Goal: Task Accomplishment & Management: Manage account settings

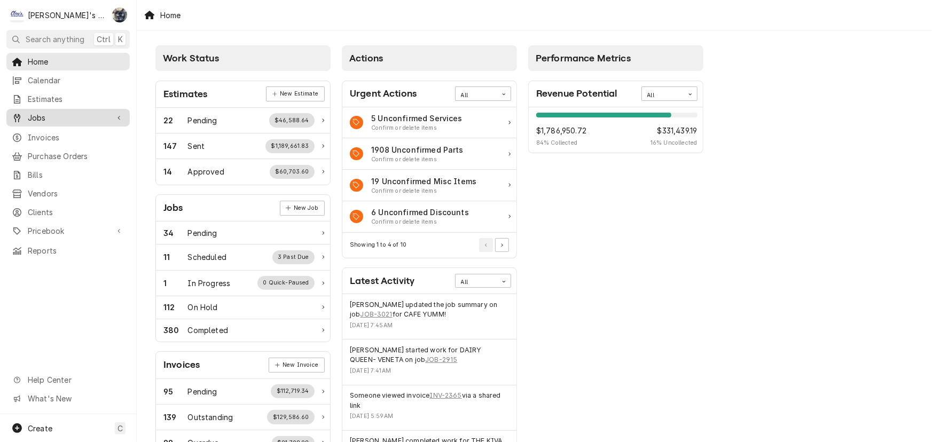
click at [60, 115] on span "Jobs" at bounding box center [68, 117] width 81 height 11
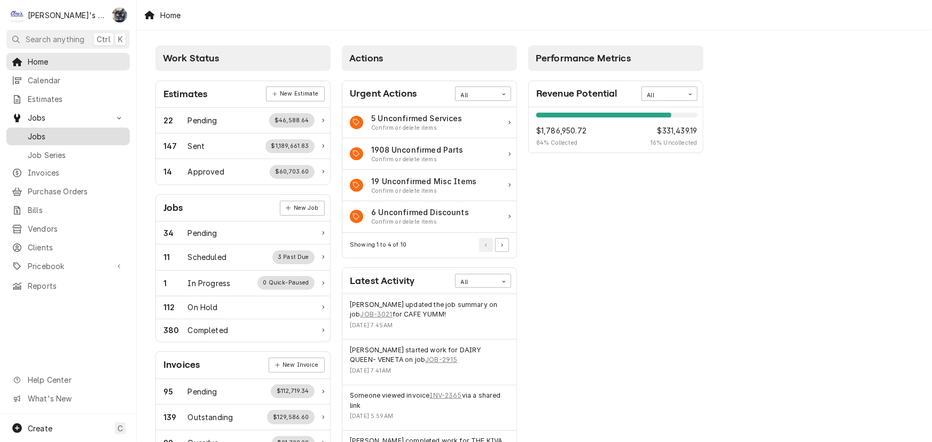
click at [64, 133] on span "Jobs" at bounding box center [76, 136] width 97 height 11
click at [426, 314] on link "JOB-3057" at bounding box center [443, 315] width 34 height 10
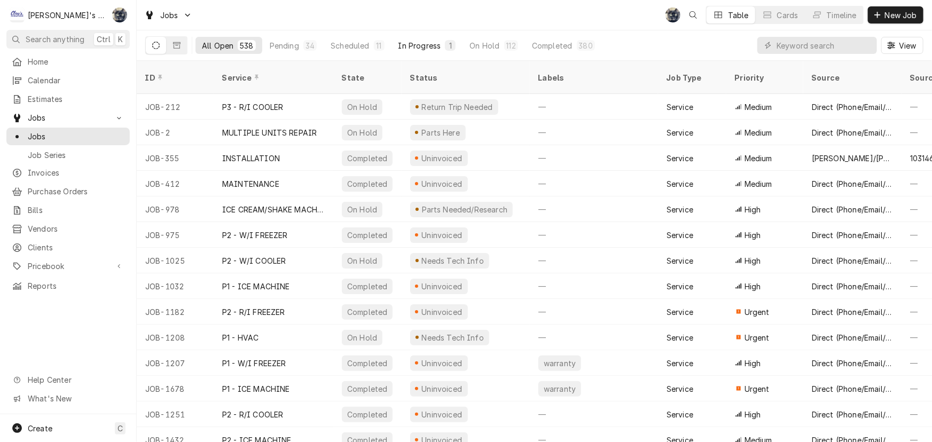
click at [437, 48] on div "In Progress" at bounding box center [420, 45] width 43 height 11
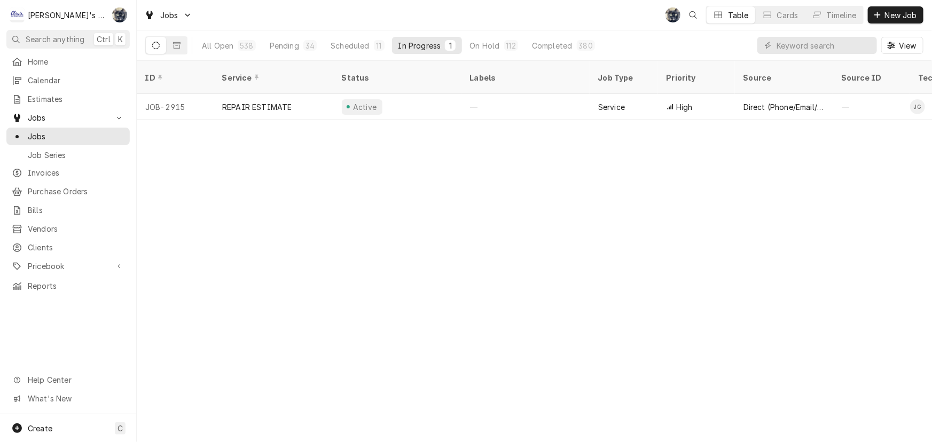
click at [294, 56] on div "All Open 538 Pending 34 Scheduled 11 In Progress 1 On Hold 112 Completed 380" at bounding box center [399, 45] width 406 height 30
click at [294, 48] on div "Pending" at bounding box center [284, 45] width 29 height 11
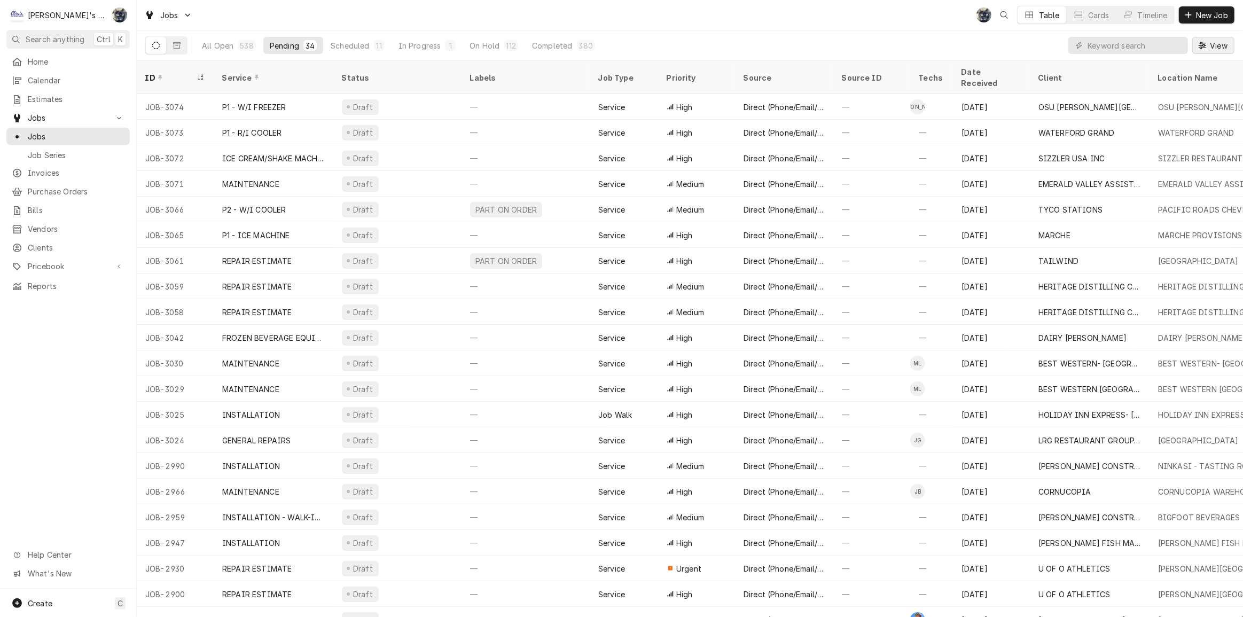
click at [1025, 49] on div "Dynamic Content Wrapper" at bounding box center [1202, 45] width 11 height 11
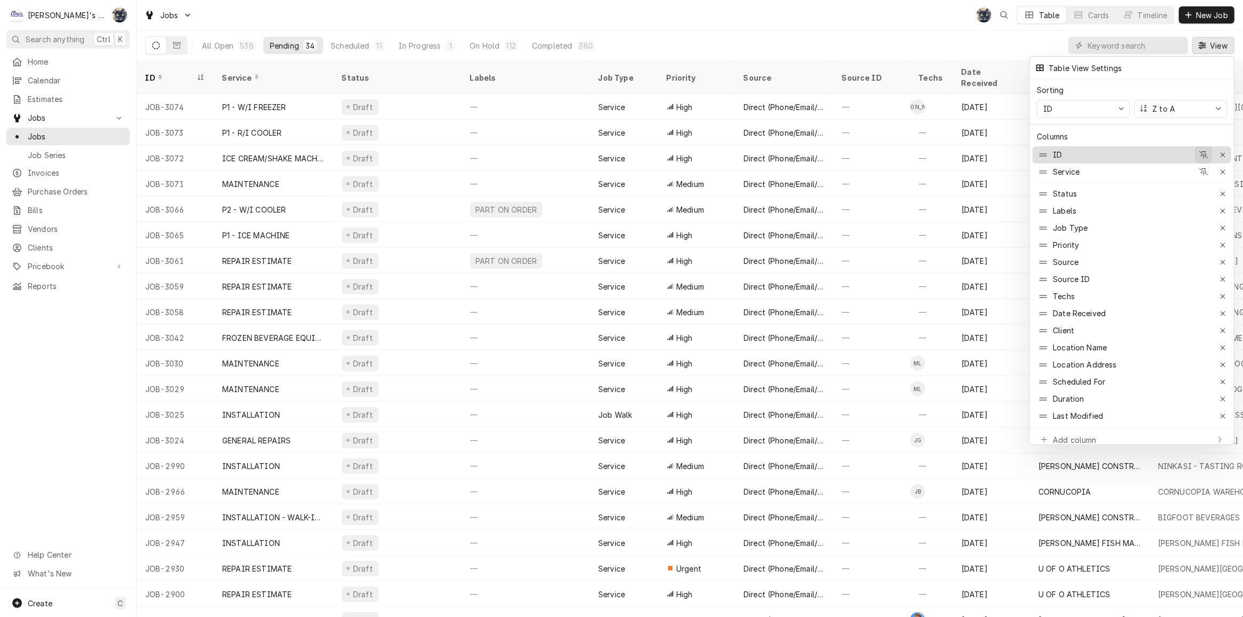
click at [1025, 151] on icon "button" at bounding box center [1204, 154] width 10 height 7
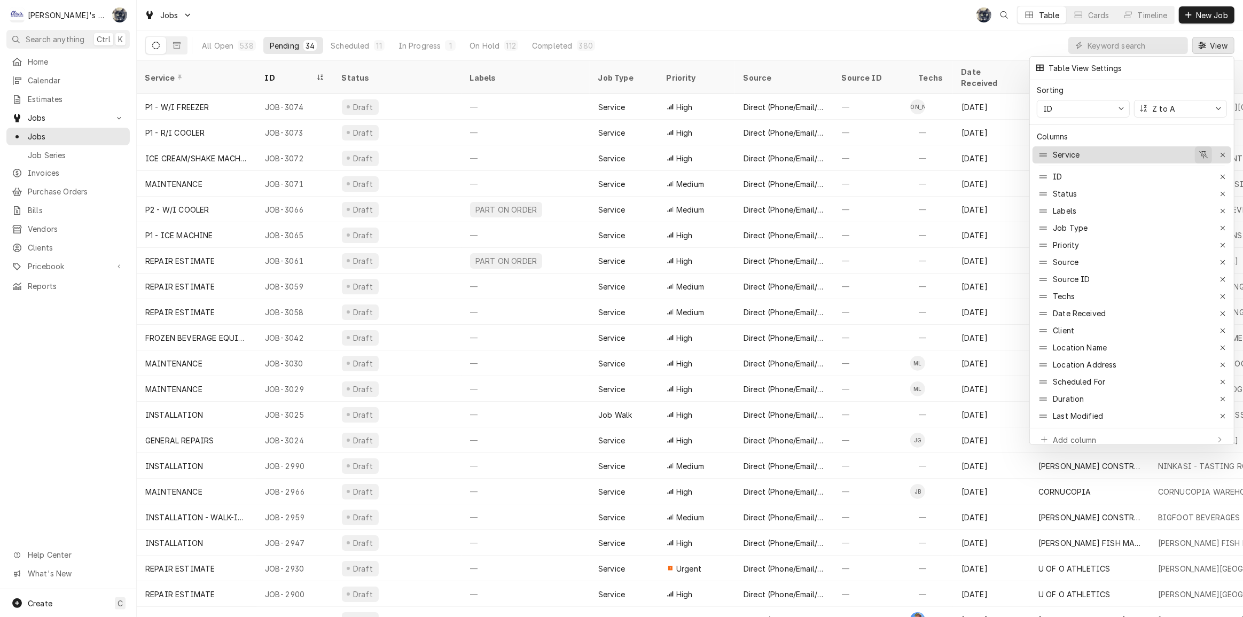
click at [1025, 152] on div "button" at bounding box center [1203, 155] width 11 height 11
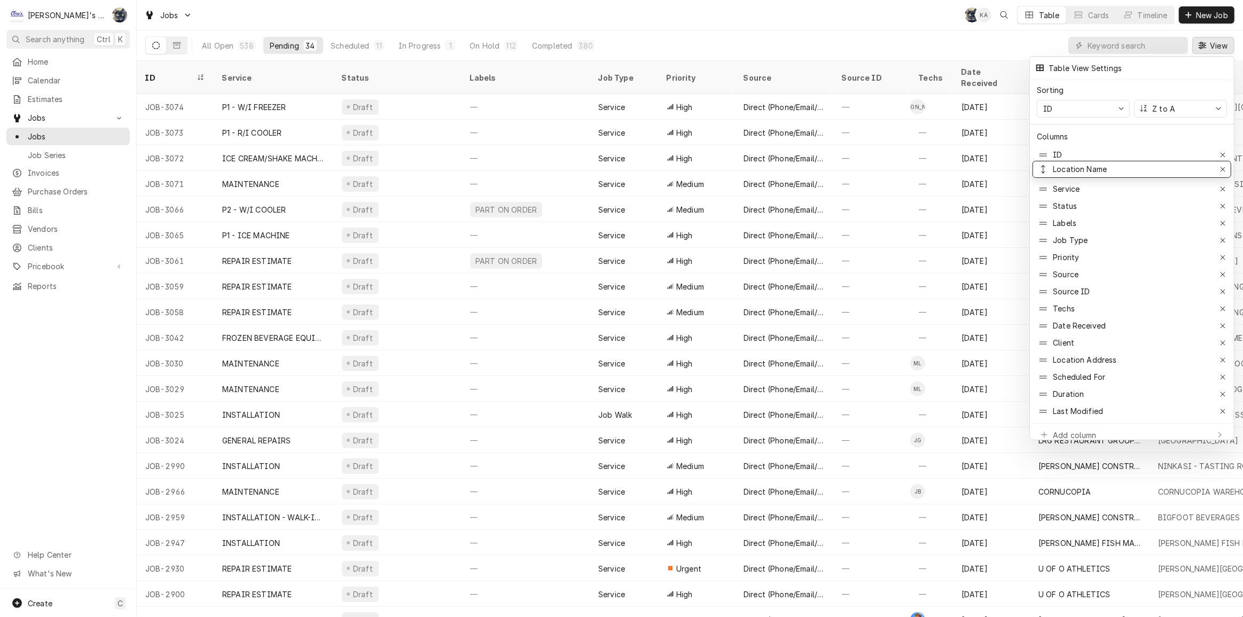
drag, startPoint x: 1150, startPoint y: 340, endPoint x: 1144, endPoint y: 166, distance: 173.7
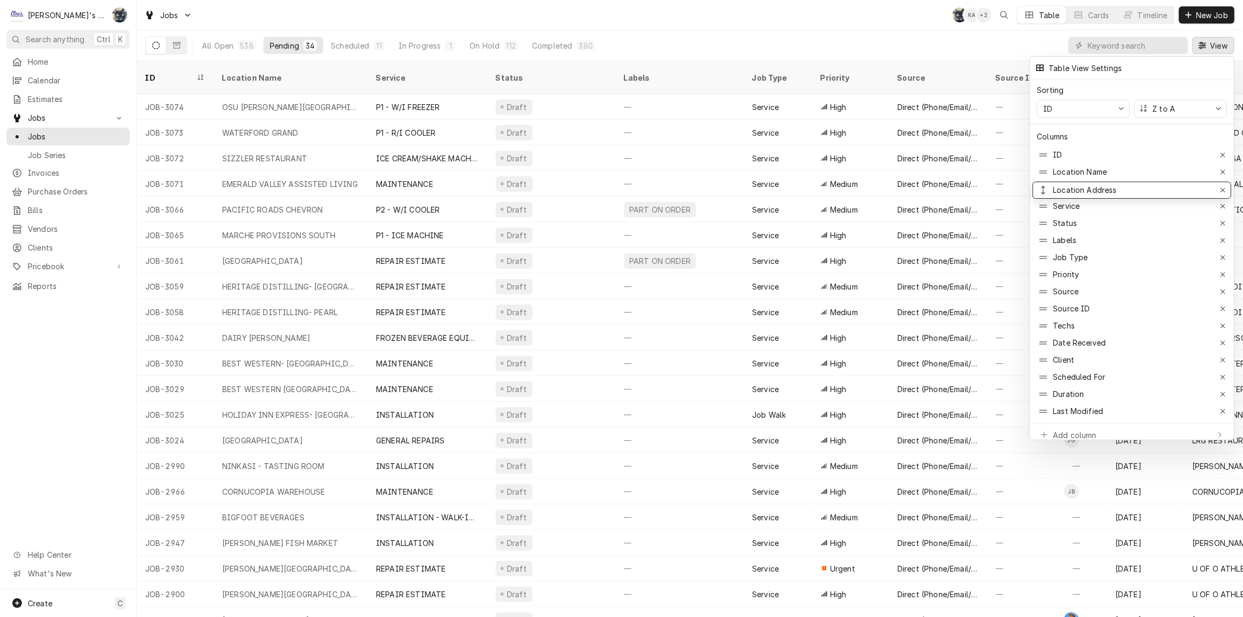
drag, startPoint x: 1123, startPoint y: 352, endPoint x: 1128, endPoint y: 182, distance: 170.0
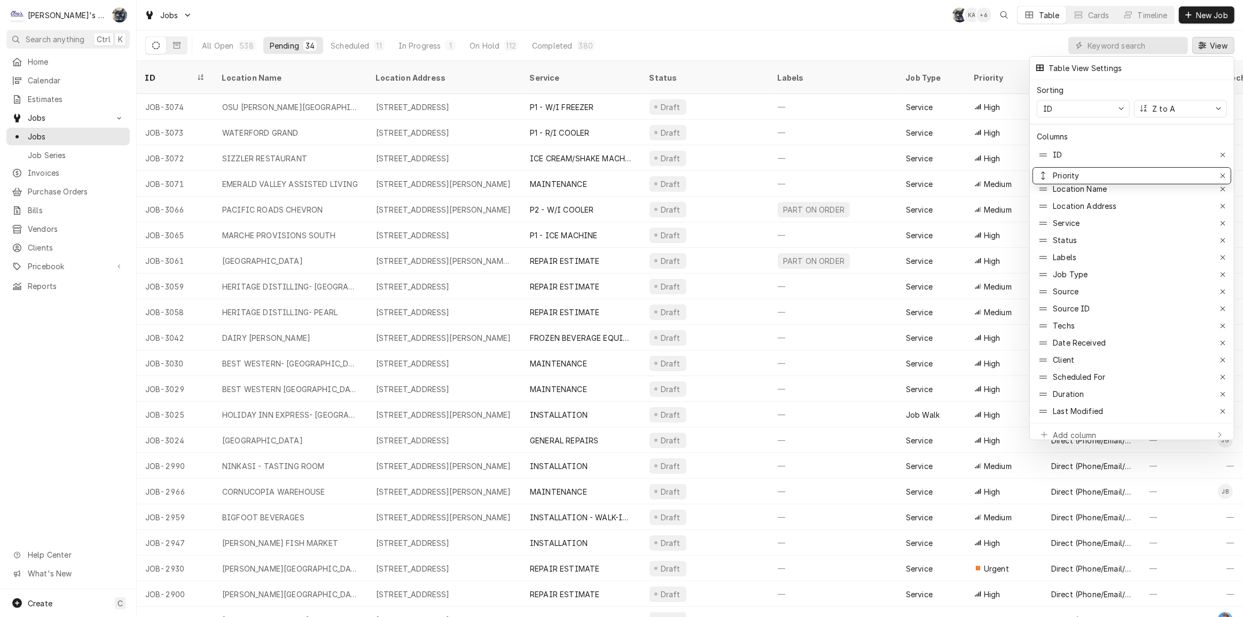
drag, startPoint x: 1093, startPoint y: 270, endPoint x: 1084, endPoint y: 171, distance: 99.2
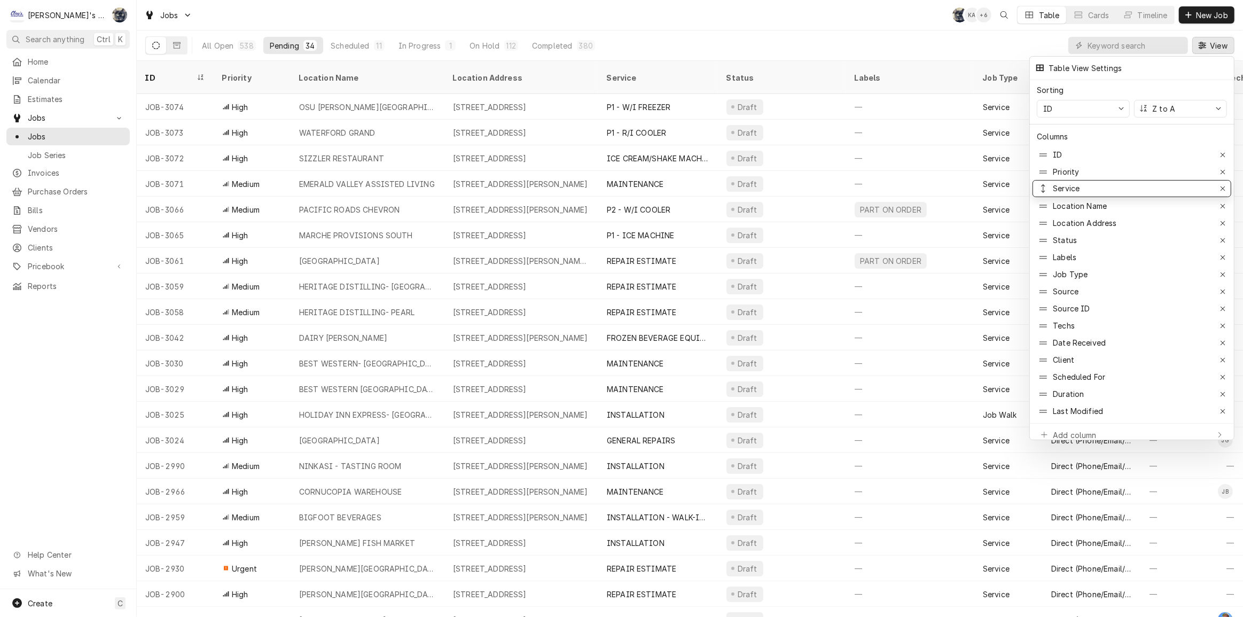
drag, startPoint x: 1079, startPoint y: 222, endPoint x: 1078, endPoint y: 187, distance: 35.3
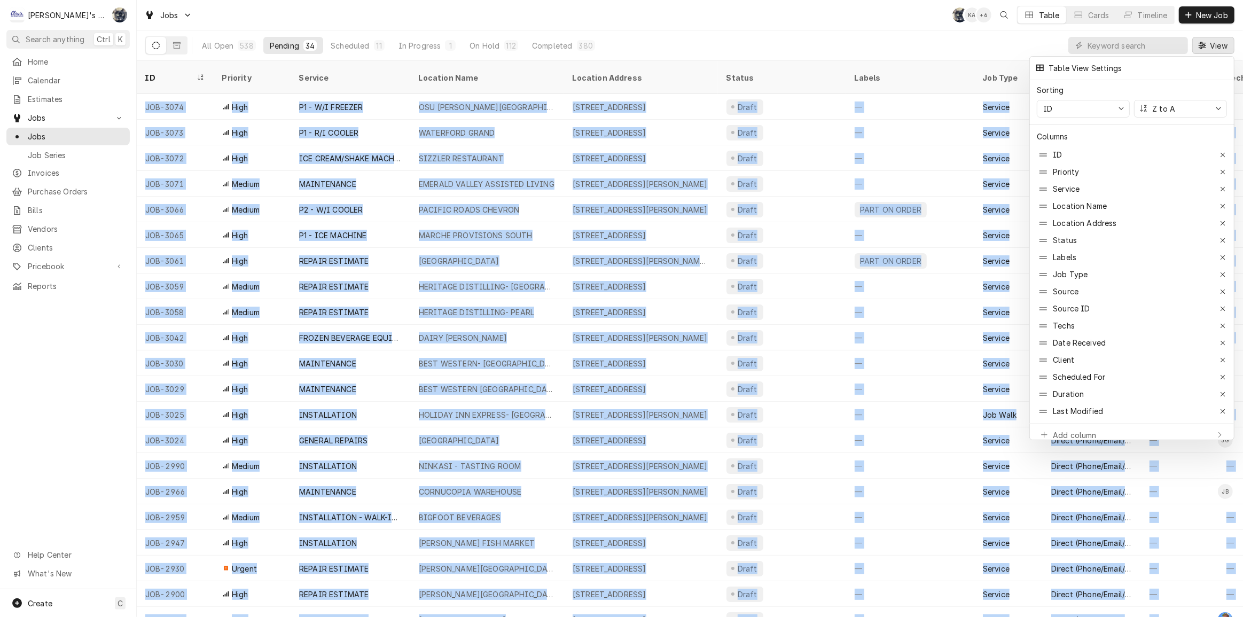
drag, startPoint x: 890, startPoint y: 613, endPoint x: 977, endPoint y: 618, distance: 87.2
click at [977, 486] on html "C Clay's Refrigeration SB Search anything Ctrl K Home Calendar Estimates Jobs J…" at bounding box center [621, 308] width 1243 height 617
click at [923, 40] on div at bounding box center [621, 308] width 1243 height 617
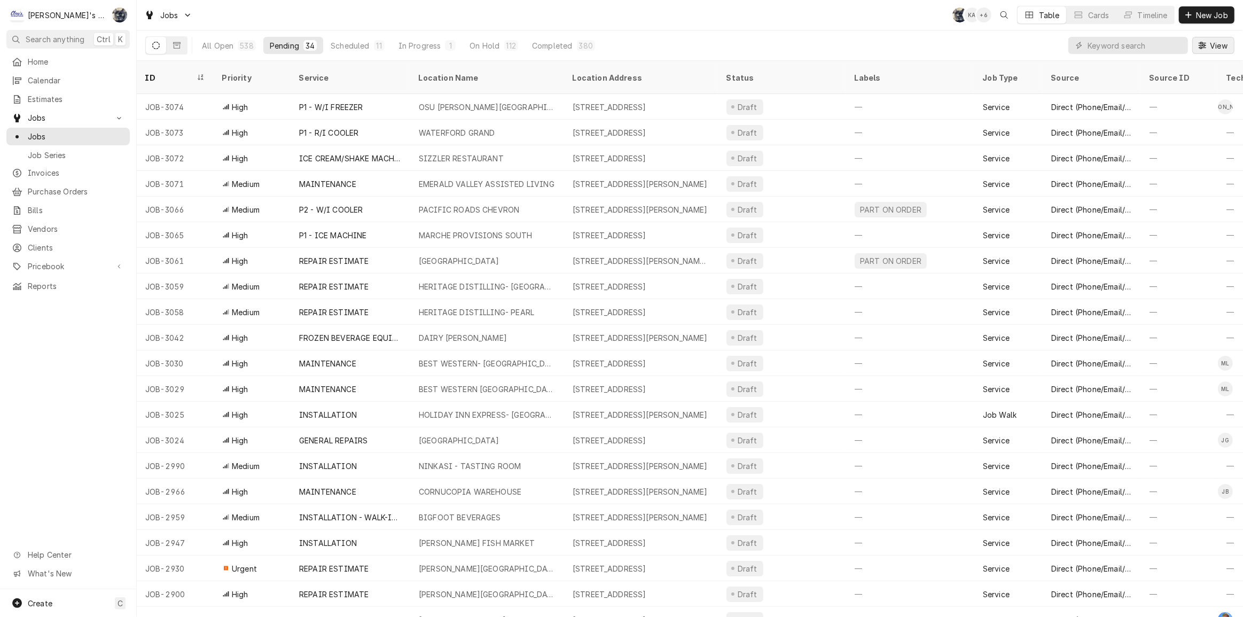
click at [1025, 42] on icon "Dynamic Content Wrapper" at bounding box center [1202, 45] width 7 height 7
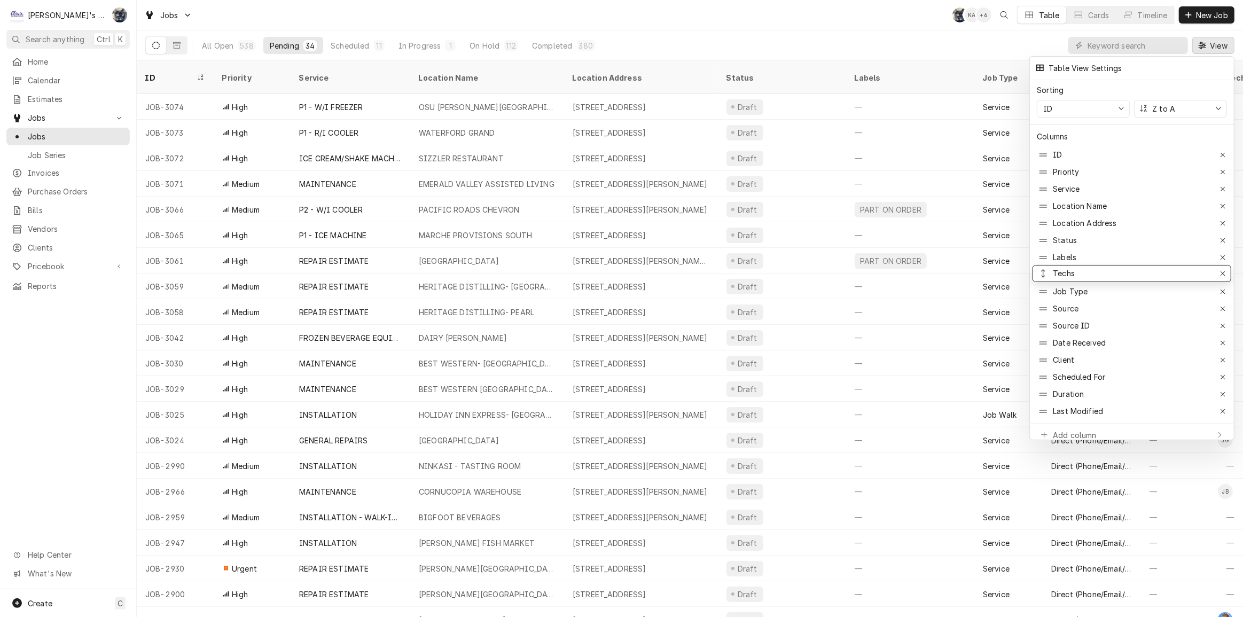
drag, startPoint x: 1104, startPoint y: 322, endPoint x: 1102, endPoint y: 269, distance: 52.4
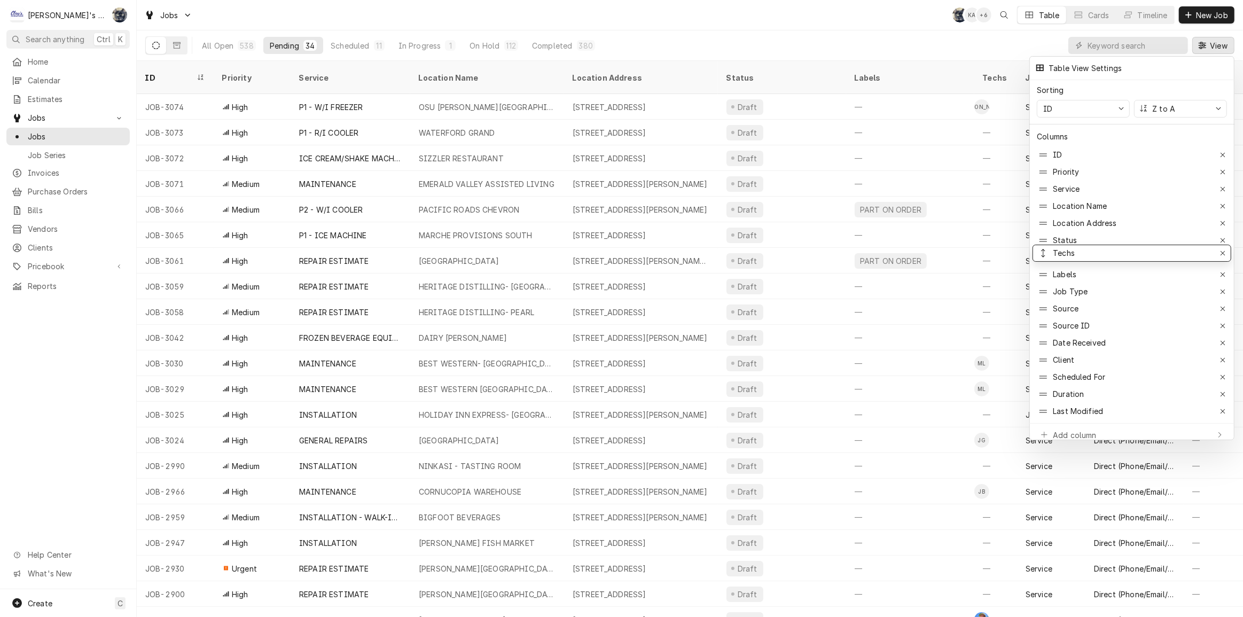
drag, startPoint x: 1102, startPoint y: 269, endPoint x: 1099, endPoint y: 247, distance: 22.1
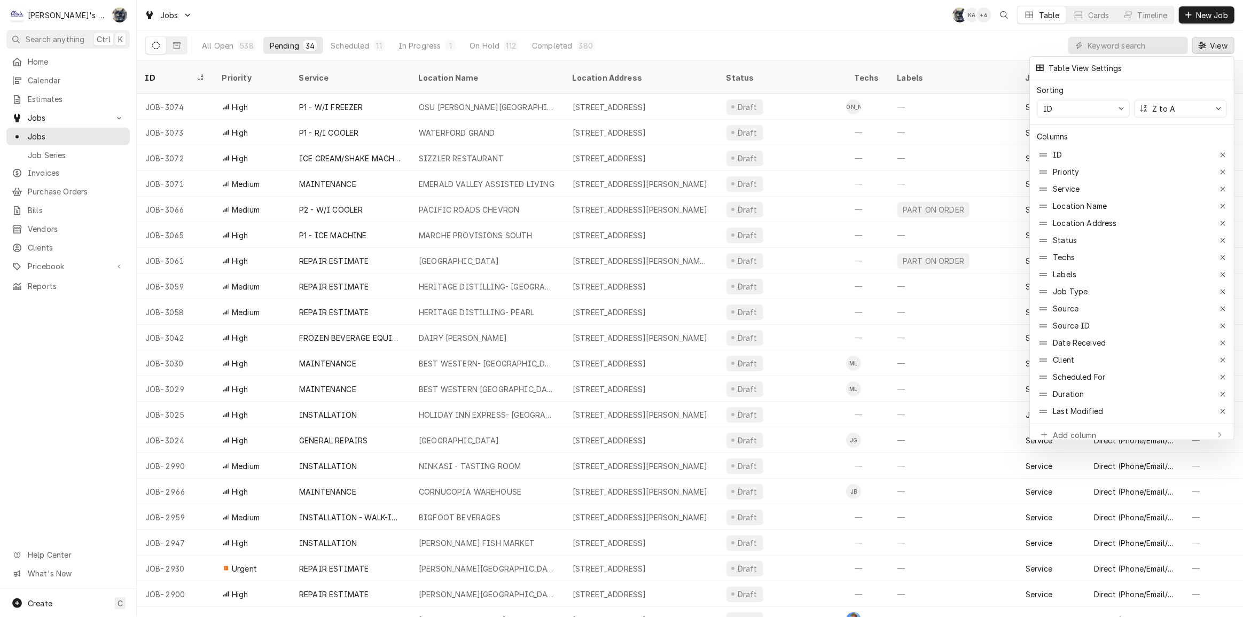
click at [933, 40] on div at bounding box center [621, 308] width 1243 height 617
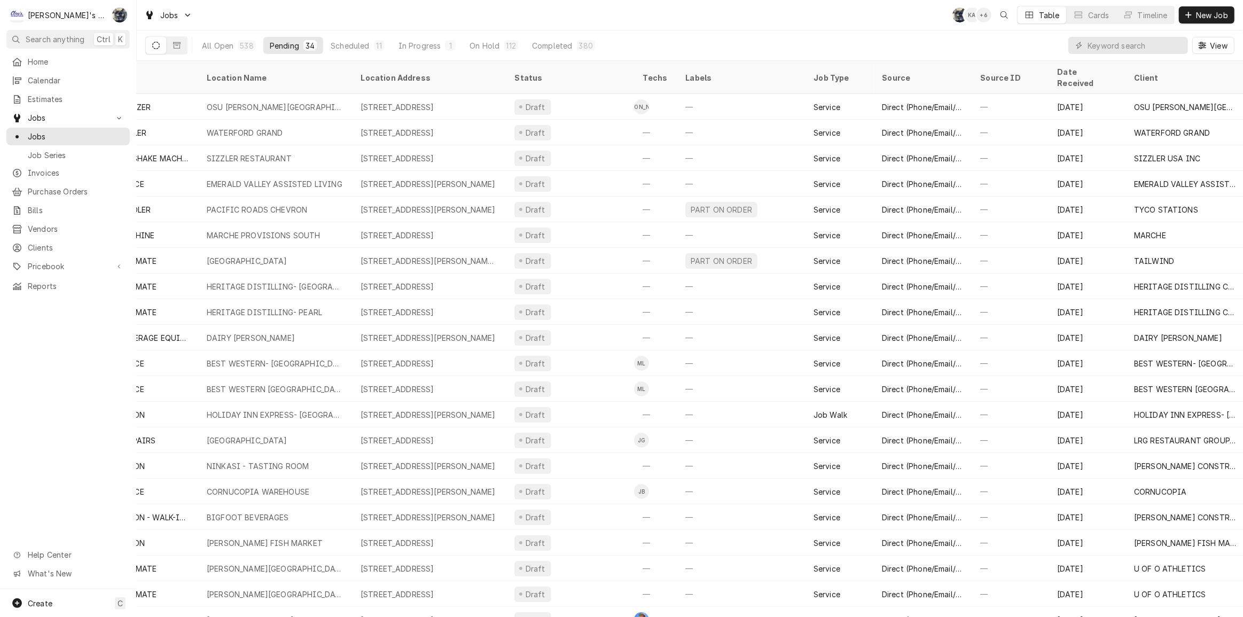
scroll to position [0, 239]
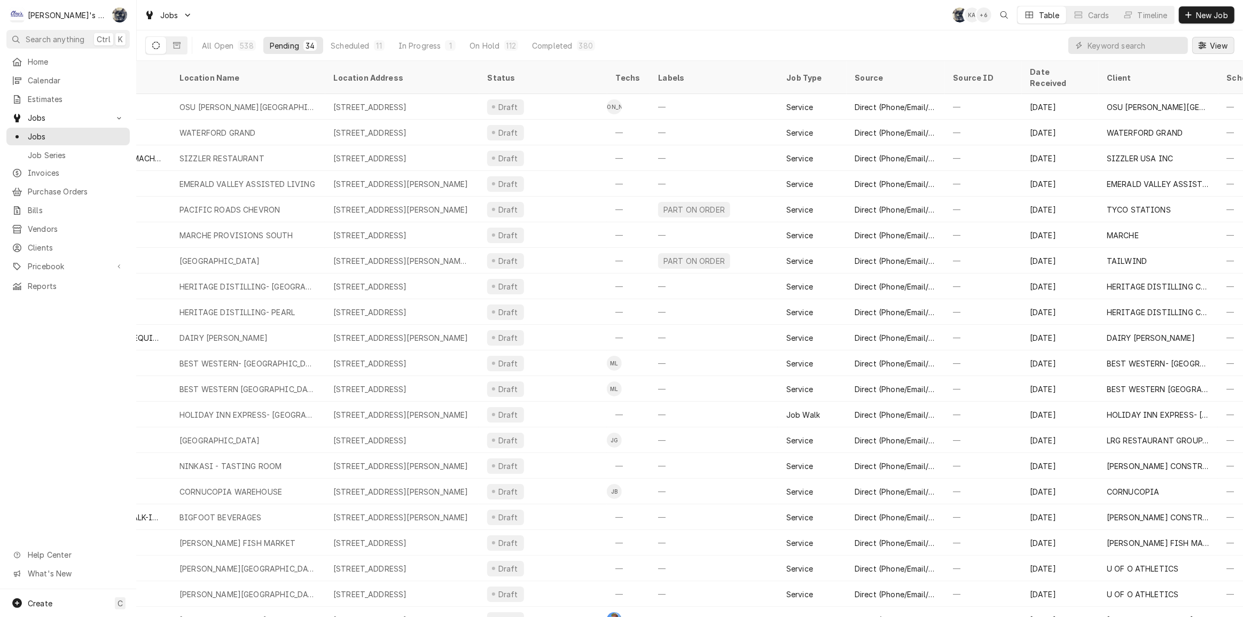
click at [1025, 50] on div "Dynamic Content Wrapper" at bounding box center [1202, 45] width 11 height 11
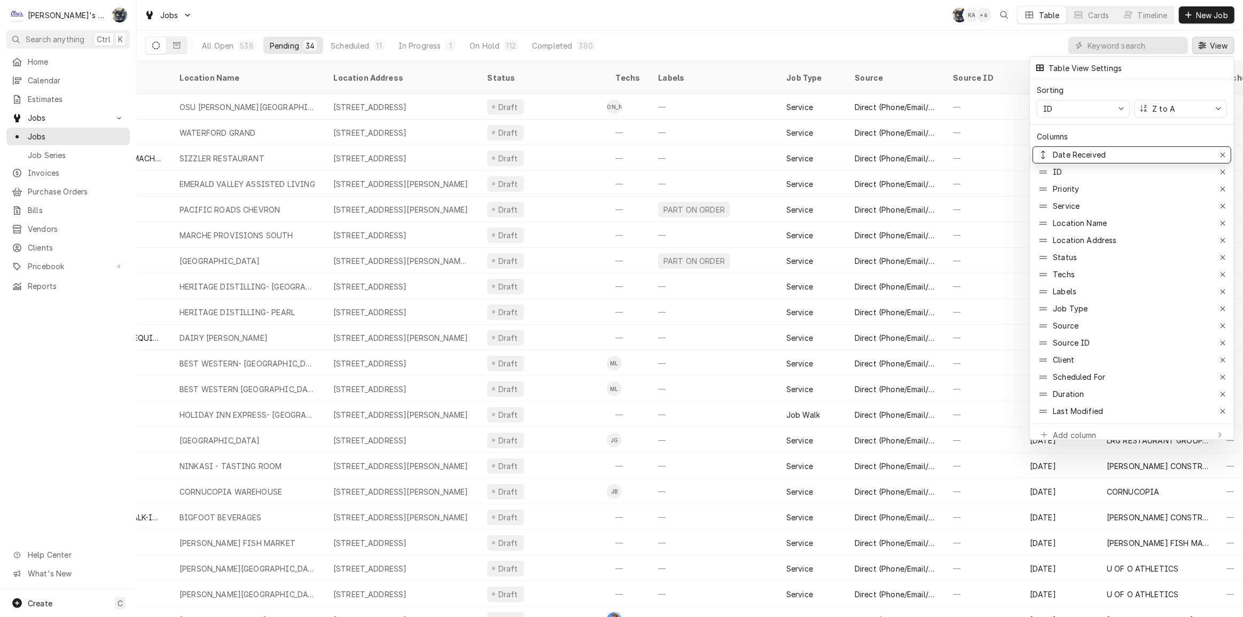
drag, startPoint x: 1105, startPoint y: 335, endPoint x: 1088, endPoint y: 137, distance: 199.0
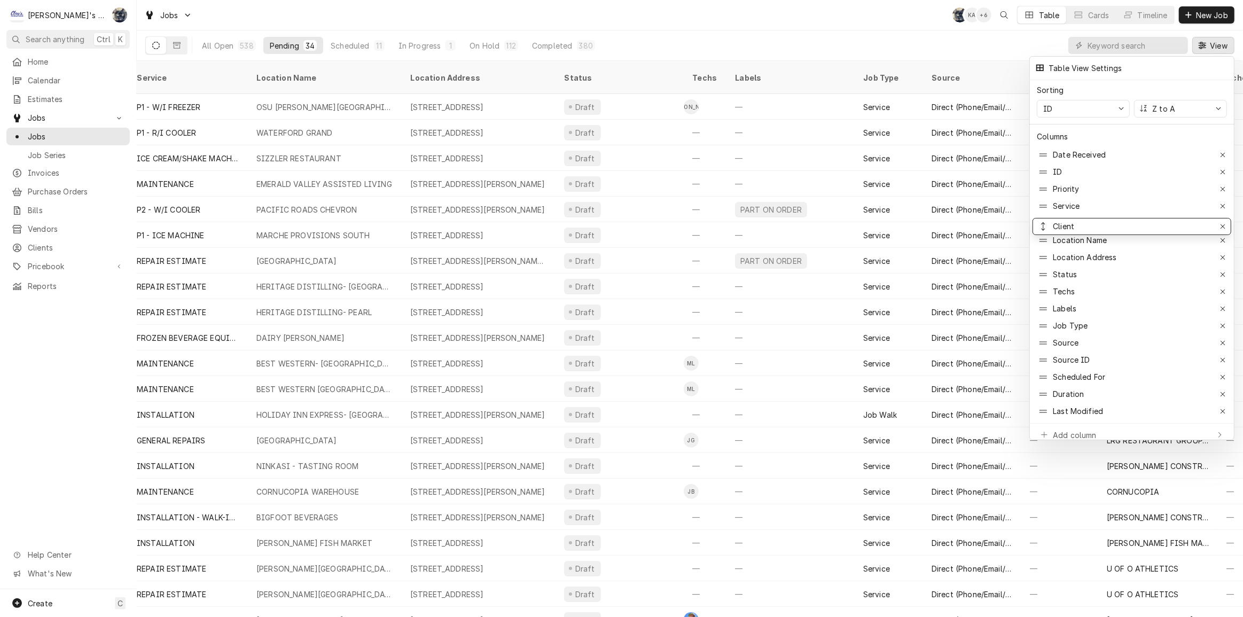
drag, startPoint x: 1086, startPoint y: 355, endPoint x: 1084, endPoint y: 222, distance: 133.6
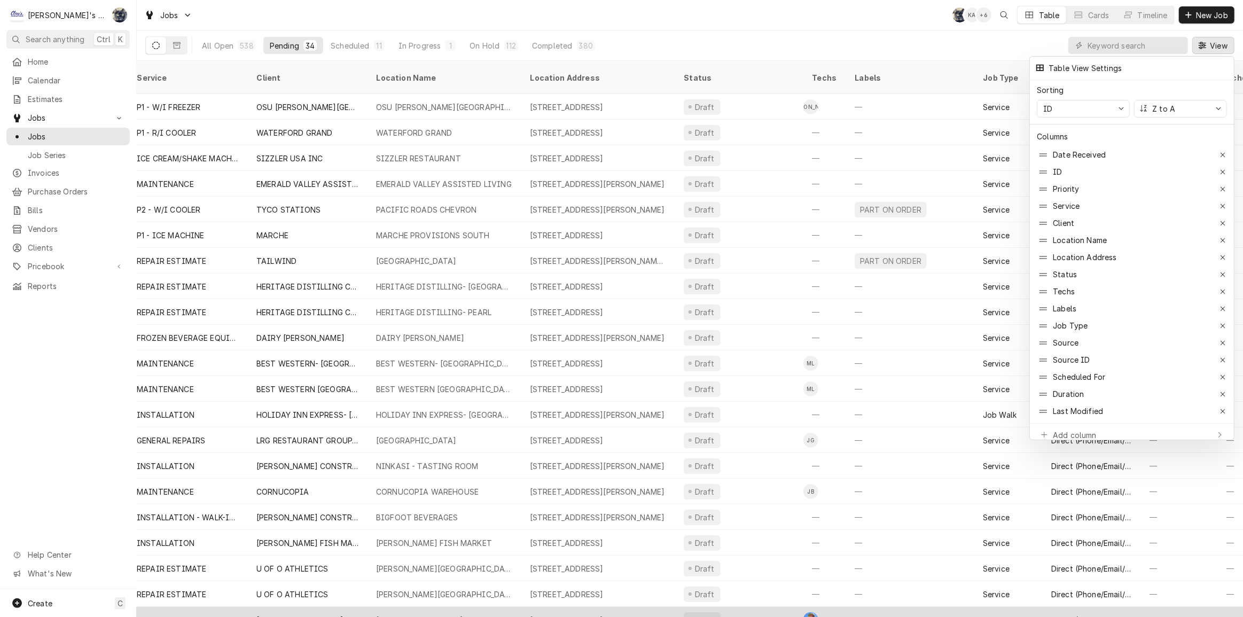
drag, startPoint x: 966, startPoint y: 614, endPoint x: 960, endPoint y: 606, distance: 10.7
click at [959, 486] on div at bounding box center [621, 308] width 1243 height 617
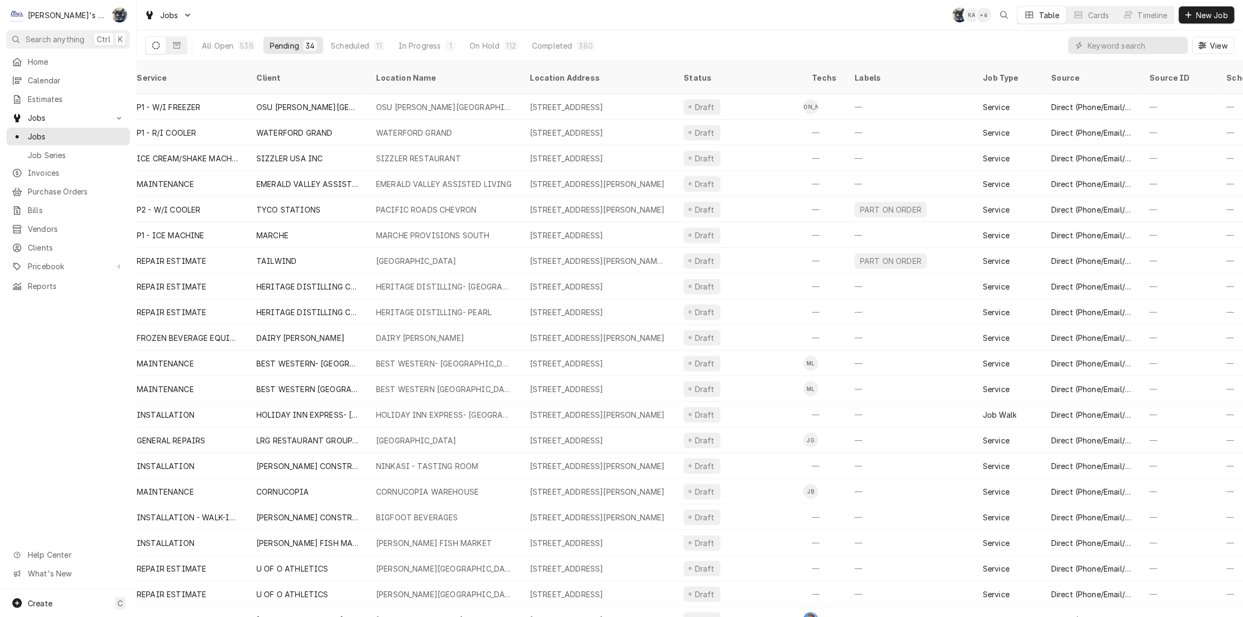
click at [972, 48] on div "All Open 538 Pending 34 Scheduled 11 In Progress 1 On Hold 112 Completed 380 Vi…" at bounding box center [689, 45] width 1089 height 30
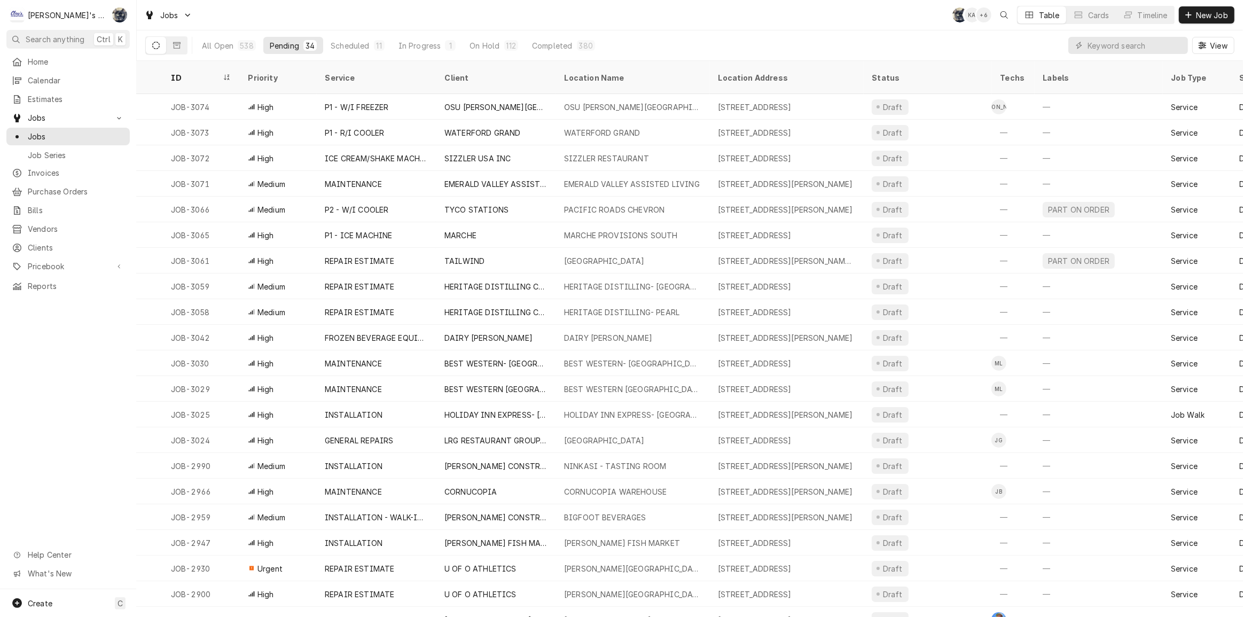
scroll to position [0, 0]
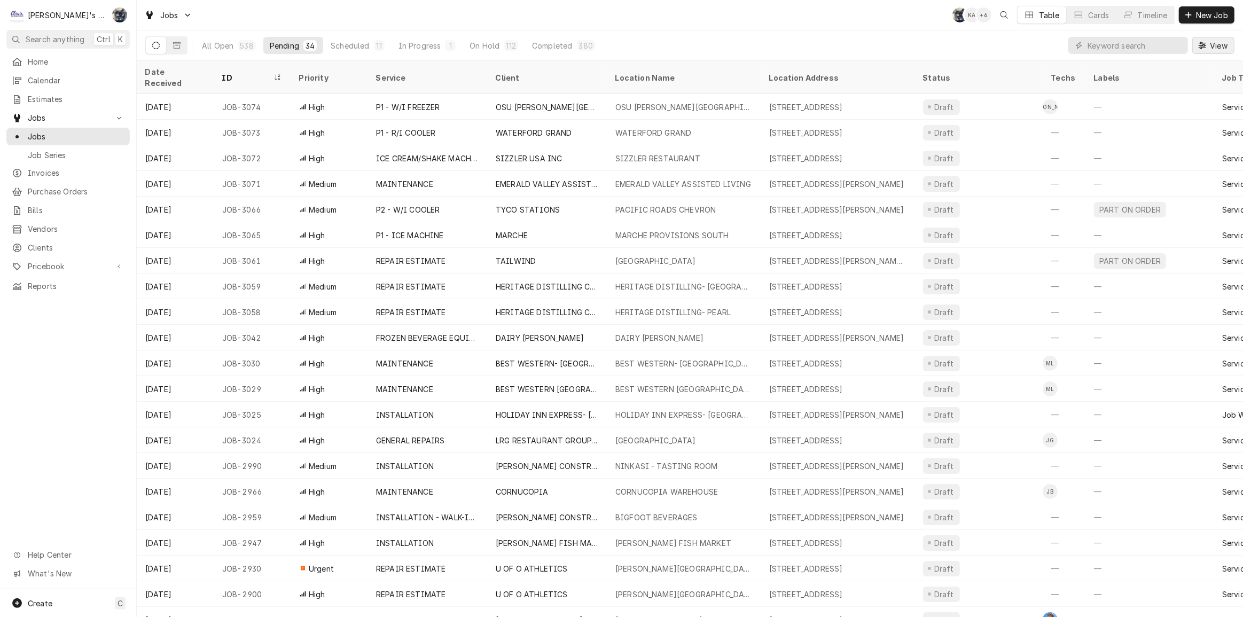
click at [1025, 43] on span "View" at bounding box center [1219, 45] width 22 height 11
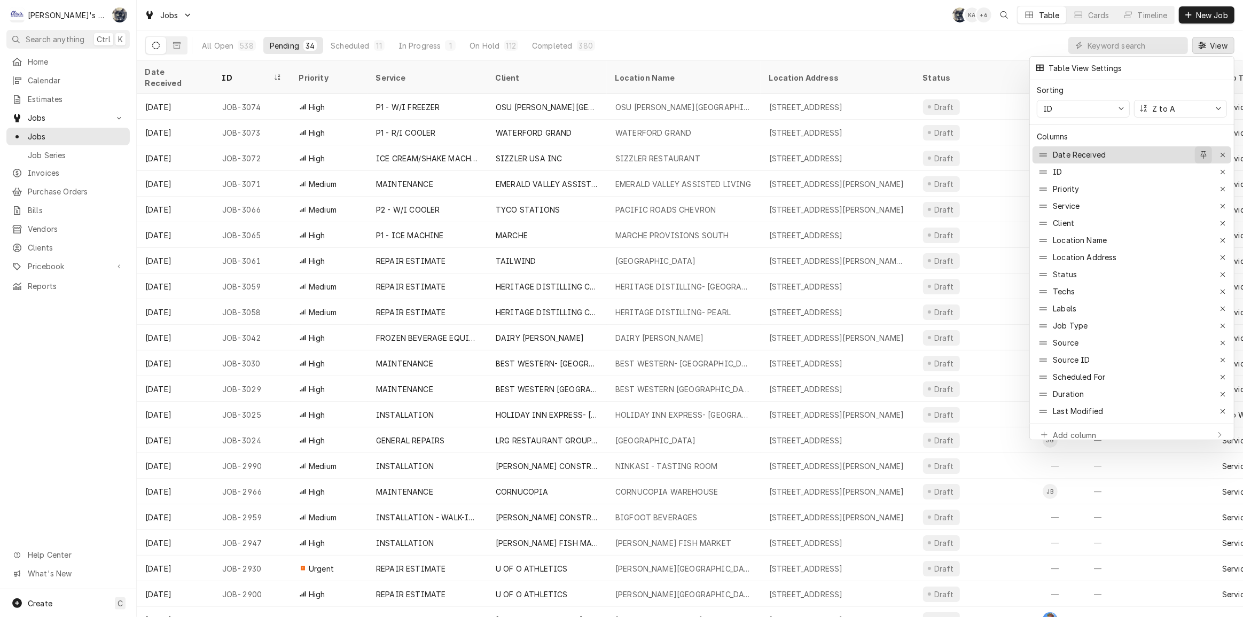
click at [1025, 151] on icon "button" at bounding box center [1204, 154] width 6 height 7
click at [1025, 173] on icon "button" at bounding box center [1204, 176] width 6 height 7
click at [1025, 191] on icon "button" at bounding box center [1204, 193] width 6 height 7
click at [485, 15] on div at bounding box center [621, 308] width 1243 height 617
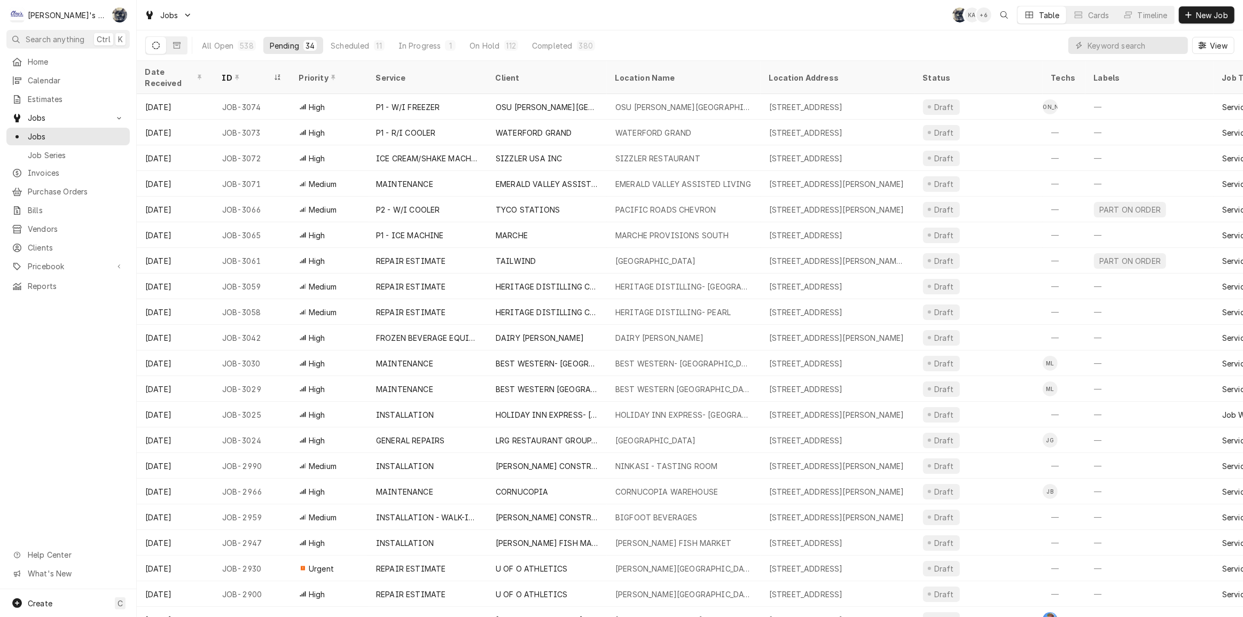
click at [676, 40] on div "All Open 538 Pending 34 Scheduled 11 In Progress 1 On Hold 112 Completed 380 Vi…" at bounding box center [689, 45] width 1089 height 30
click at [1025, 43] on icon "Dynamic Content Wrapper" at bounding box center [1202, 45] width 7 height 7
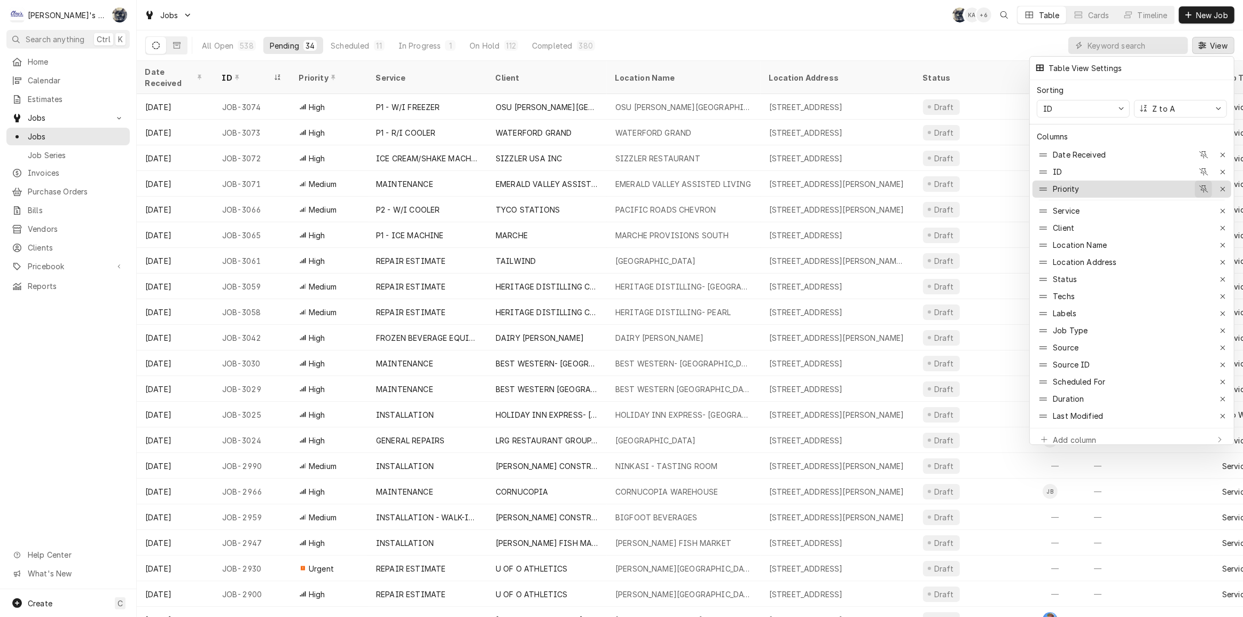
click at [1025, 185] on icon "button" at bounding box center [1204, 188] width 10 height 7
drag, startPoint x: 1090, startPoint y: 184, endPoint x: 1082, endPoint y: 147, distance: 38.4
click at [1025, 168] on icon "button" at bounding box center [1204, 171] width 10 height 7
click at [1025, 151] on icon "button" at bounding box center [1204, 154] width 10 height 7
drag, startPoint x: 1185, startPoint y: 183, endPoint x: 1183, endPoint y: 146, distance: 37.5
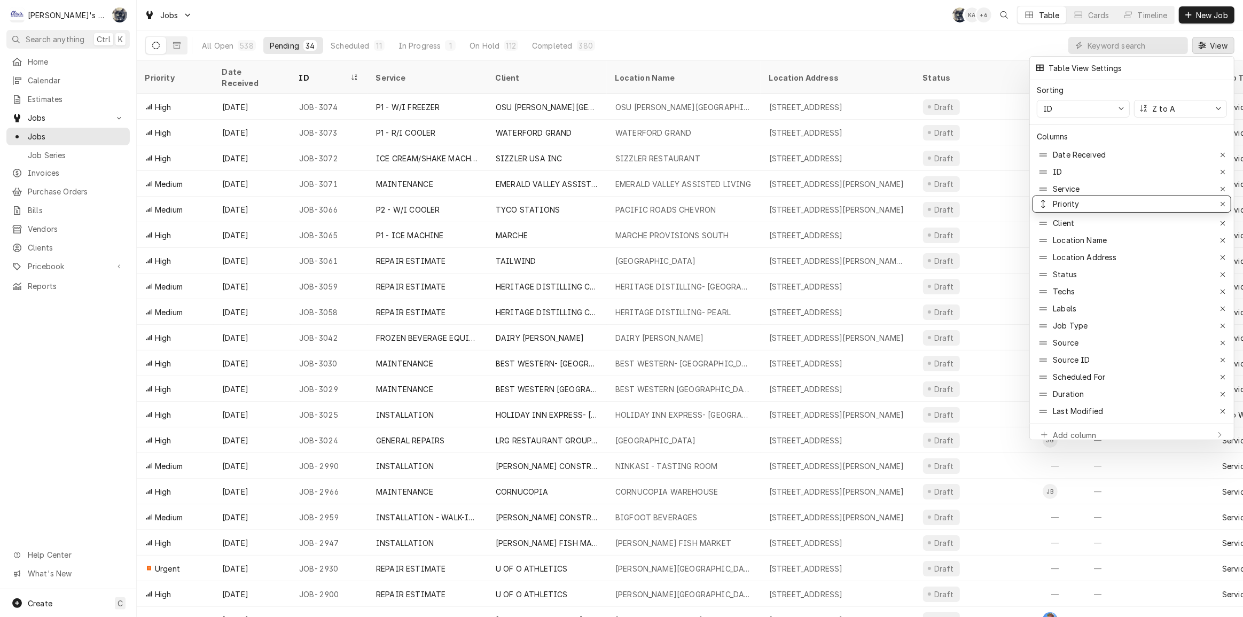
drag, startPoint x: 1133, startPoint y: 144, endPoint x: 1131, endPoint y: 193, distance: 49.2
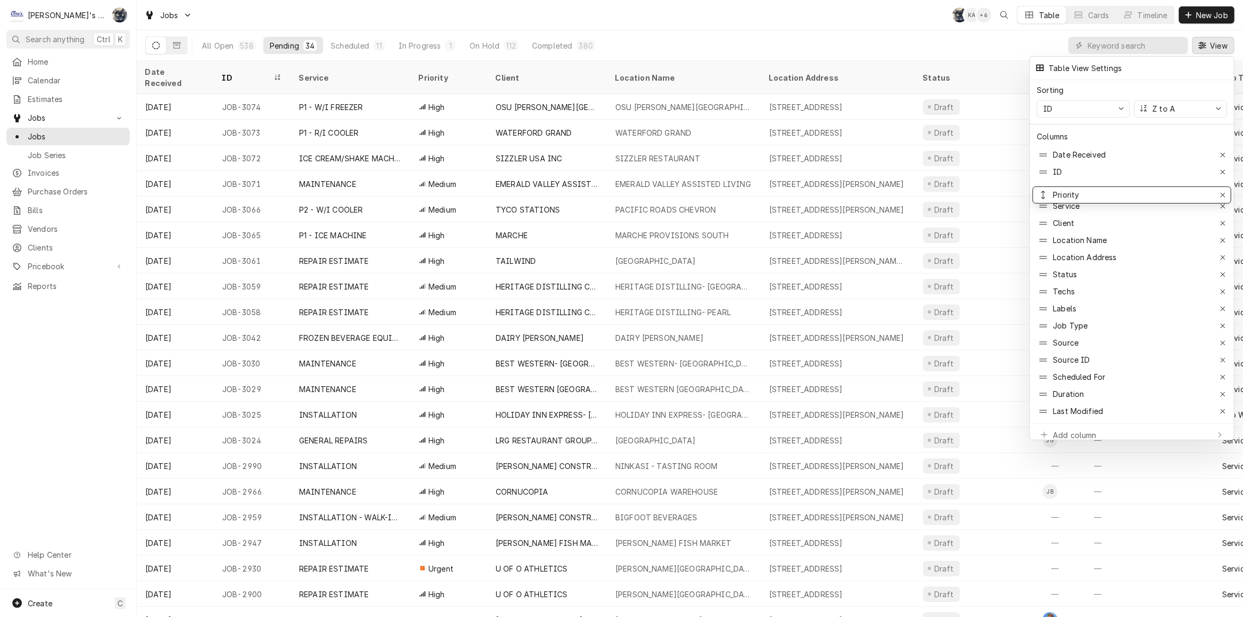
drag, startPoint x: 1131, startPoint y: 193, endPoint x: 1131, endPoint y: 181, distance: 12.8
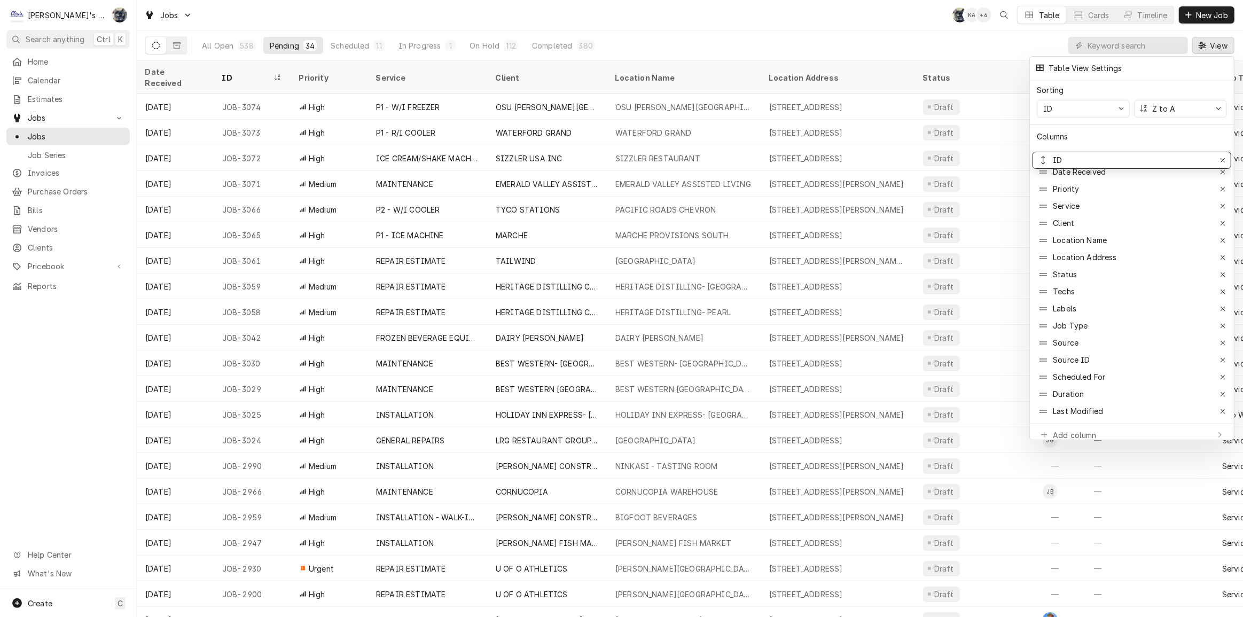
drag, startPoint x: 1126, startPoint y: 166, endPoint x: 1123, endPoint y: 150, distance: 16.3
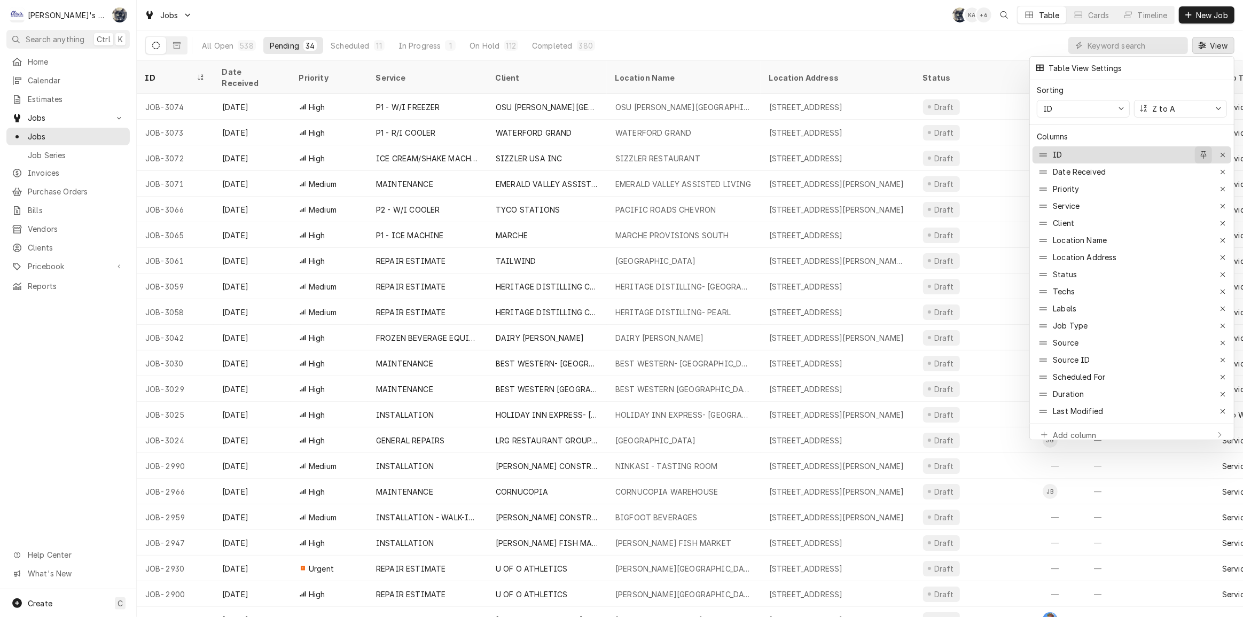
click at [1025, 151] on icon "button" at bounding box center [1204, 154] width 6 height 7
click at [1025, 171] on div "button" at bounding box center [1203, 176] width 11 height 11
click at [1025, 192] on div "button" at bounding box center [1203, 194] width 11 height 11
click at [606, 13] on div at bounding box center [621, 308] width 1243 height 617
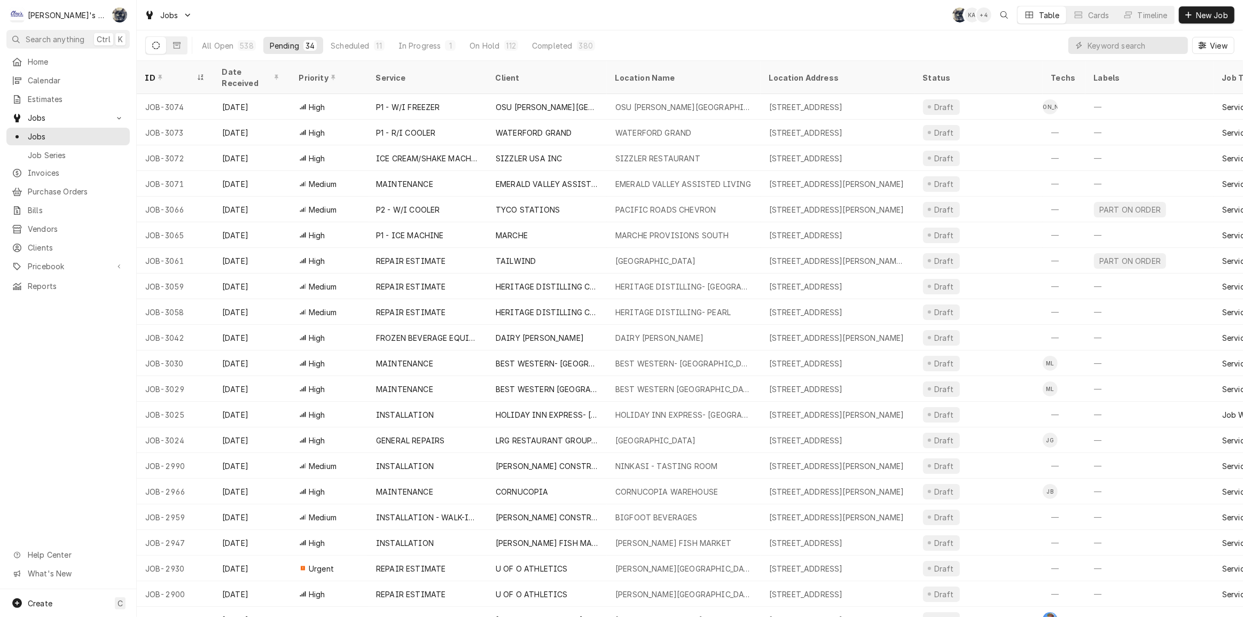
click at [697, 24] on div "Jobs SB KA + 4 Table Cards Timeline New Job" at bounding box center [690, 15] width 1106 height 30
drag, startPoint x: 80, startPoint y: 65, endPoint x: 83, endPoint y: 60, distance: 6.1
click at [80, 65] on span "Home" at bounding box center [76, 61] width 97 height 11
click at [435, 44] on div "In Progress" at bounding box center [421, 45] width 43 height 11
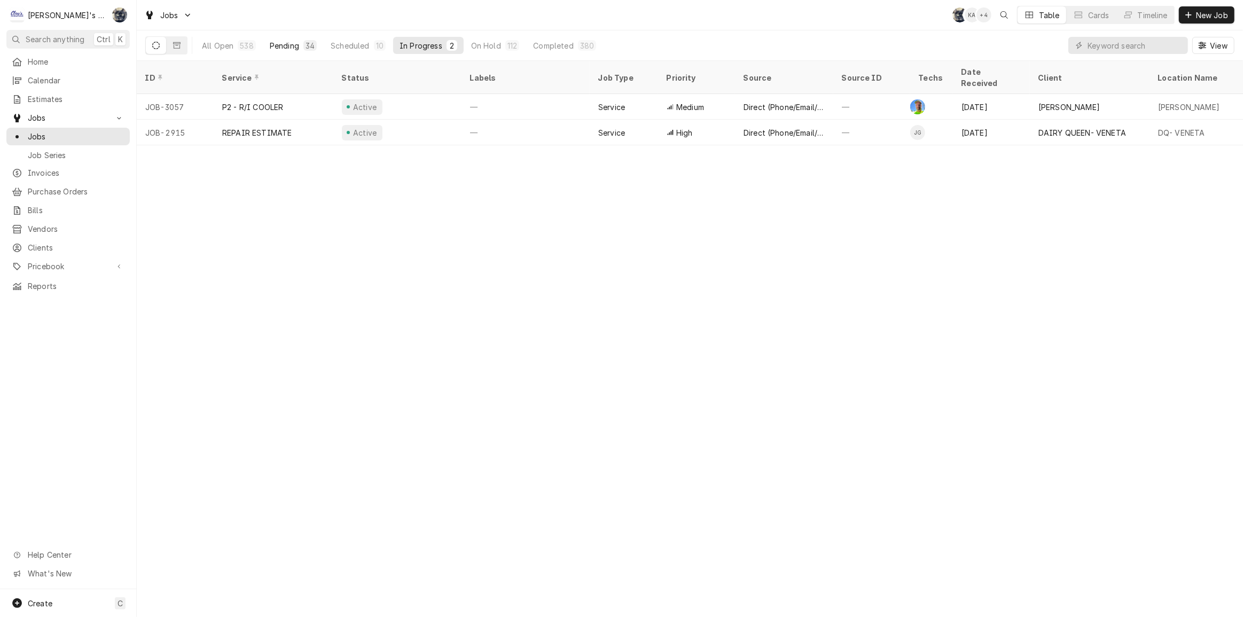
click at [275, 46] on div "Pending" at bounding box center [284, 45] width 29 height 11
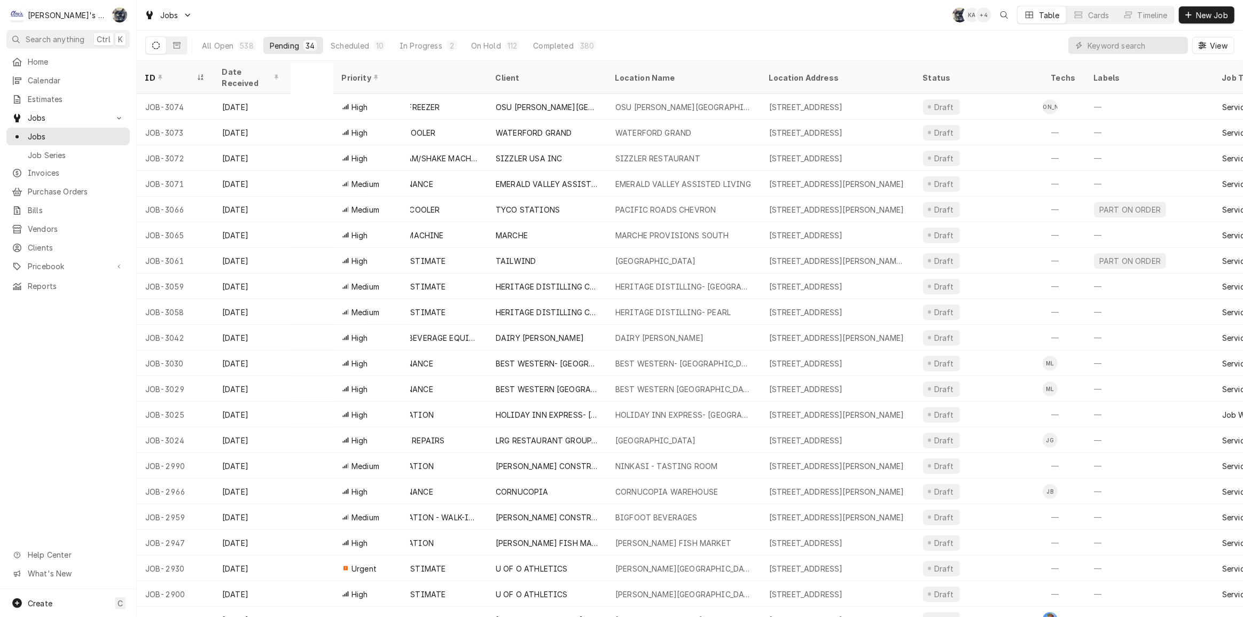
click at [430, 21] on div "Jobs SB KA + 4 Table Cards Timeline New Job" at bounding box center [690, 15] width 1106 height 30
click at [616, 49] on div "All Open 538 Pending 34 Scheduled 10 In Progress 2 On Hold 112 Completed 380 Vi…" at bounding box center [689, 45] width 1089 height 30
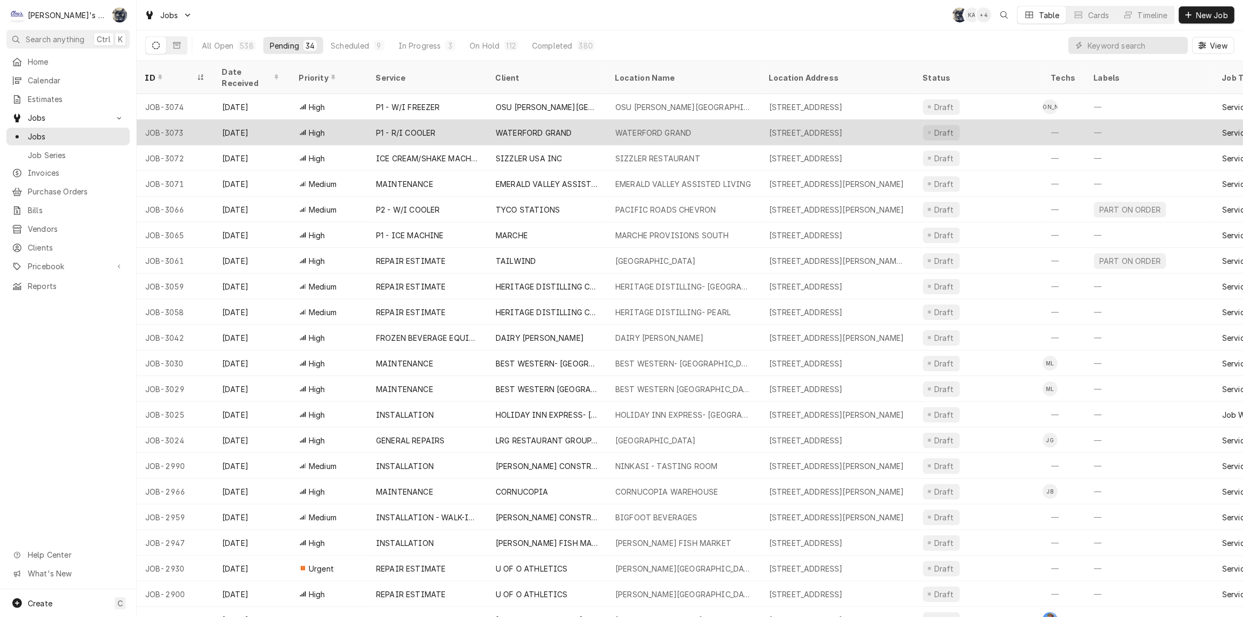
click at [498, 127] on div "WATERFORD GRAND" at bounding box center [534, 132] width 76 height 11
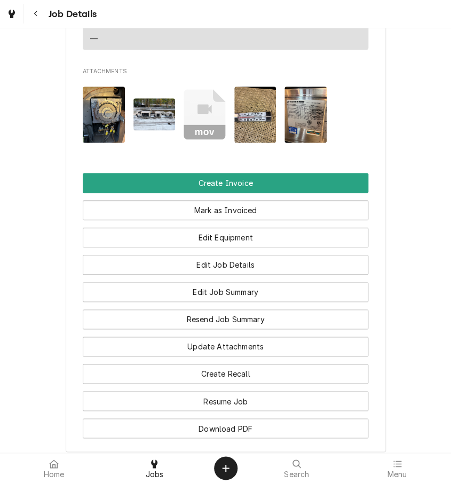
scroll to position [1287, 0]
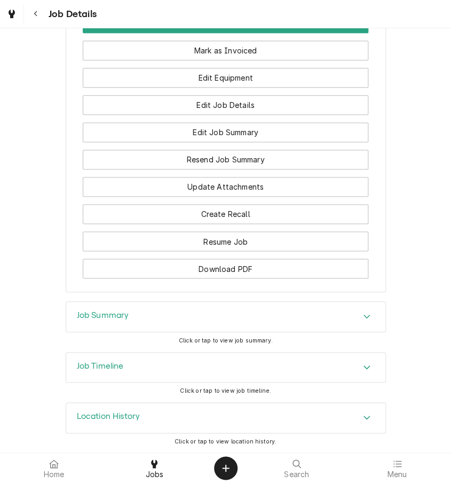
click at [234, 333] on div "Job Summary Click or tap to view job summary." at bounding box center [226, 326] width 321 height 50
click at [233, 326] on div "Job Summary" at bounding box center [225, 317] width 319 height 30
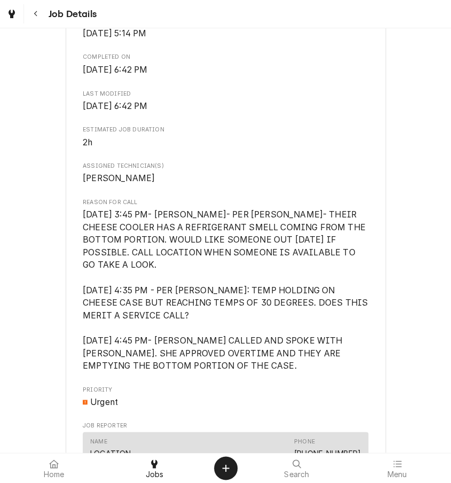
scroll to position [170, 0]
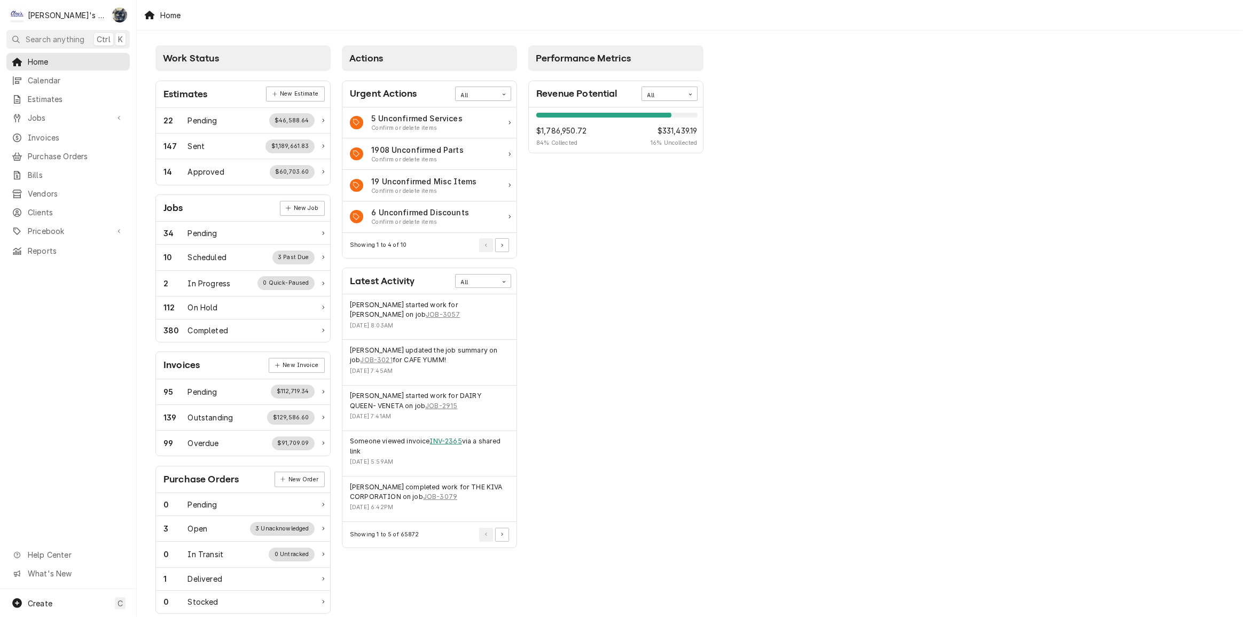
click at [447, 442] on link "INV-2365" at bounding box center [446, 441] width 32 height 10
click at [500, 537] on button "Pagination Controls" at bounding box center [502, 535] width 14 height 14
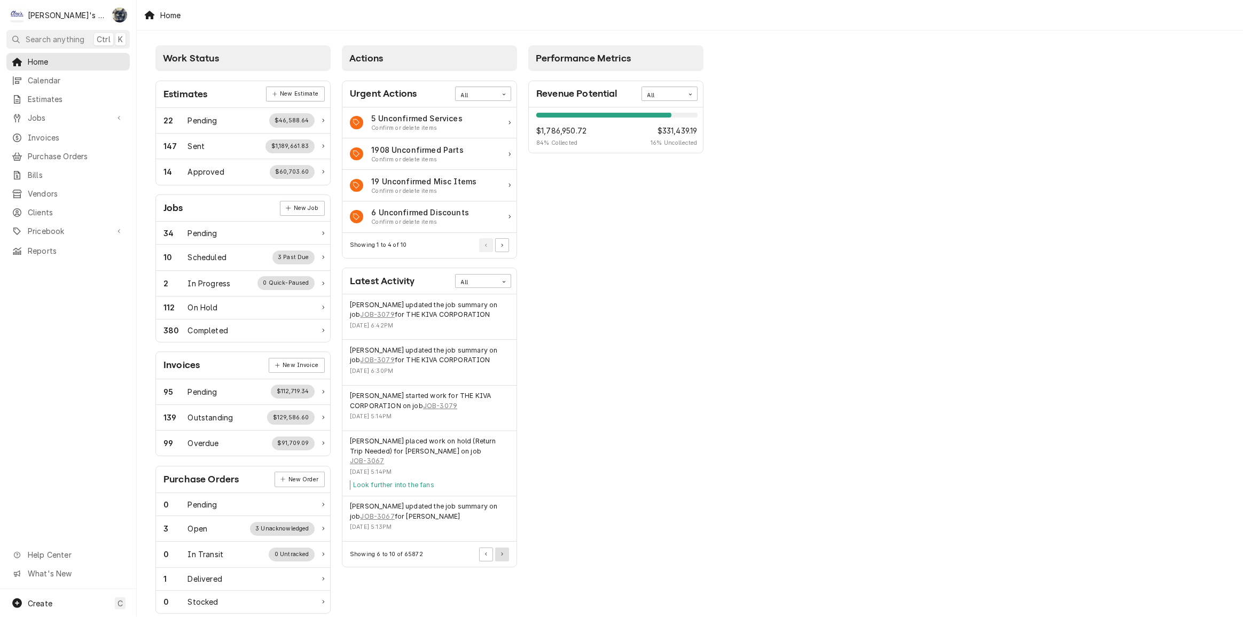
click at [503, 552] on icon "Pagination Controls" at bounding box center [502, 554] width 2 height 4
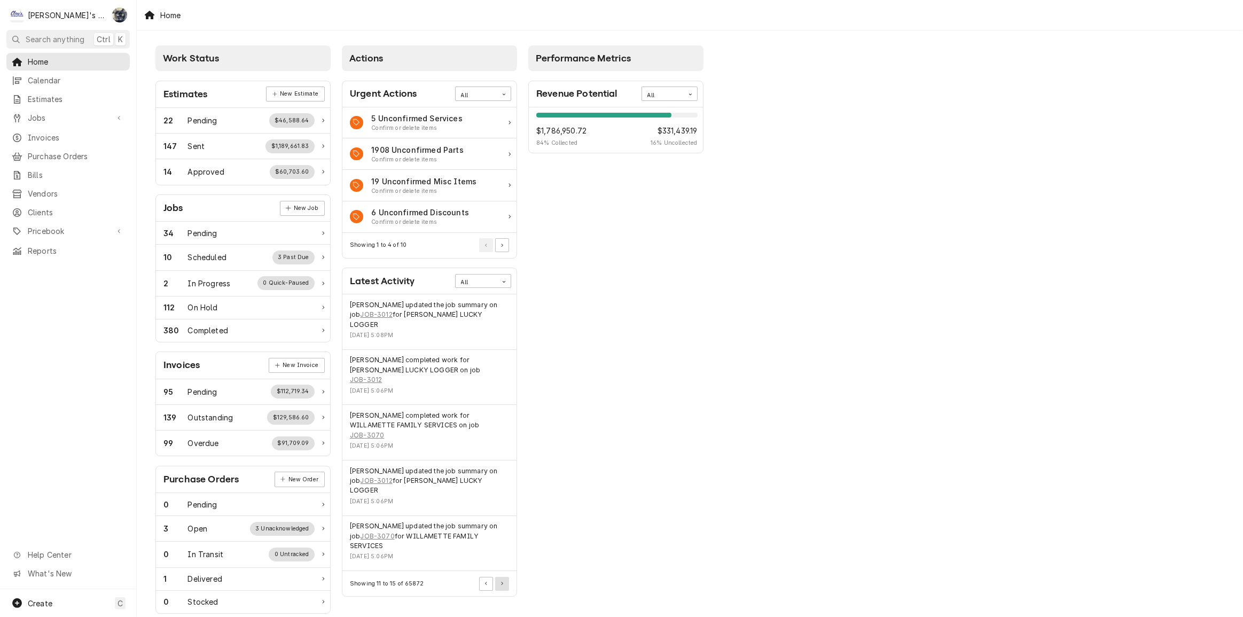
click at [503, 582] on icon "Pagination Controls" at bounding box center [502, 583] width 2 height 3
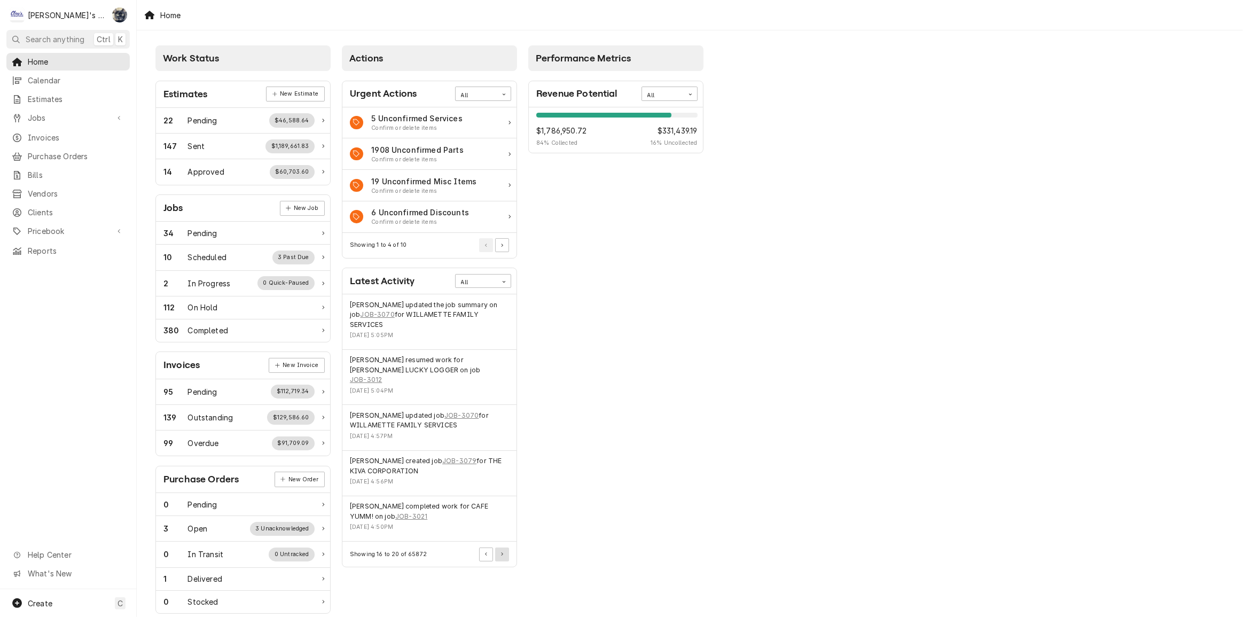
click at [503, 552] on icon "Pagination Controls" at bounding box center [502, 554] width 2 height 4
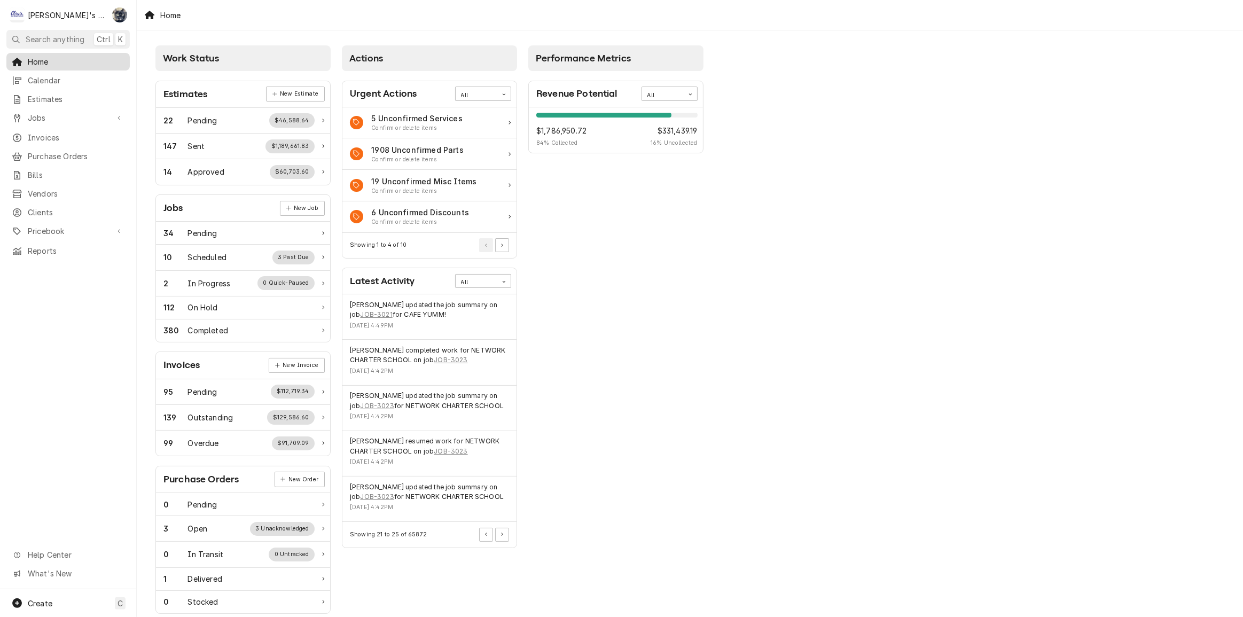
click at [38, 57] on span "Home" at bounding box center [76, 61] width 97 height 11
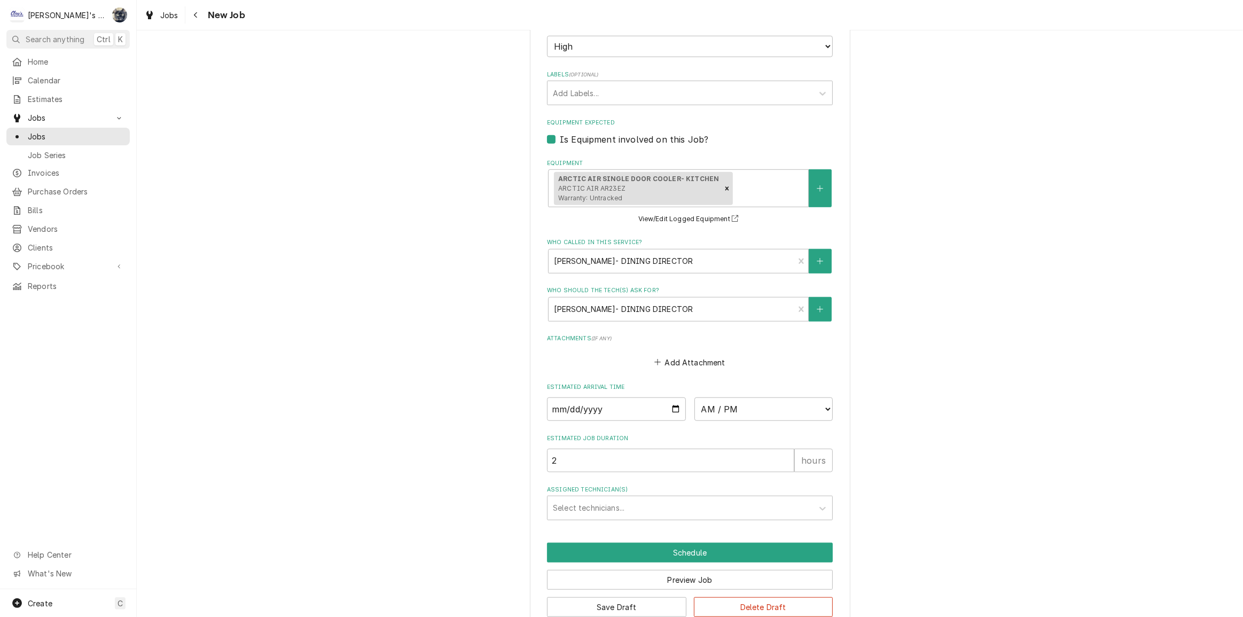
scroll to position [875, 0]
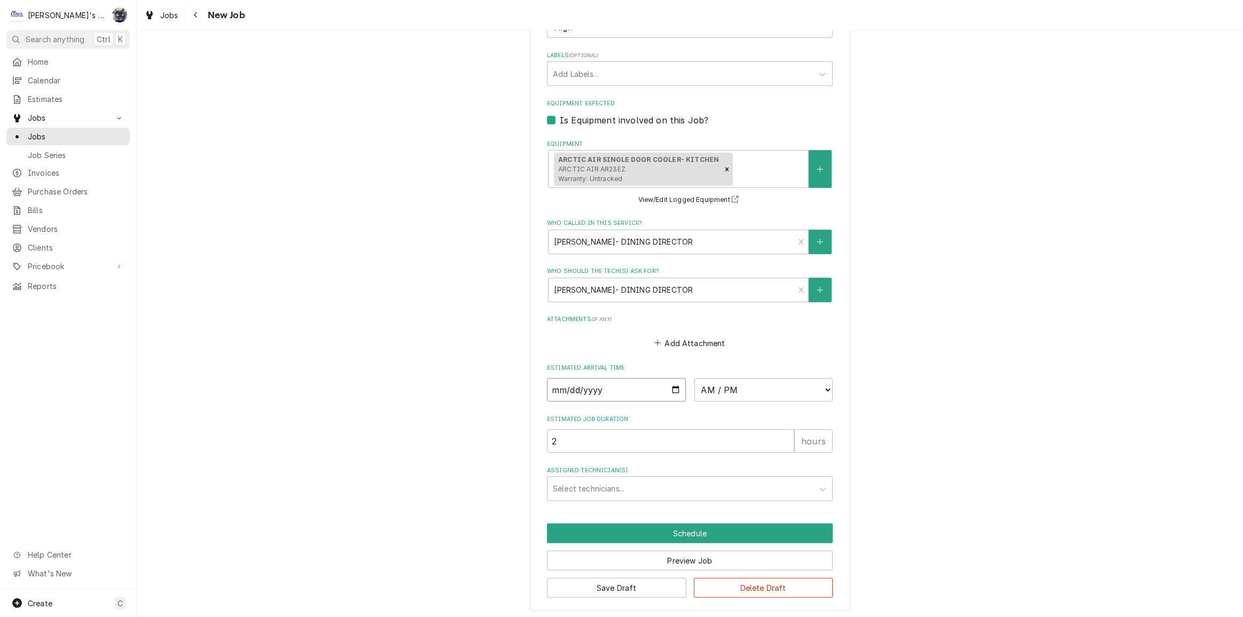
click at [674, 387] on input "Date" at bounding box center [616, 390] width 139 height 24
type textarea "x"
type input "[DATE]"
click at [721, 378] on select "AM / PM 6:00 AM 6:15 AM 6:30 AM 6:45 AM 7:00 AM 7:15 AM 7:30 AM 7:45 AM 8:00 AM…" at bounding box center [763, 390] width 139 height 24
type textarea "x"
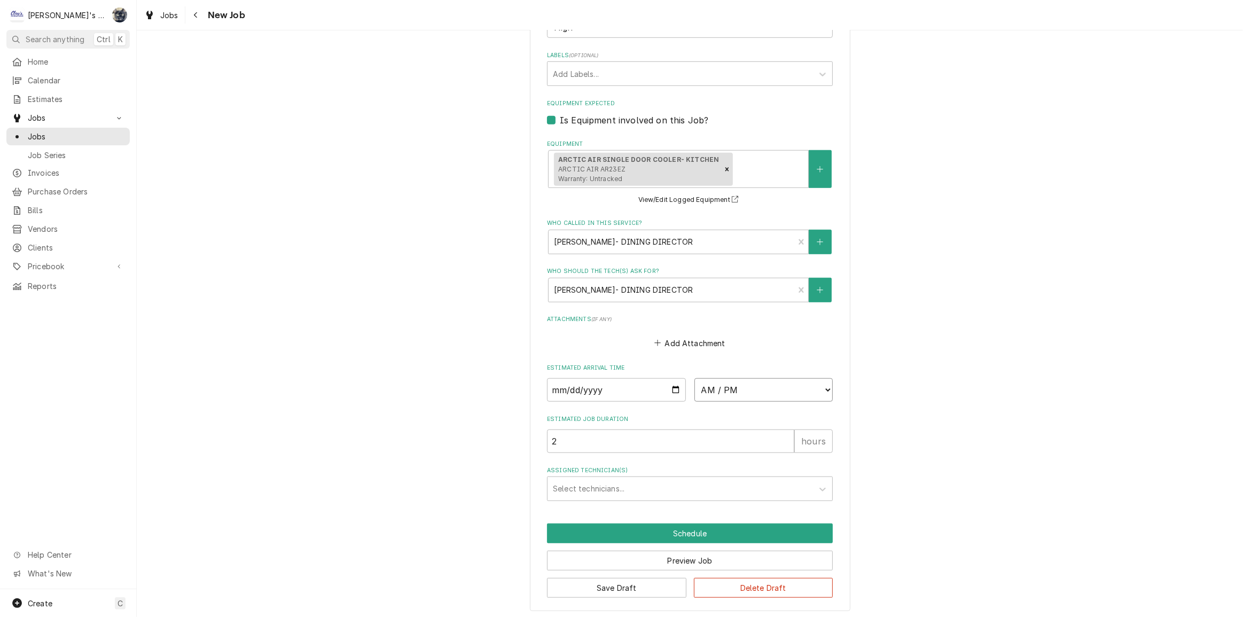
select select "08:00:00"
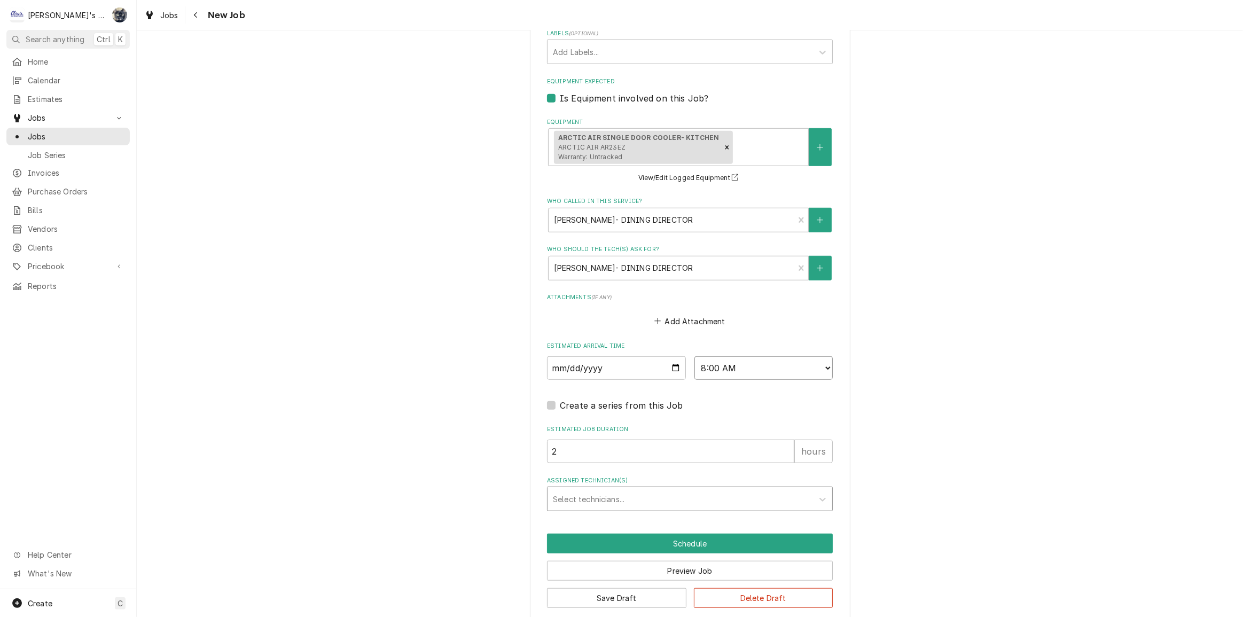
scroll to position [907, 0]
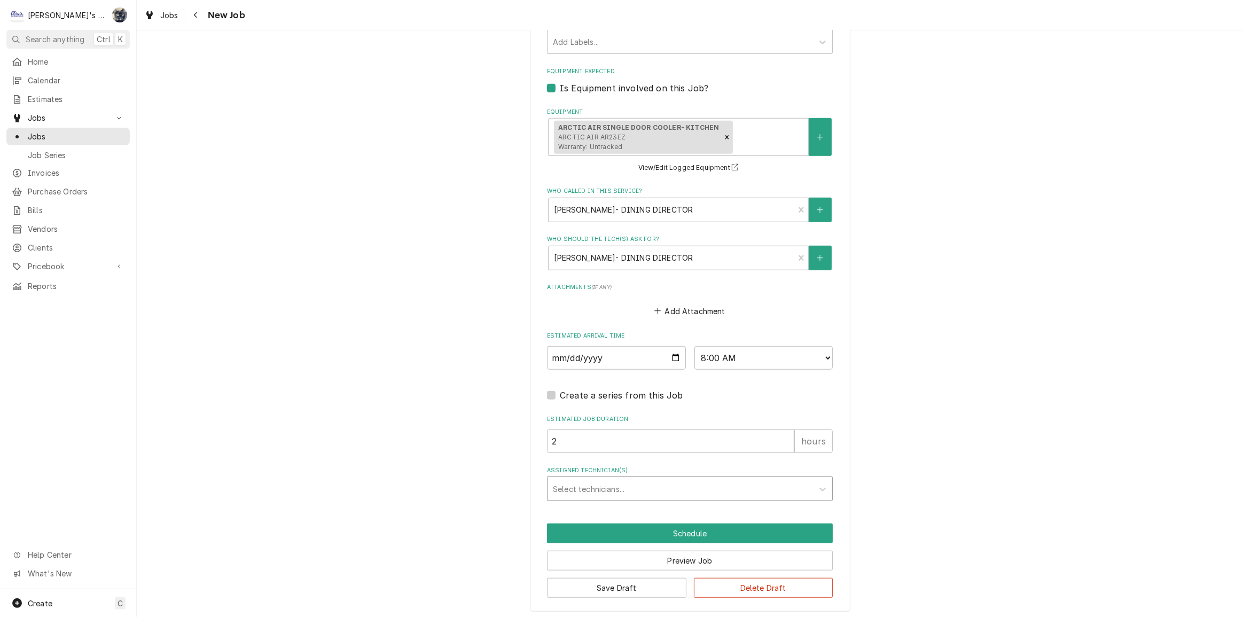
click at [633, 482] on div "Assigned Technician(s)" at bounding box center [680, 488] width 255 height 19
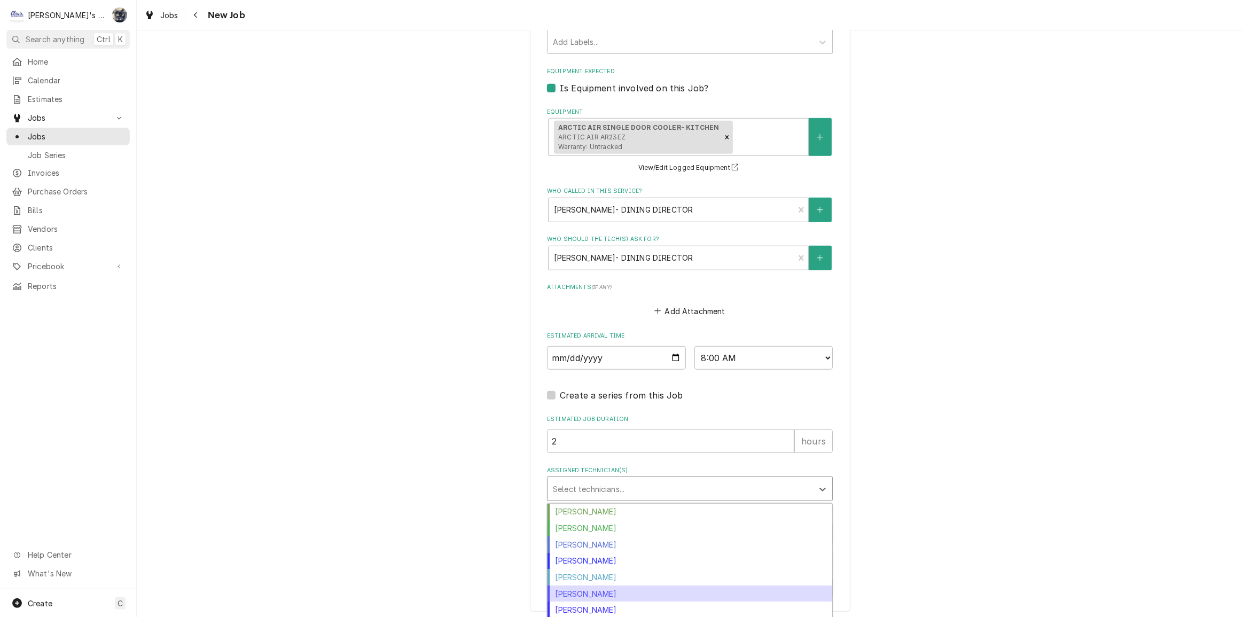
scroll to position [48, 0]
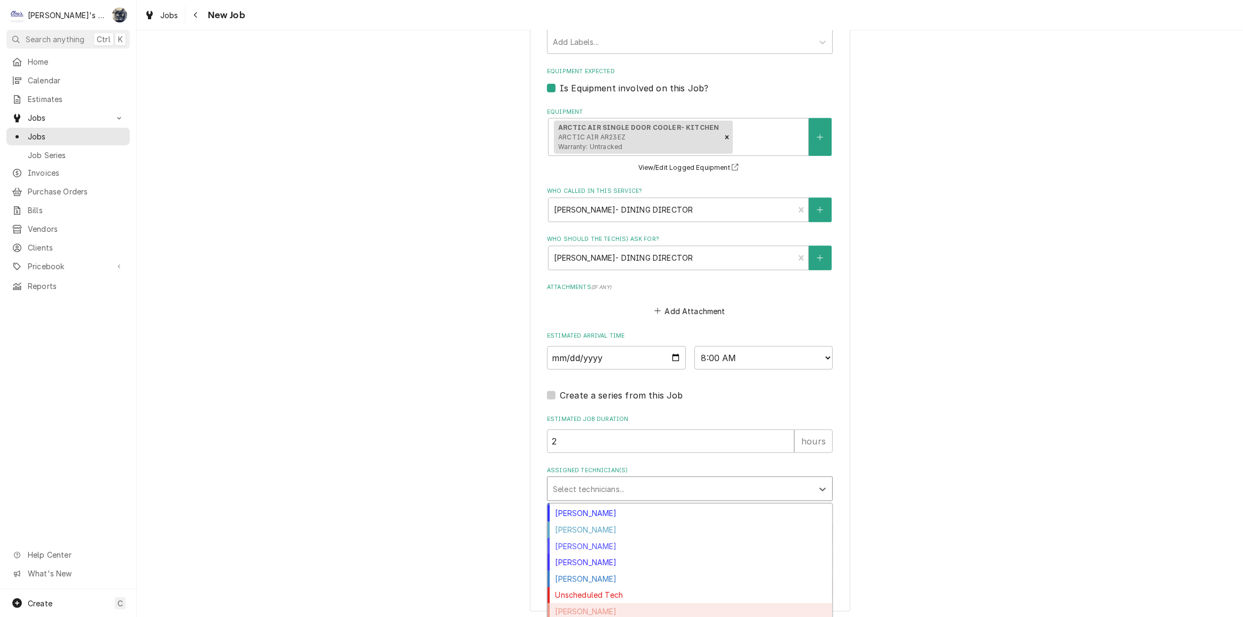
click at [621, 614] on div "[PERSON_NAME]" at bounding box center [690, 611] width 285 height 17
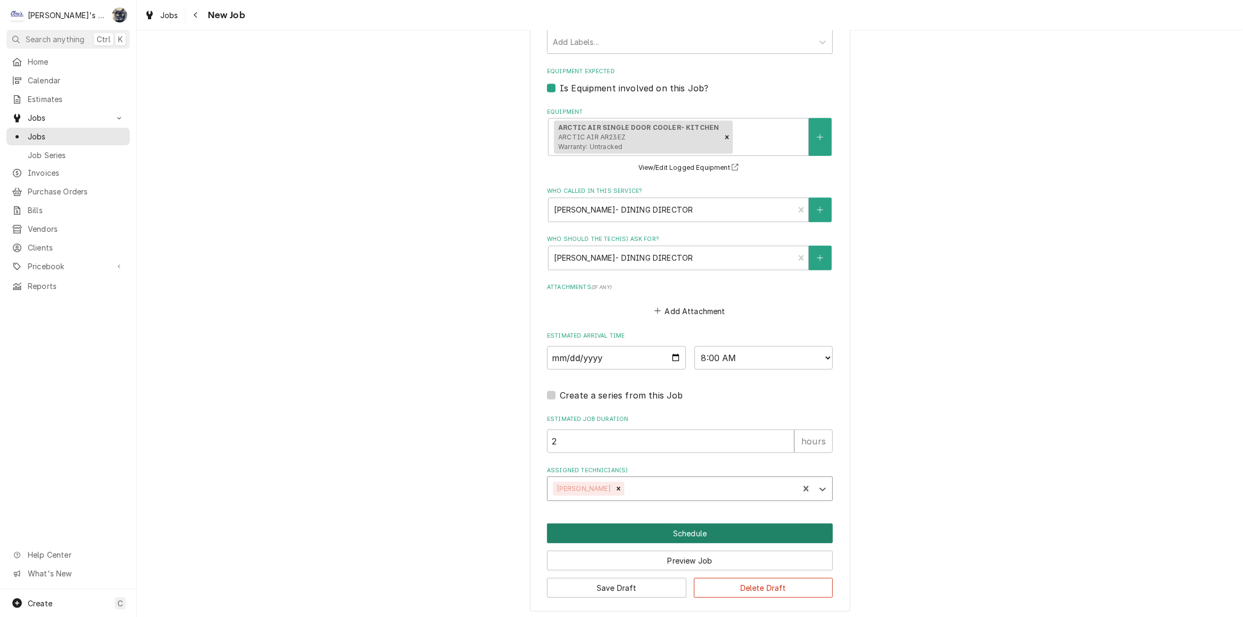
click at [670, 524] on button "Schedule" at bounding box center [690, 534] width 286 height 20
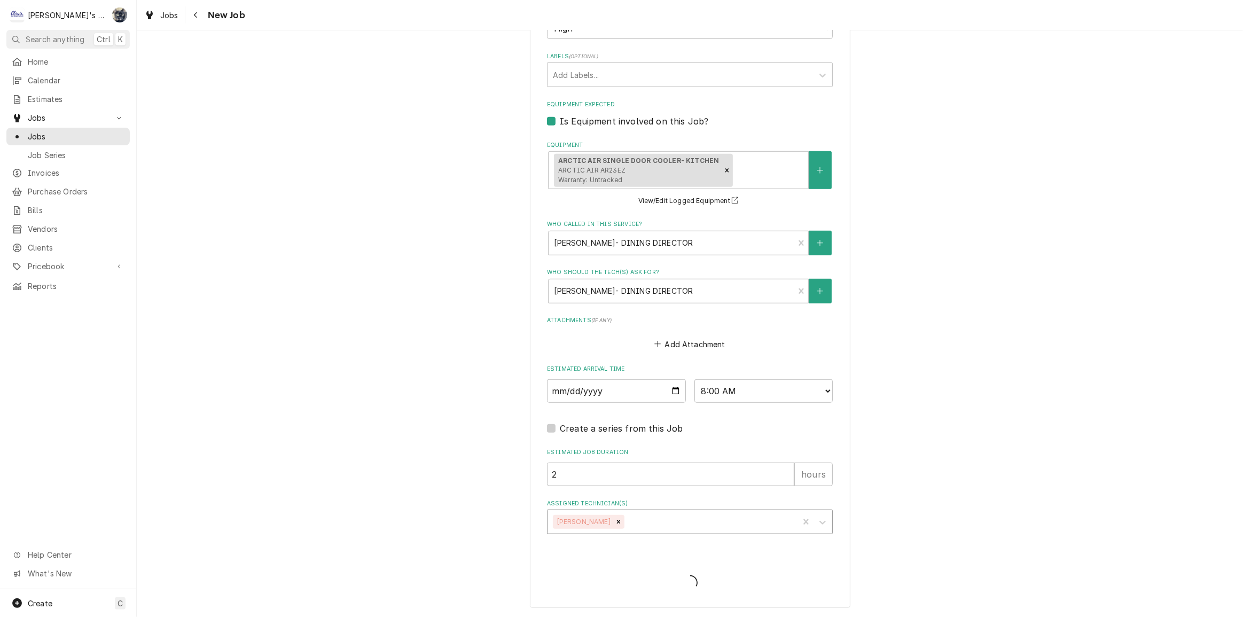
scroll to position [870, 0]
type textarea "x"
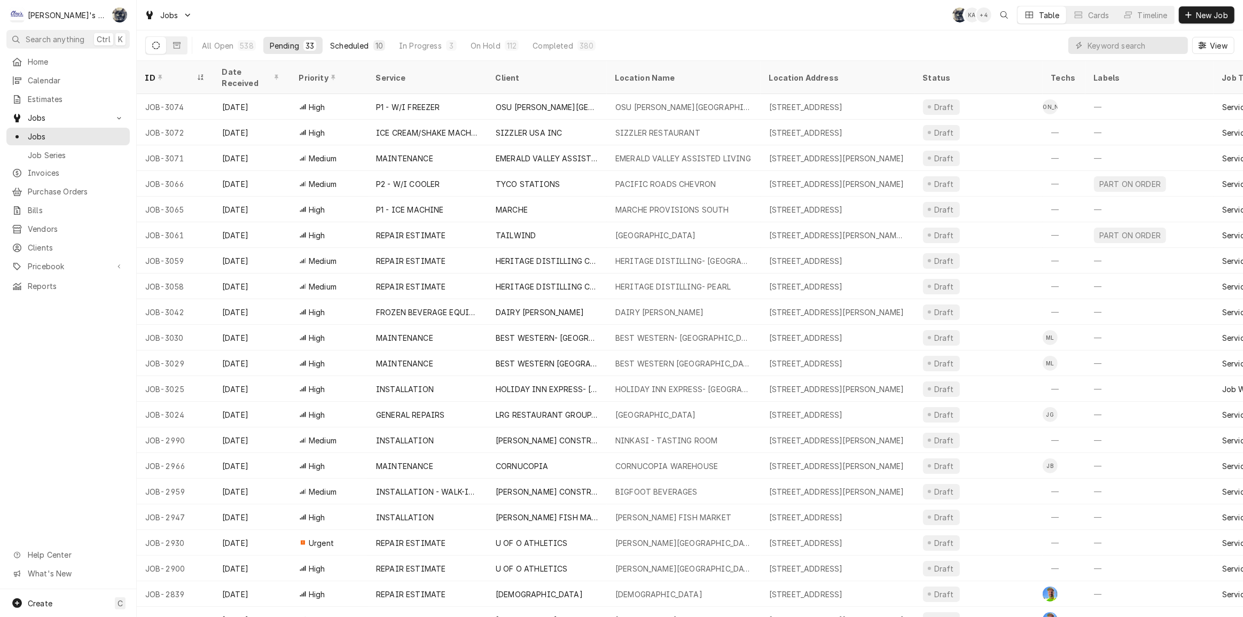
click at [373, 43] on div "10" at bounding box center [379, 45] width 12 height 11
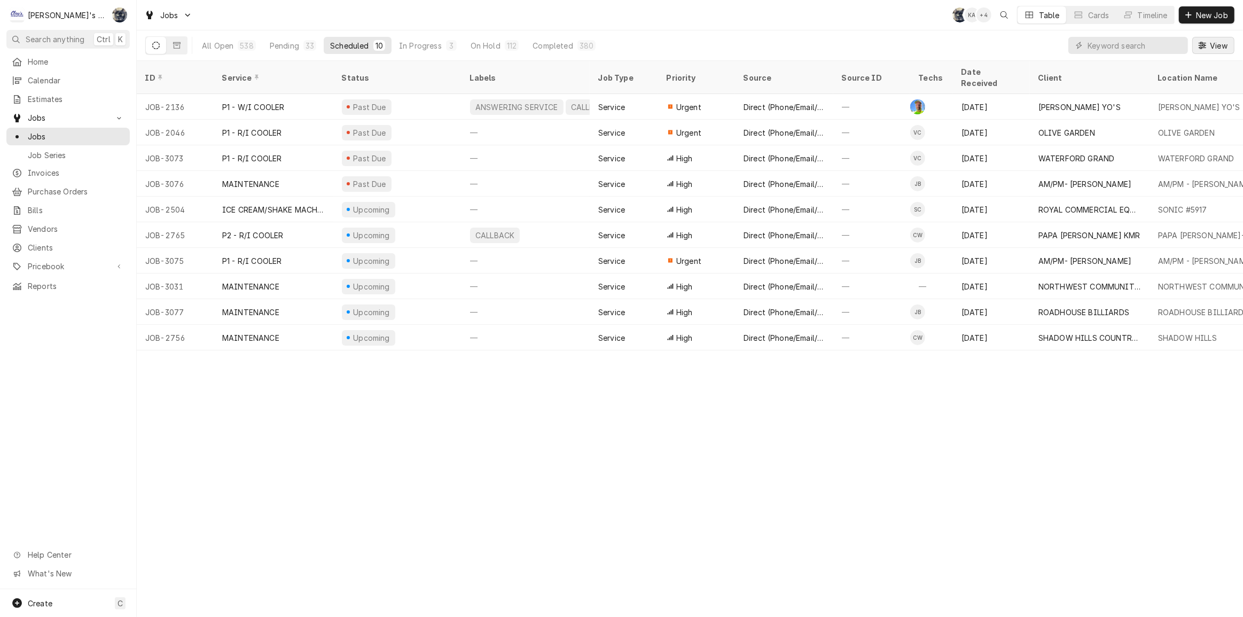
click at [1220, 48] on span "View" at bounding box center [1219, 45] width 22 height 11
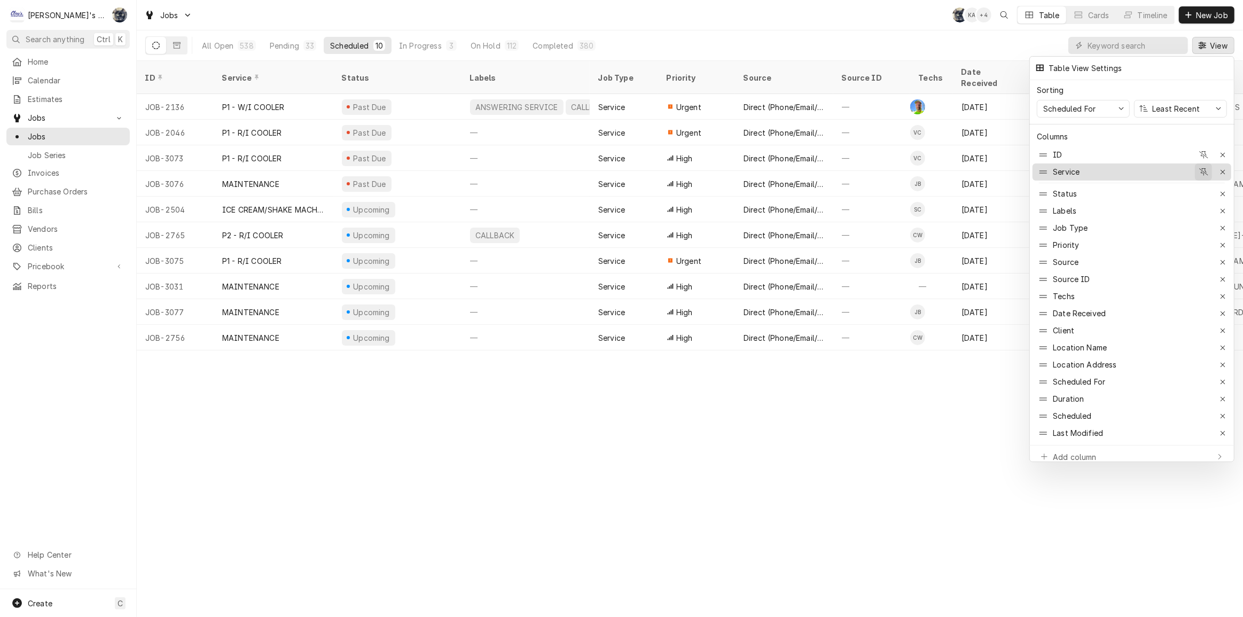
click at [1206, 168] on icon "button" at bounding box center [1204, 171] width 10 height 7
click at [300, 43] on div at bounding box center [621, 308] width 1243 height 617
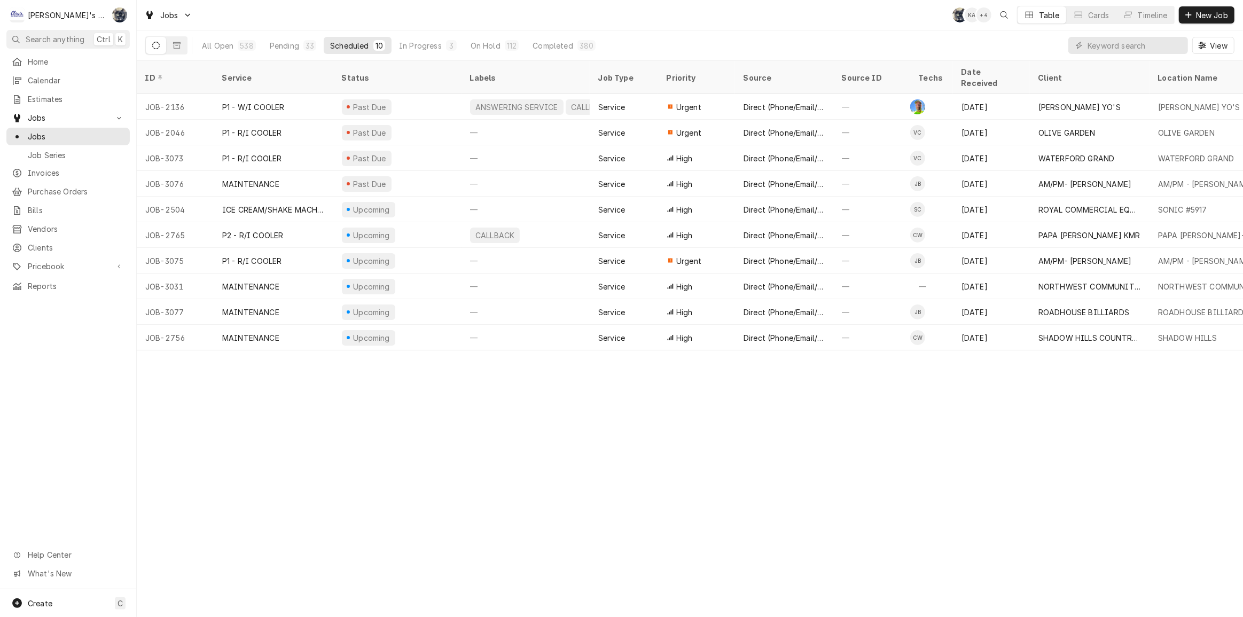
click at [300, 43] on button "Pending 33" at bounding box center [292, 45] width 59 height 17
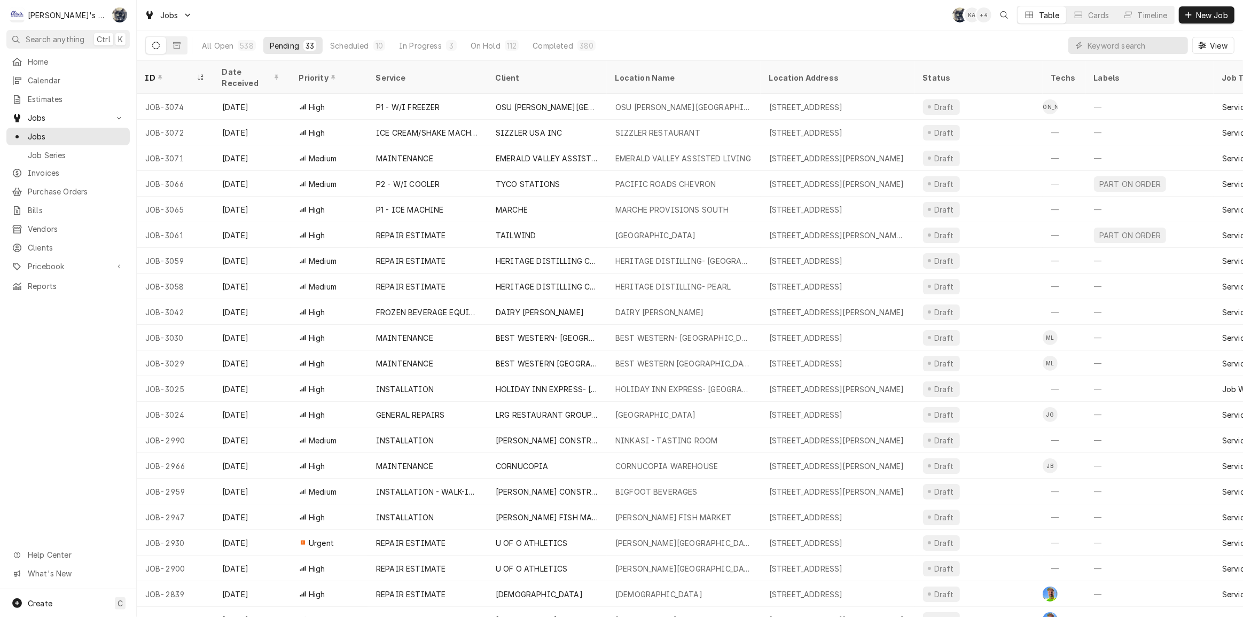
click at [1213, 43] on span "View" at bounding box center [1219, 45] width 22 height 11
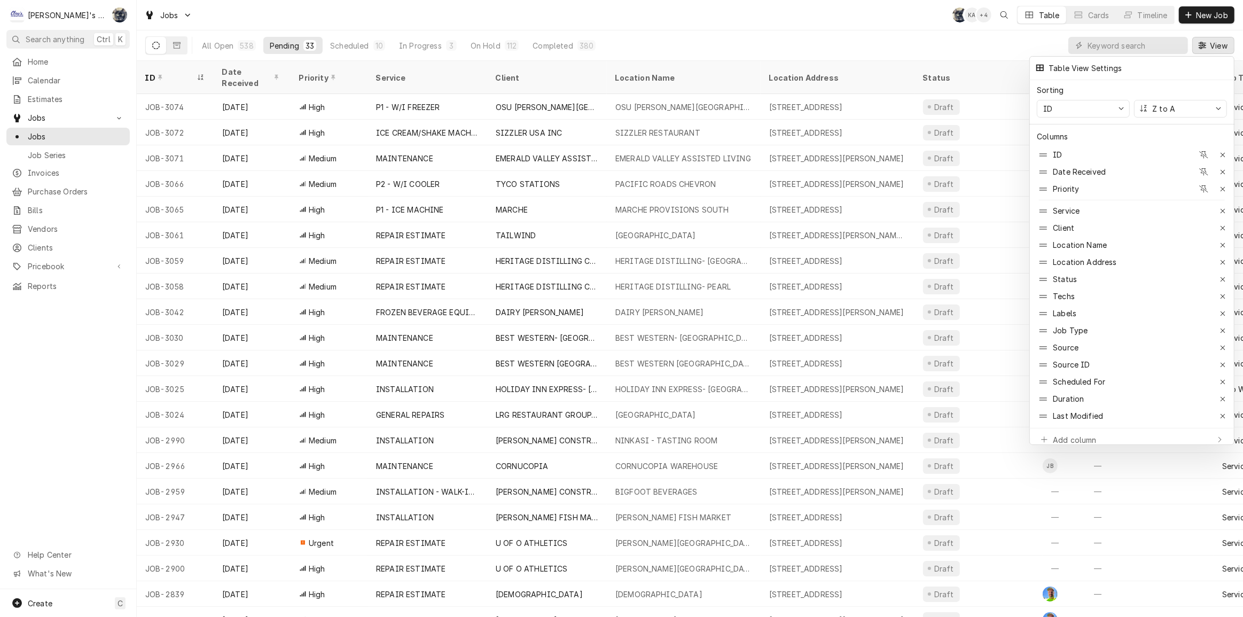
click at [374, 44] on div at bounding box center [621, 308] width 1243 height 617
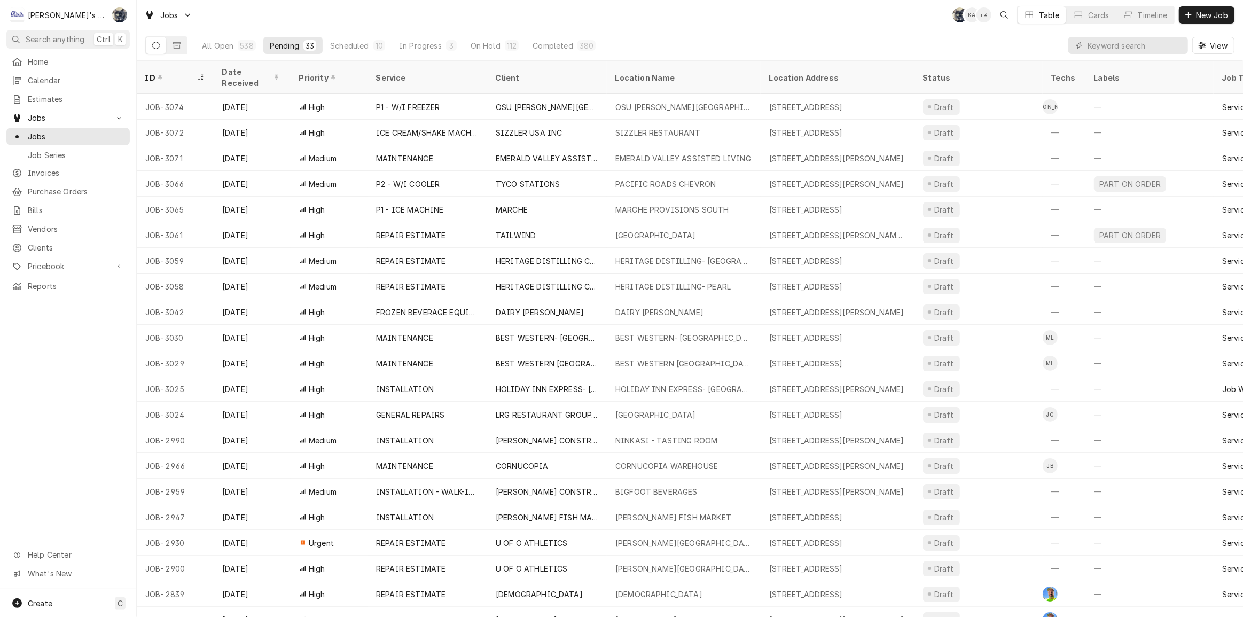
click at [376, 44] on div "10" at bounding box center [379, 45] width 7 height 11
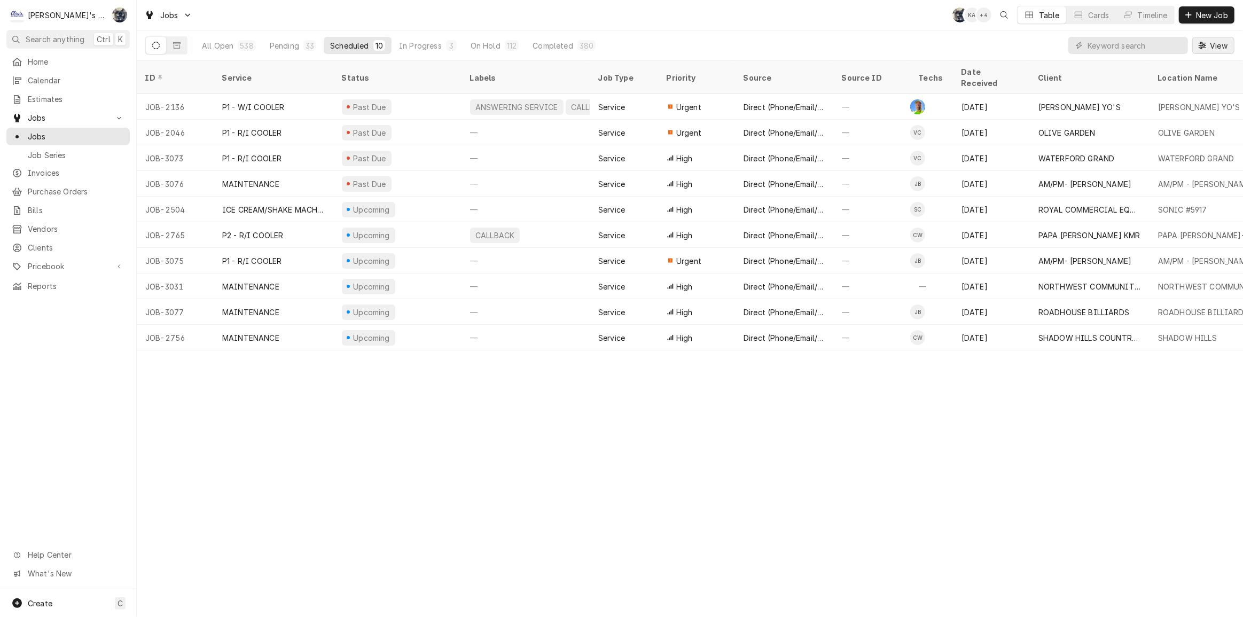
click at [1205, 48] on icon "Dynamic Content Wrapper" at bounding box center [1202, 45] width 7 height 7
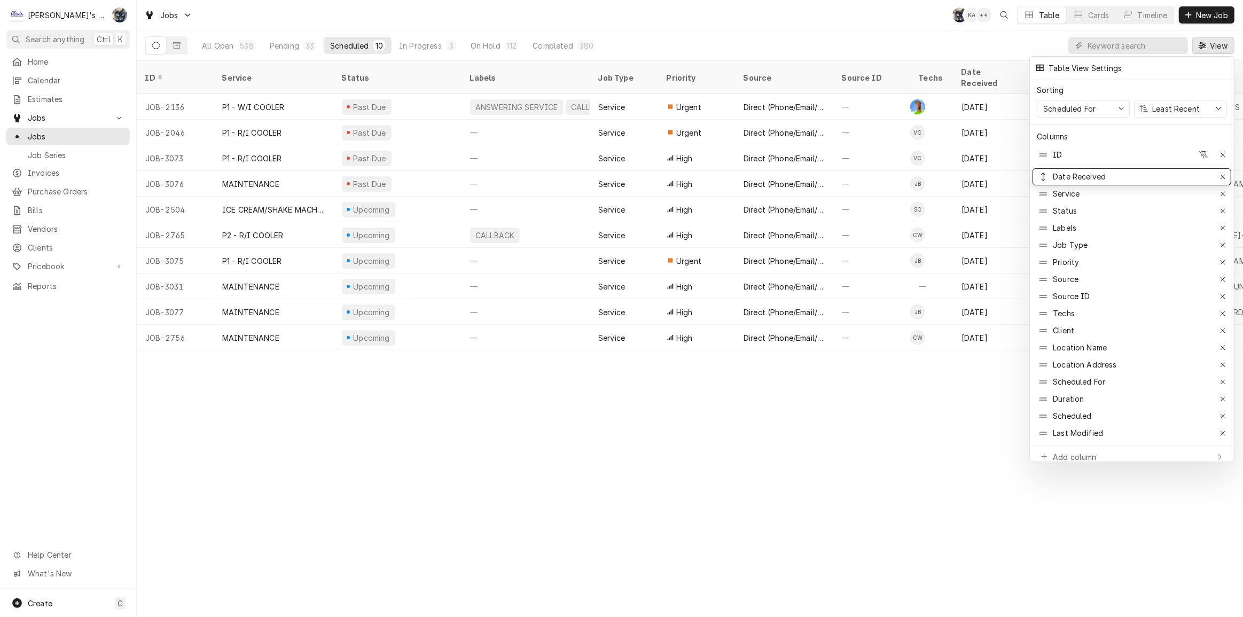
drag, startPoint x: 1099, startPoint y: 303, endPoint x: 1085, endPoint y: 162, distance: 141.8
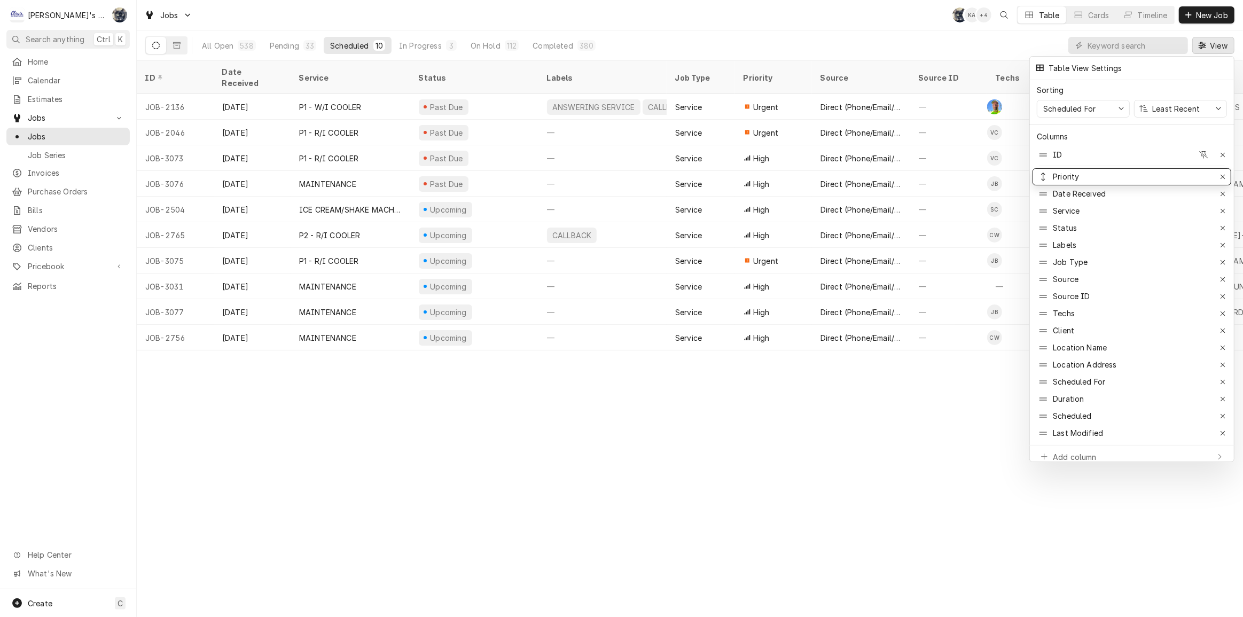
drag, startPoint x: 1088, startPoint y: 257, endPoint x: 1083, endPoint y: 171, distance: 86.7
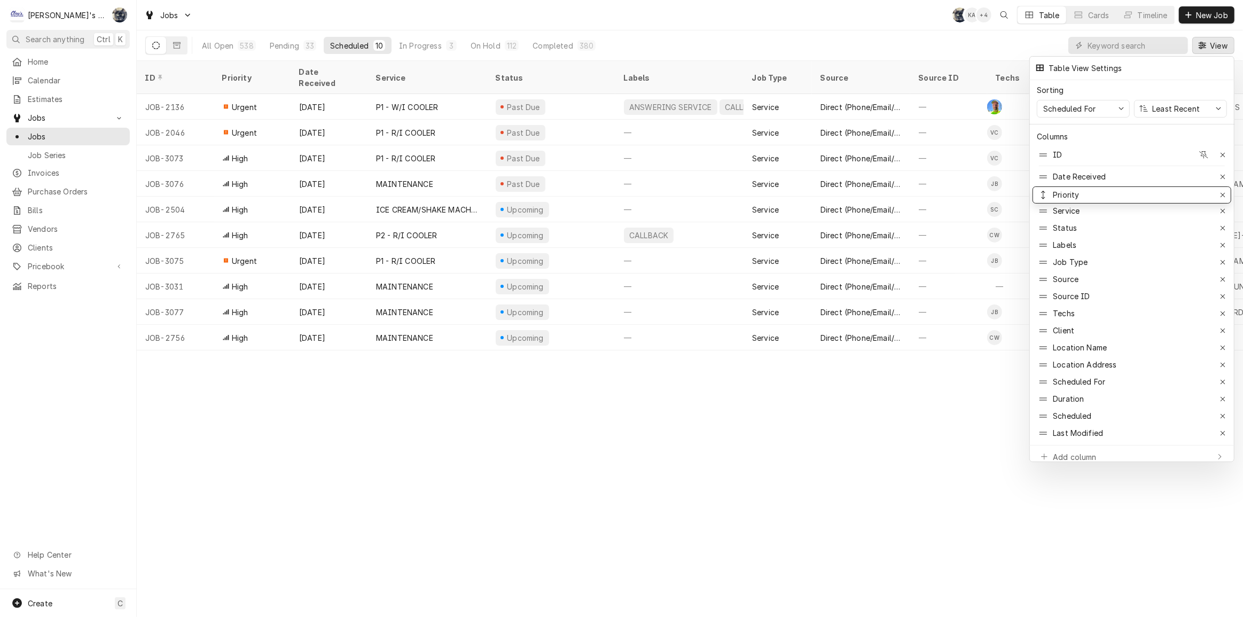
drag, startPoint x: 1083, startPoint y: 175, endPoint x: 1083, endPoint y: 188, distance: 13.4
click at [1201, 173] on icon "button" at bounding box center [1204, 176] width 6 height 7
click at [1201, 190] on icon "button" at bounding box center [1204, 193] width 6 height 7
drag, startPoint x: 1114, startPoint y: 345, endPoint x: 1109, endPoint y: 206, distance: 139.0
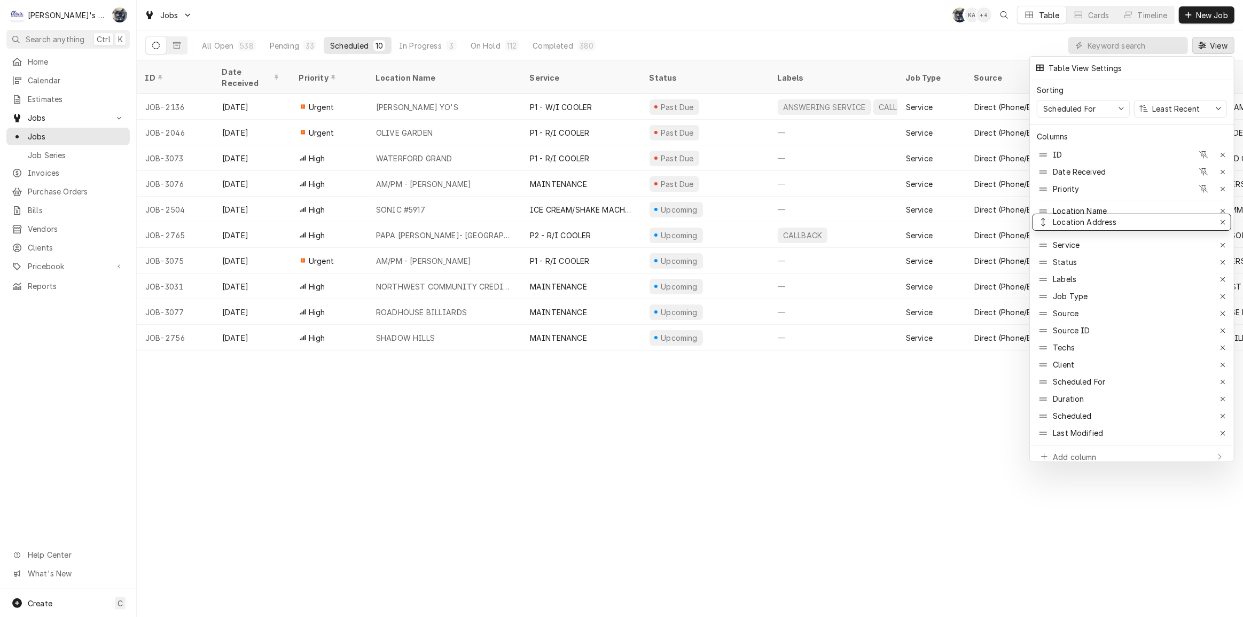
drag, startPoint x: 1117, startPoint y: 354, endPoint x: 1106, endPoint y: 212, distance: 143.0
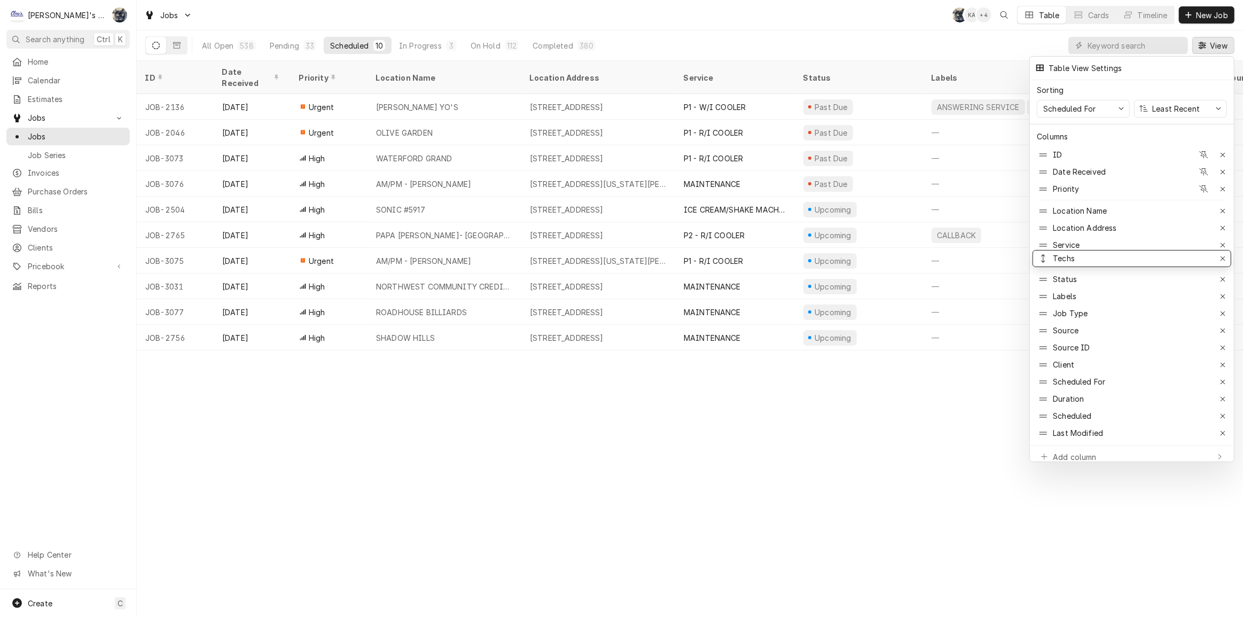
drag, startPoint x: 1095, startPoint y: 342, endPoint x: 1095, endPoint y: 253, distance: 89.2
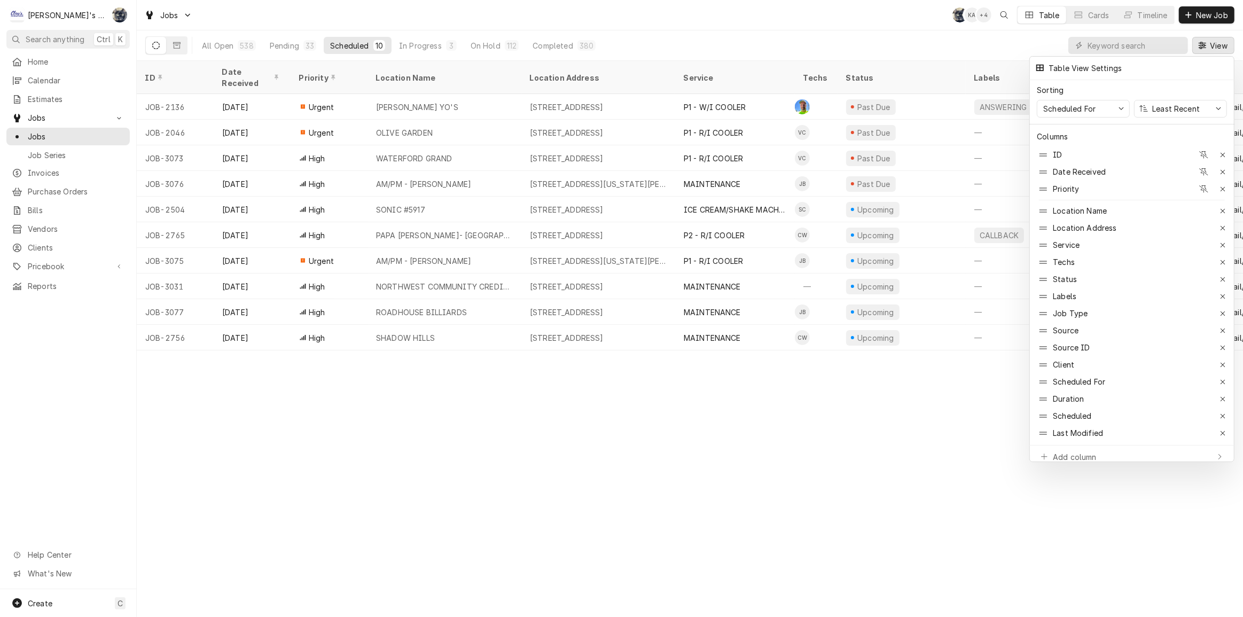
click at [900, 34] on div at bounding box center [621, 308] width 1243 height 617
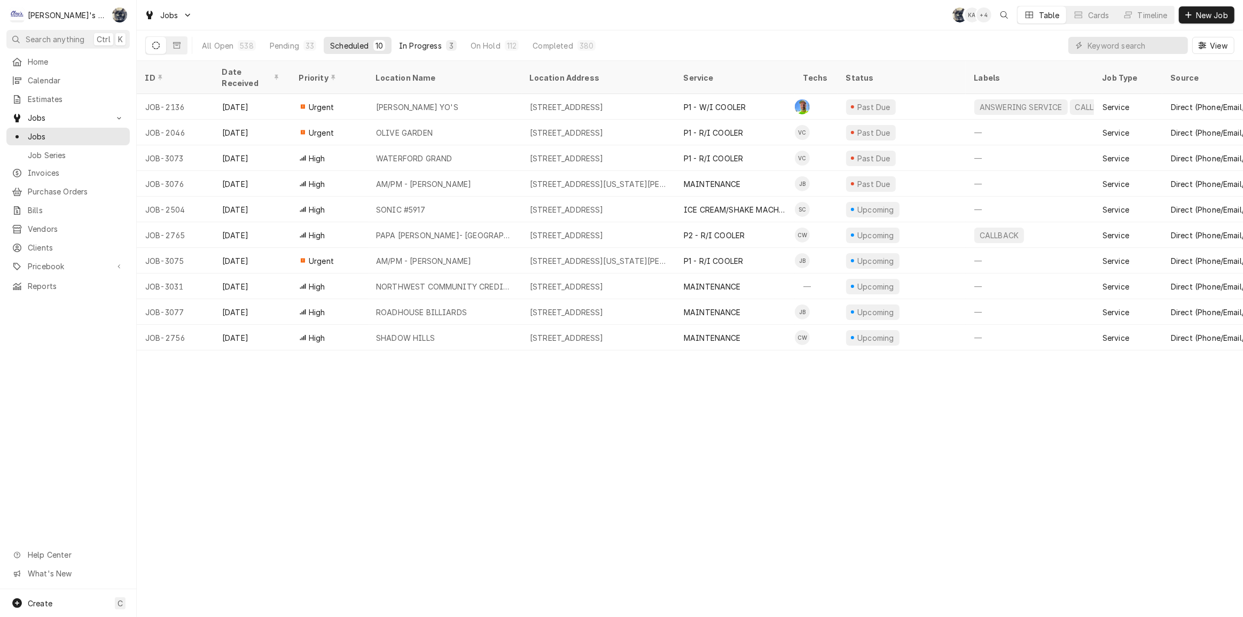
click at [434, 44] on div "In Progress" at bounding box center [420, 45] width 43 height 11
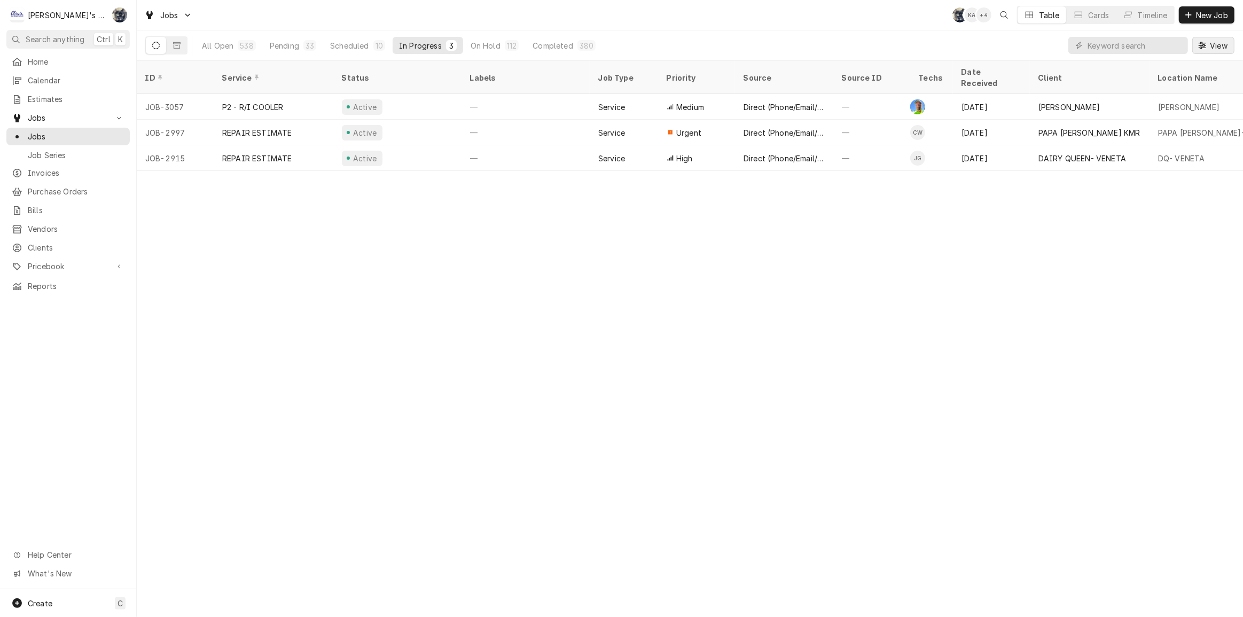
click at [1207, 48] on div "Dynamic Content Wrapper" at bounding box center [1202, 45] width 11 height 11
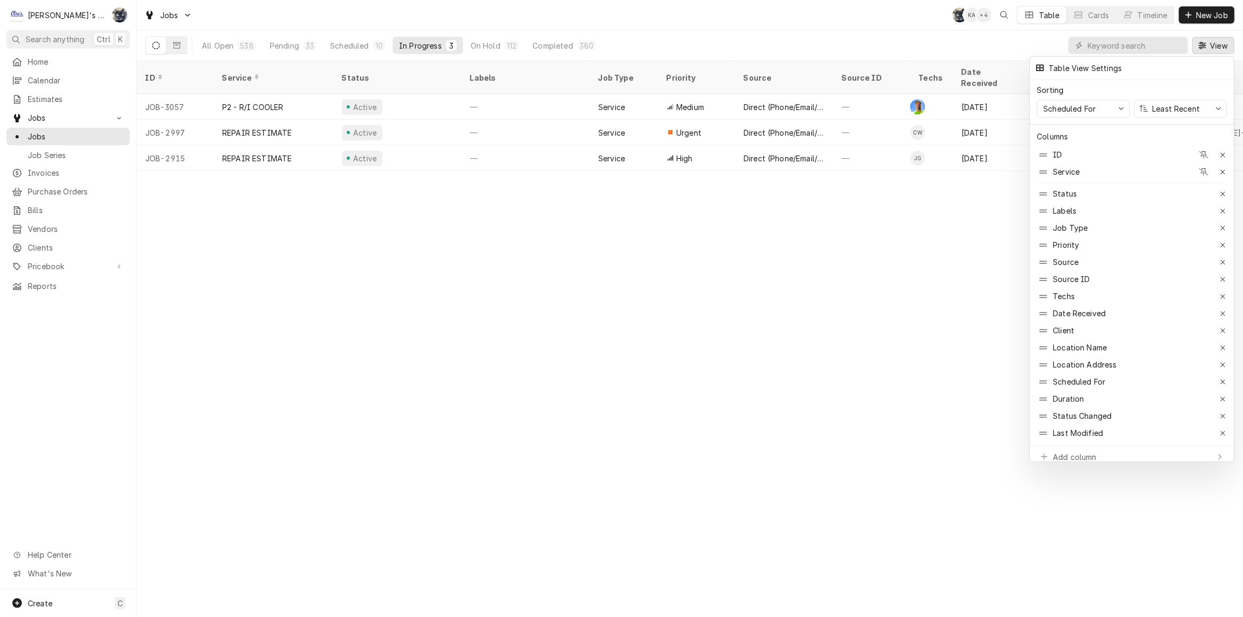
click at [347, 43] on div at bounding box center [621, 308] width 1243 height 617
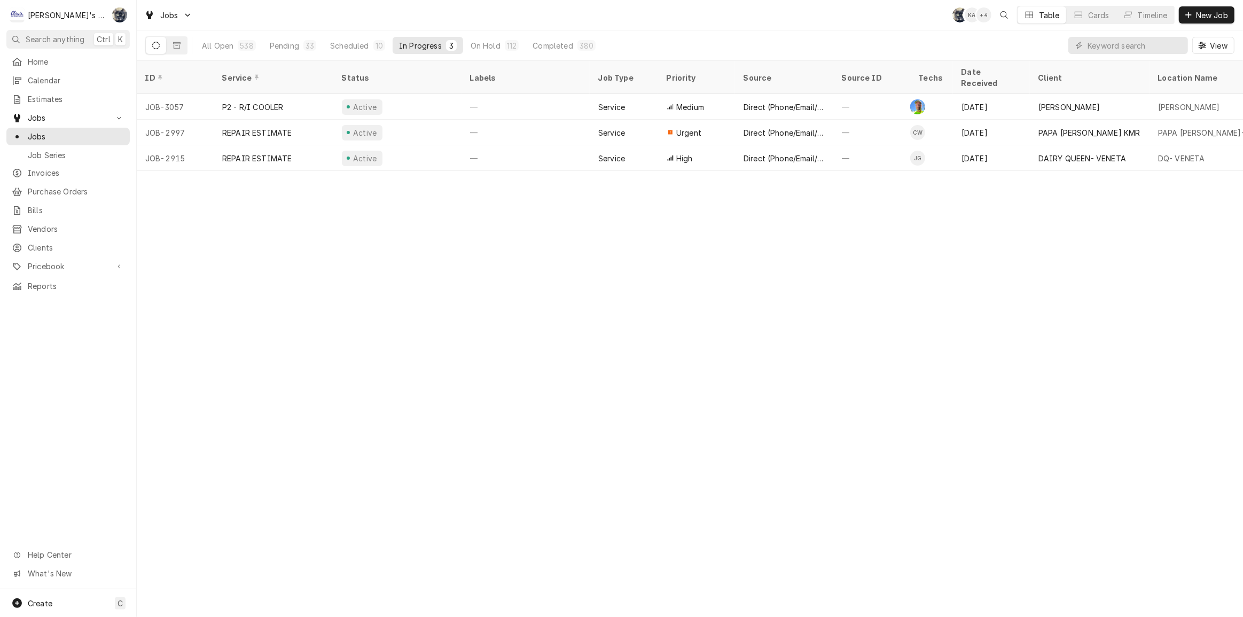
click at [347, 43] on div "Scheduled" at bounding box center [349, 45] width 38 height 11
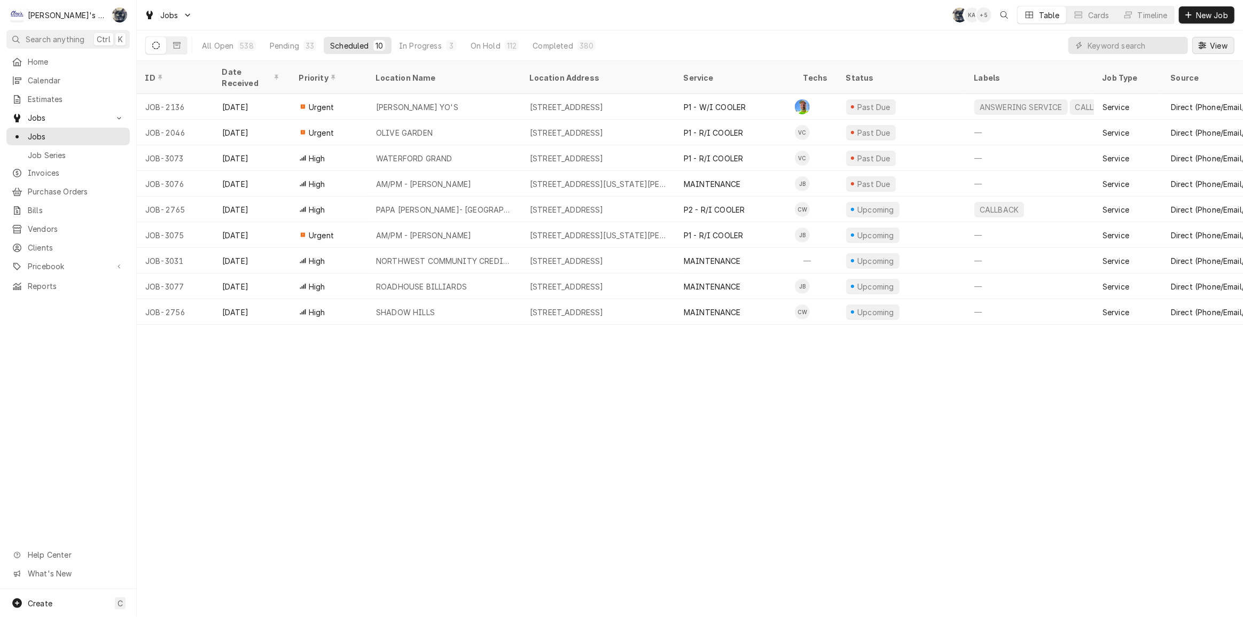
click at [1211, 48] on span "View" at bounding box center [1219, 45] width 22 height 11
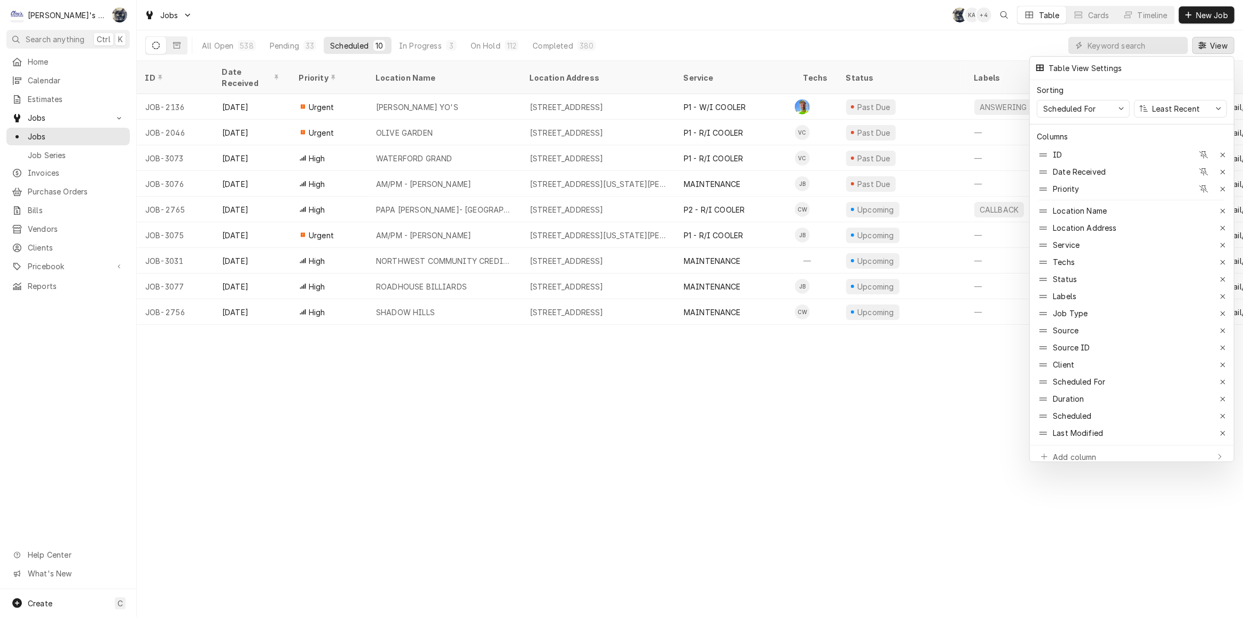
click at [430, 41] on div at bounding box center [621, 308] width 1243 height 617
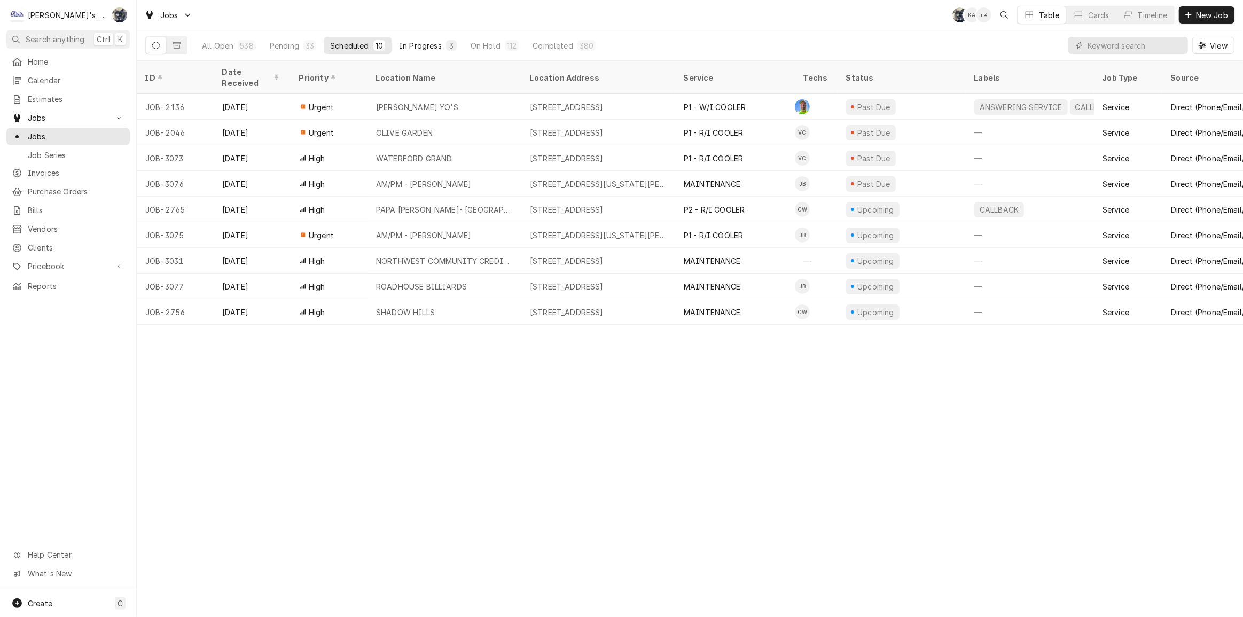
click at [430, 41] on div "In Progress" at bounding box center [420, 45] width 43 height 11
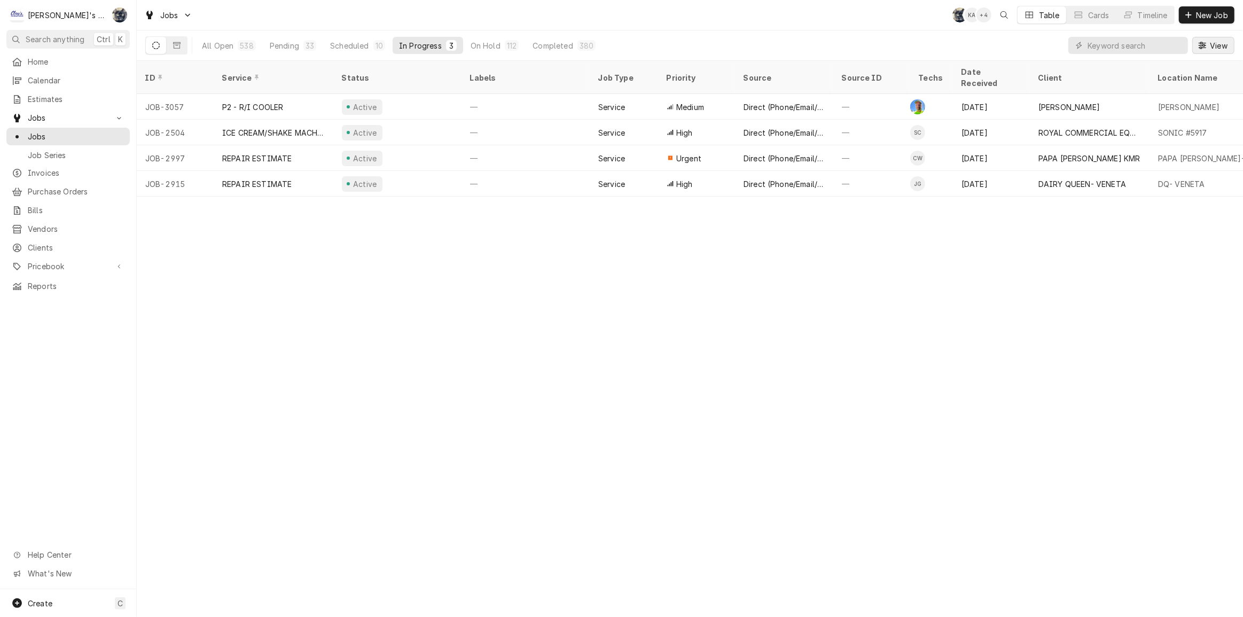
click at [1211, 48] on span "View" at bounding box center [1219, 45] width 22 height 11
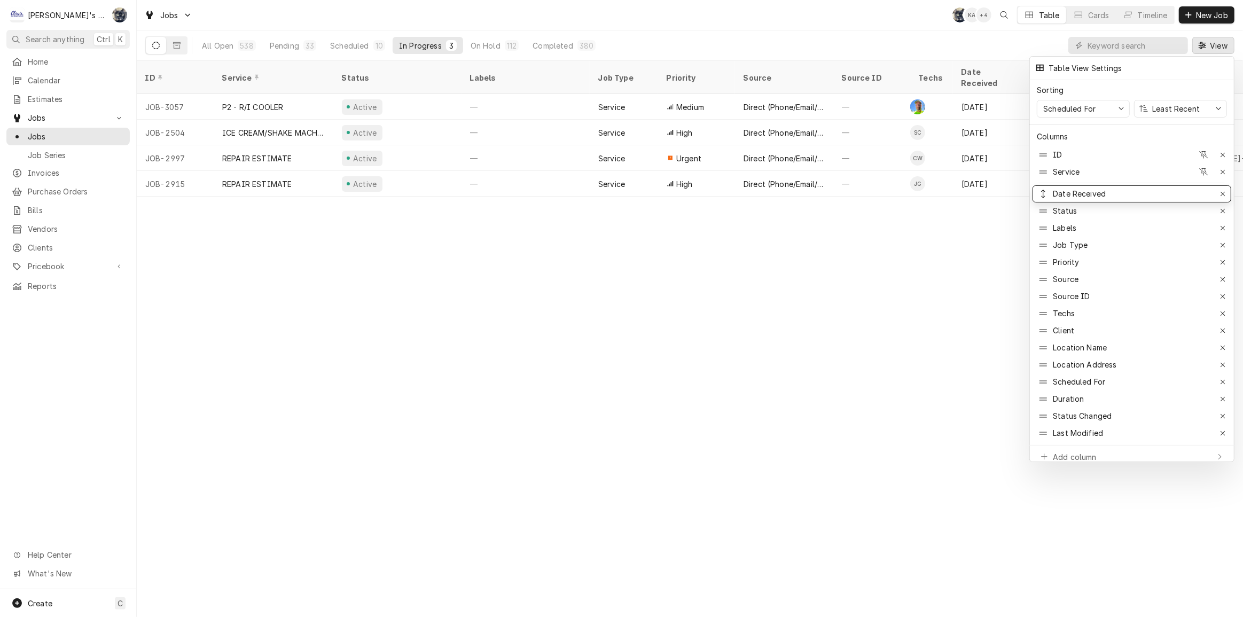
drag, startPoint x: 1113, startPoint y: 302, endPoint x: 1113, endPoint y: 174, distance: 127.7
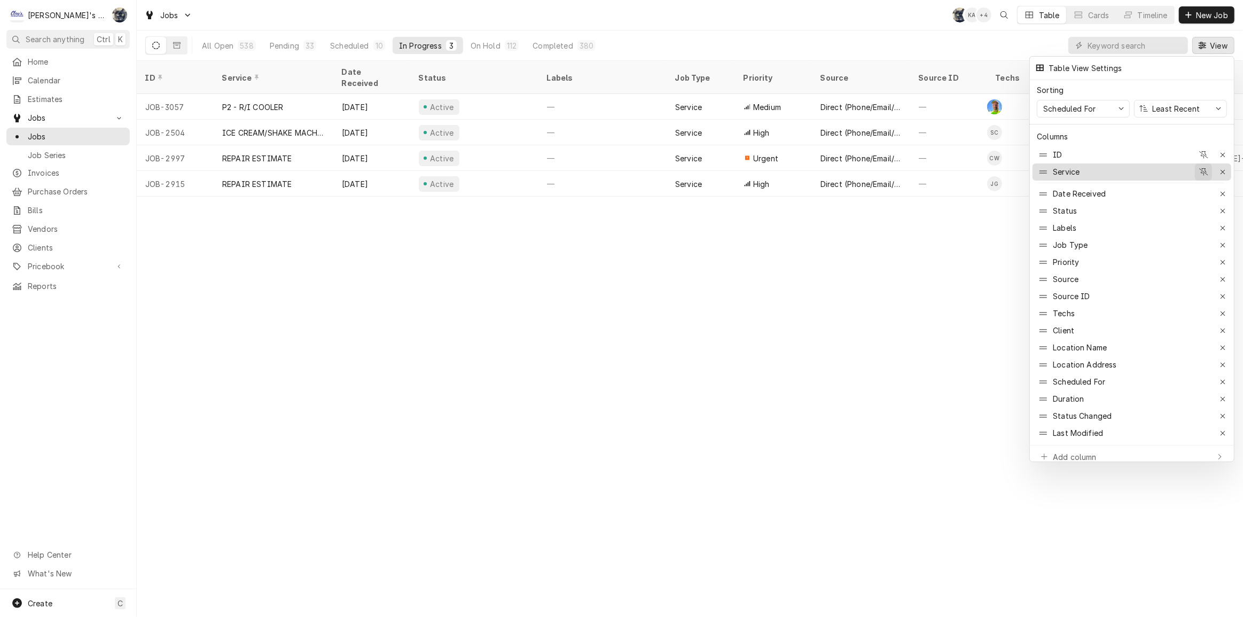
click at [1206, 168] on icon "button" at bounding box center [1204, 171] width 10 height 7
drag, startPoint x: 1159, startPoint y: 192, endPoint x: 1156, endPoint y: 171, distance: 21.1
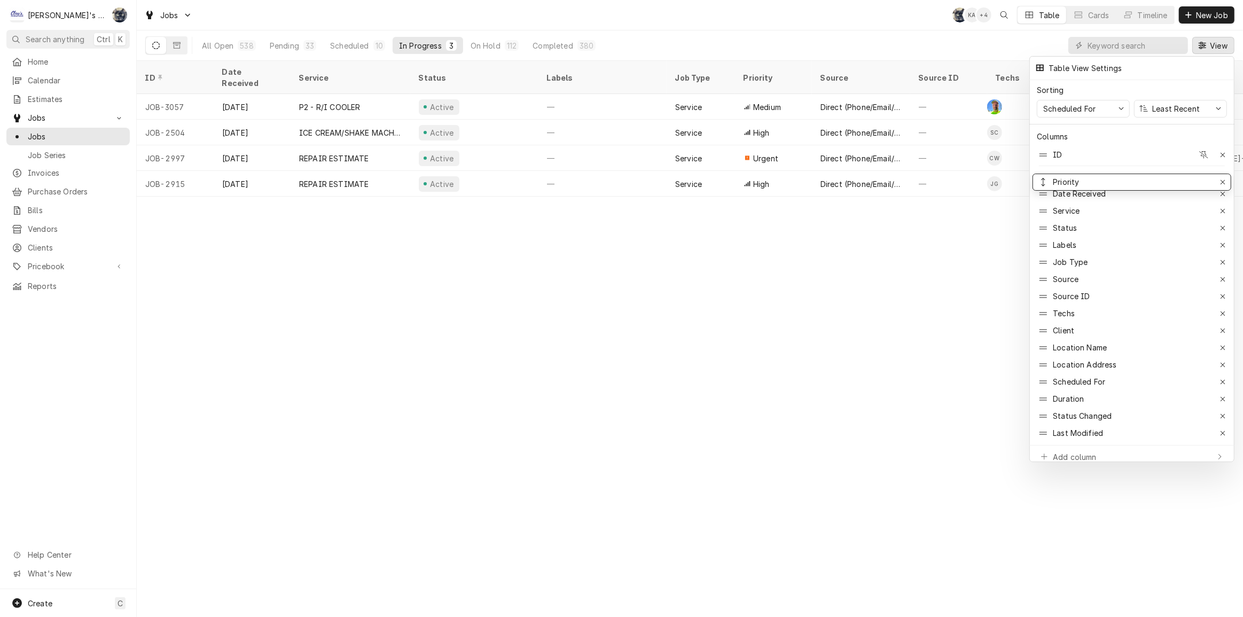
drag, startPoint x: 1136, startPoint y: 261, endPoint x: 1130, endPoint y: 181, distance: 80.3
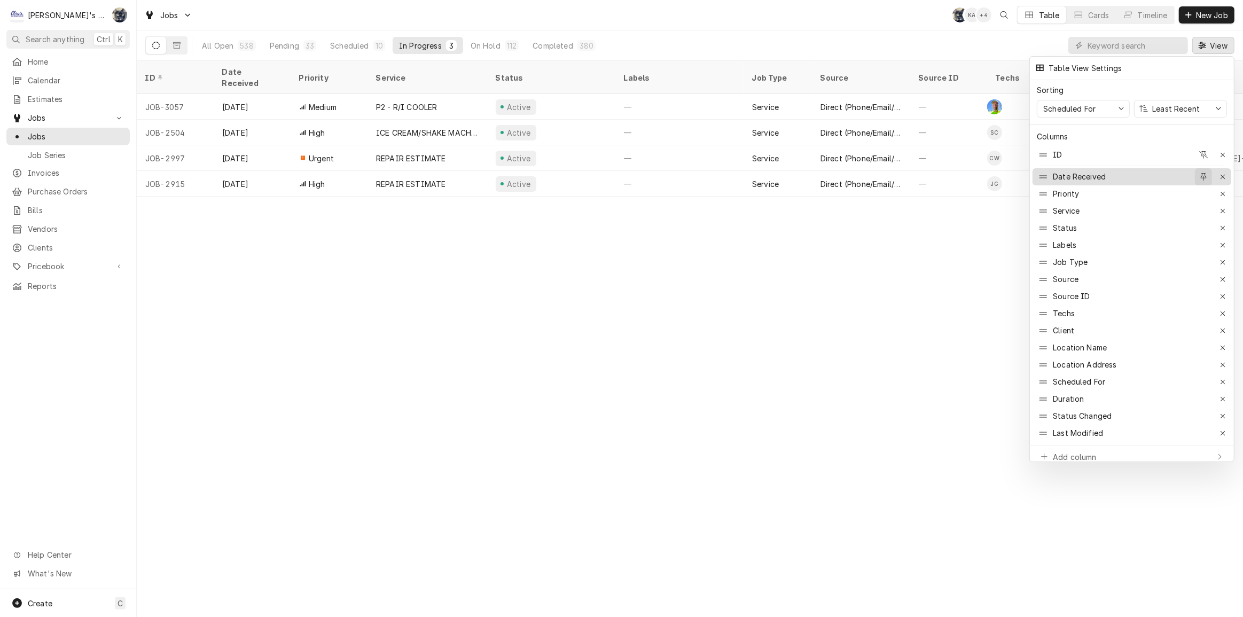
click at [1201, 173] on icon "button" at bounding box center [1204, 176] width 6 height 7
click at [1199, 191] on div "button" at bounding box center [1203, 194] width 11 height 11
drag, startPoint x: 1091, startPoint y: 344, endPoint x: 1093, endPoint y: 208, distance: 135.7
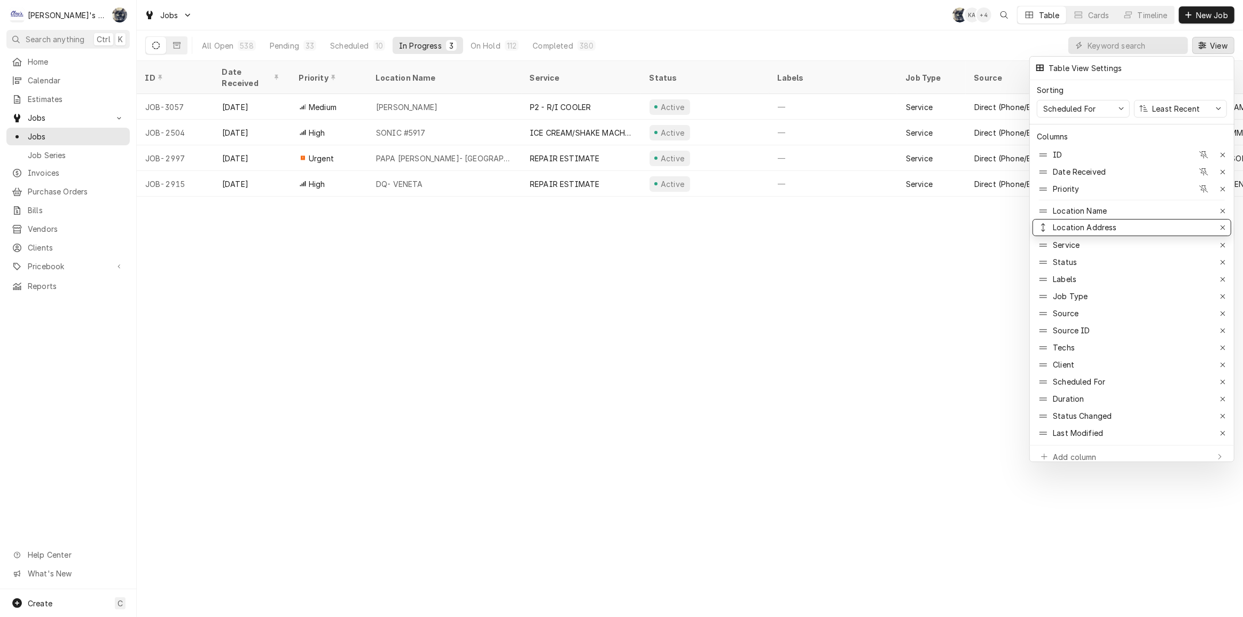
drag, startPoint x: 1098, startPoint y: 354, endPoint x: 1100, endPoint y: 216, distance: 137.3
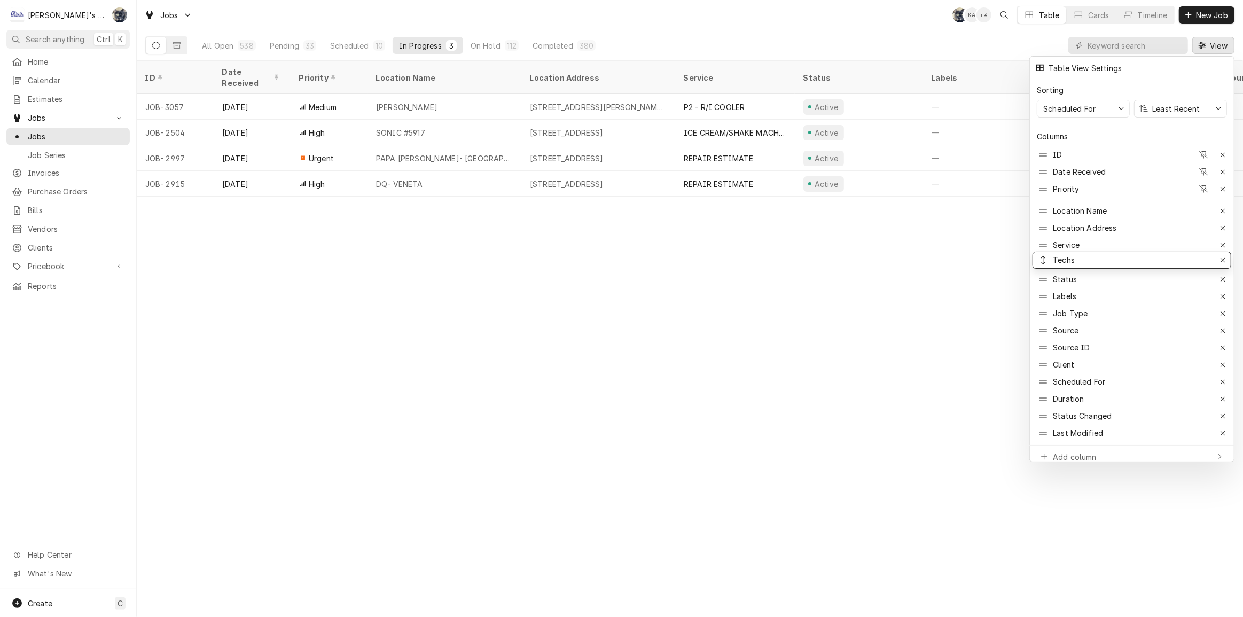
drag, startPoint x: 1084, startPoint y: 345, endPoint x: 1084, endPoint y: 257, distance: 87.6
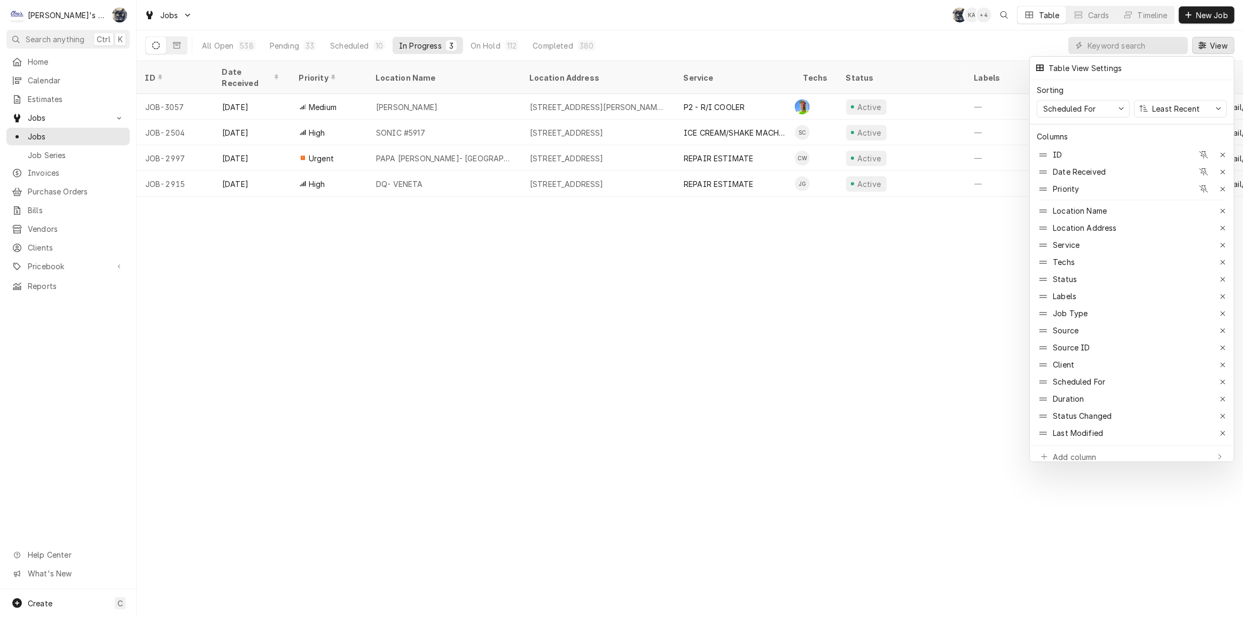
click at [999, 283] on div at bounding box center [621, 308] width 1243 height 617
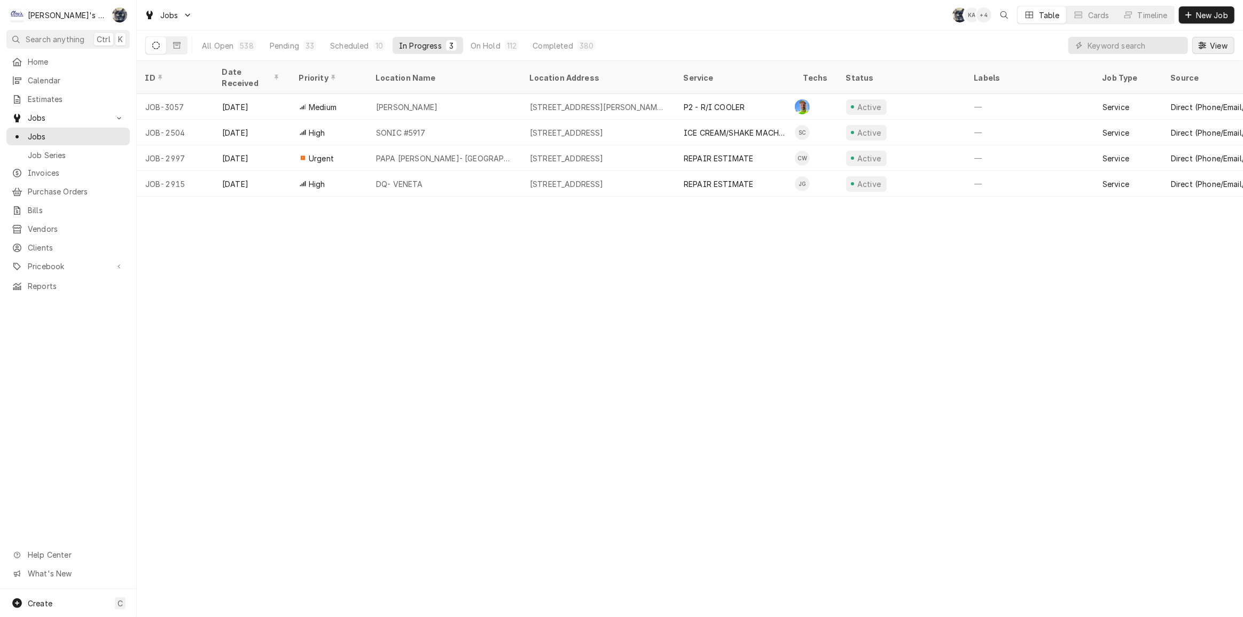
click at [1199, 46] on icon "Dynamic Content Wrapper" at bounding box center [1202, 45] width 7 height 7
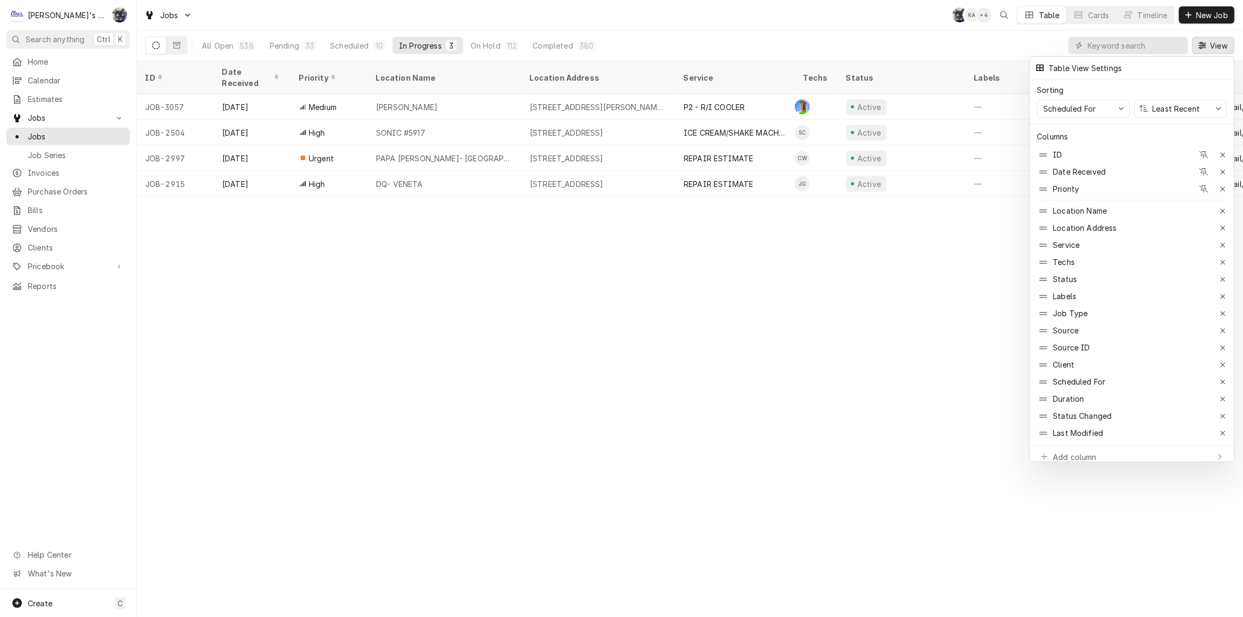
click at [705, 408] on div at bounding box center [621, 308] width 1243 height 617
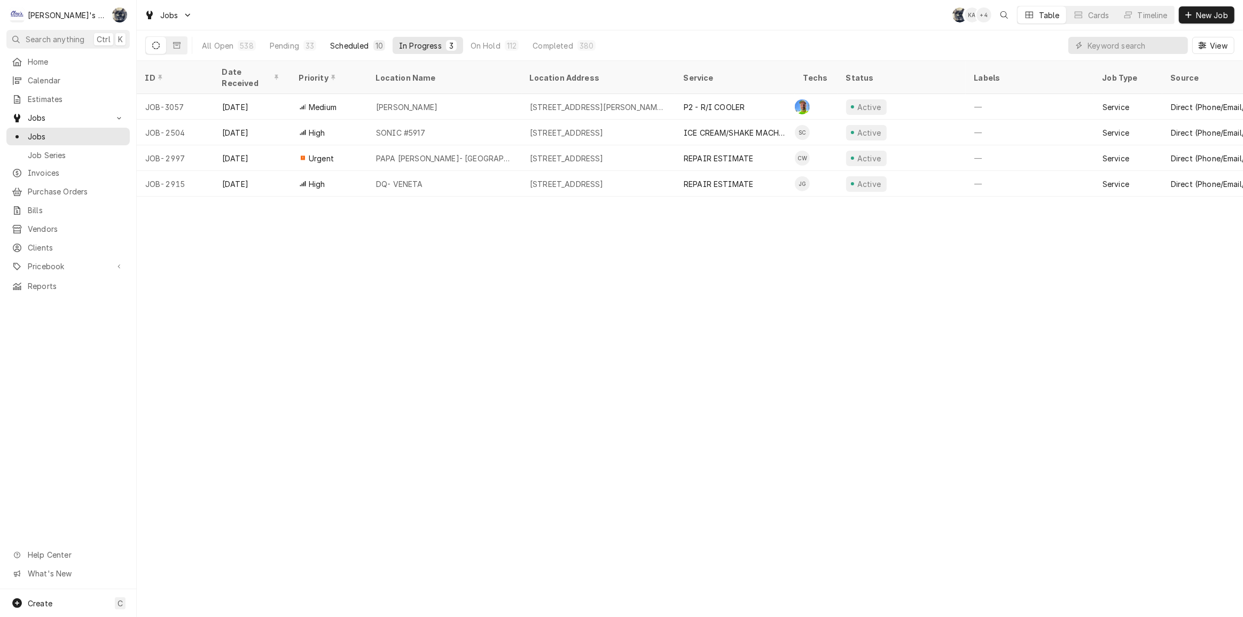
click at [365, 49] on div "Scheduled" at bounding box center [349, 45] width 38 height 11
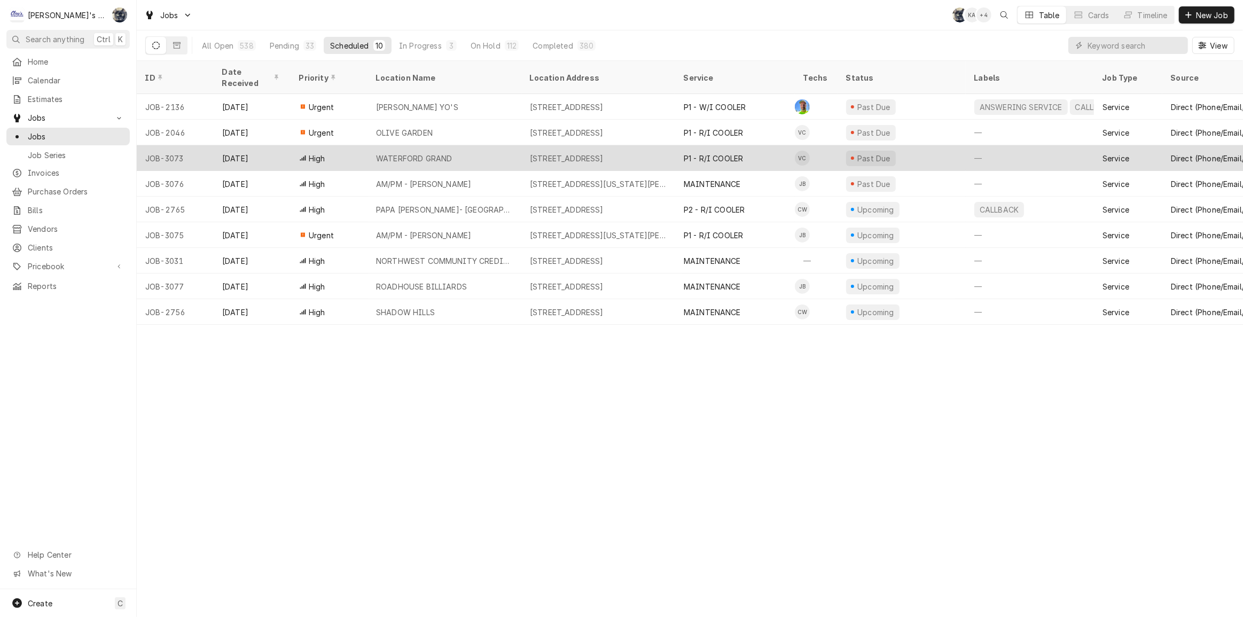
click at [388, 152] on div "WATERFORD GRAND" at bounding box center [445, 158] width 154 height 26
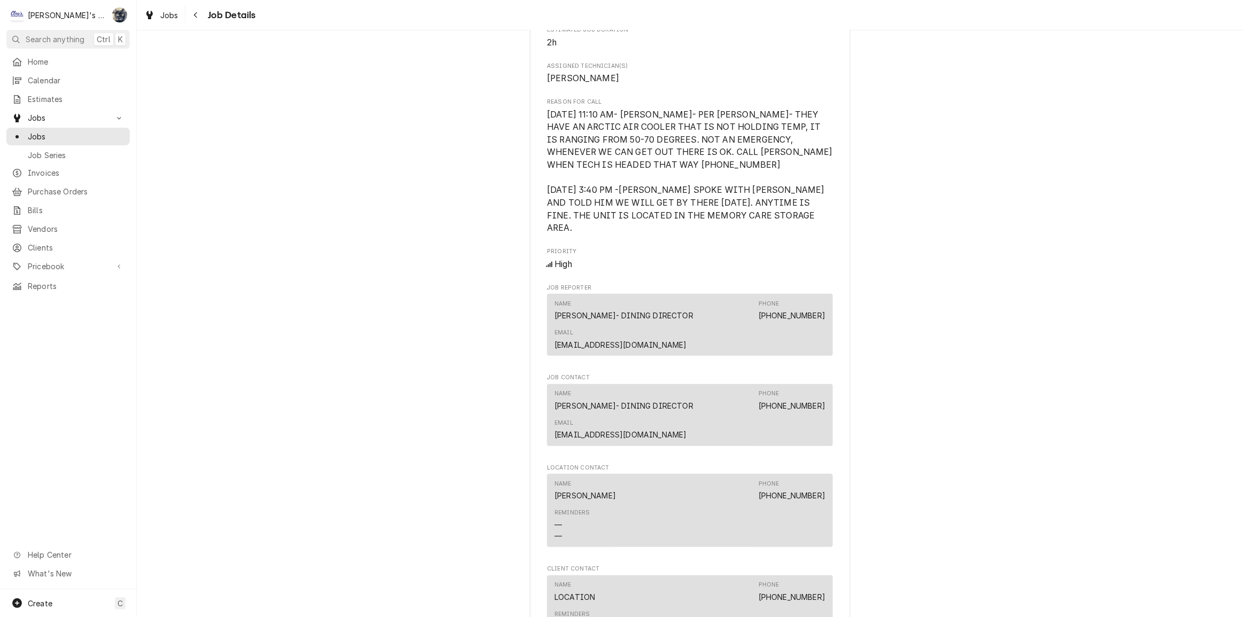
scroll to position [777, 0]
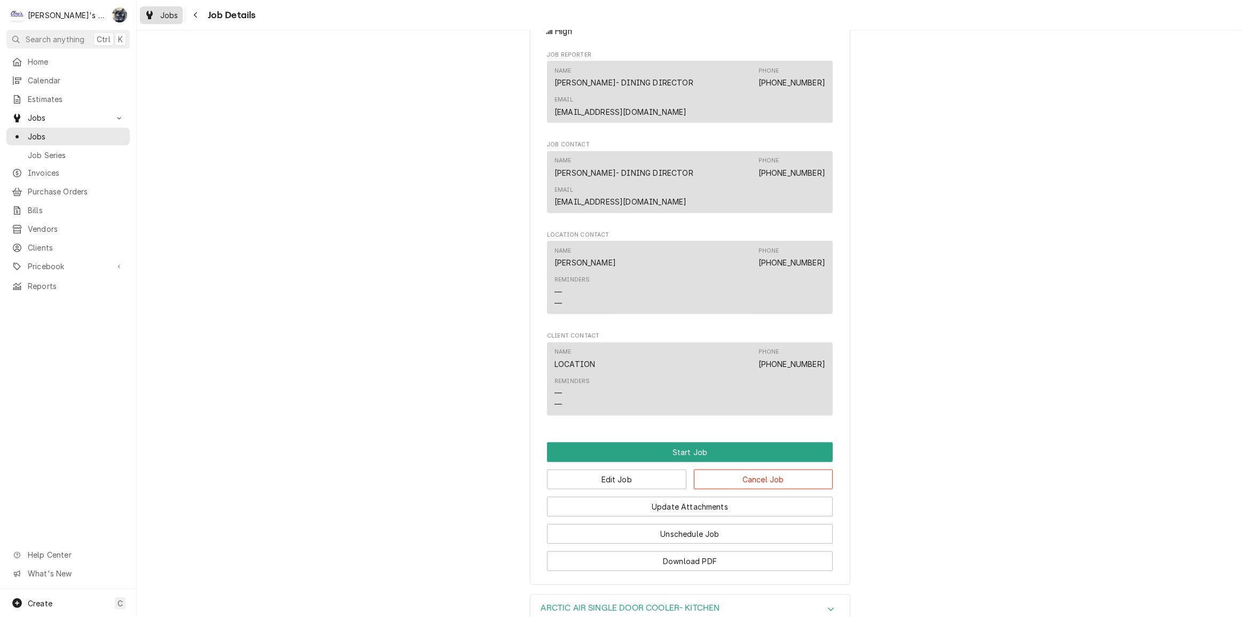
click at [157, 15] on div "Jobs" at bounding box center [161, 15] width 38 height 13
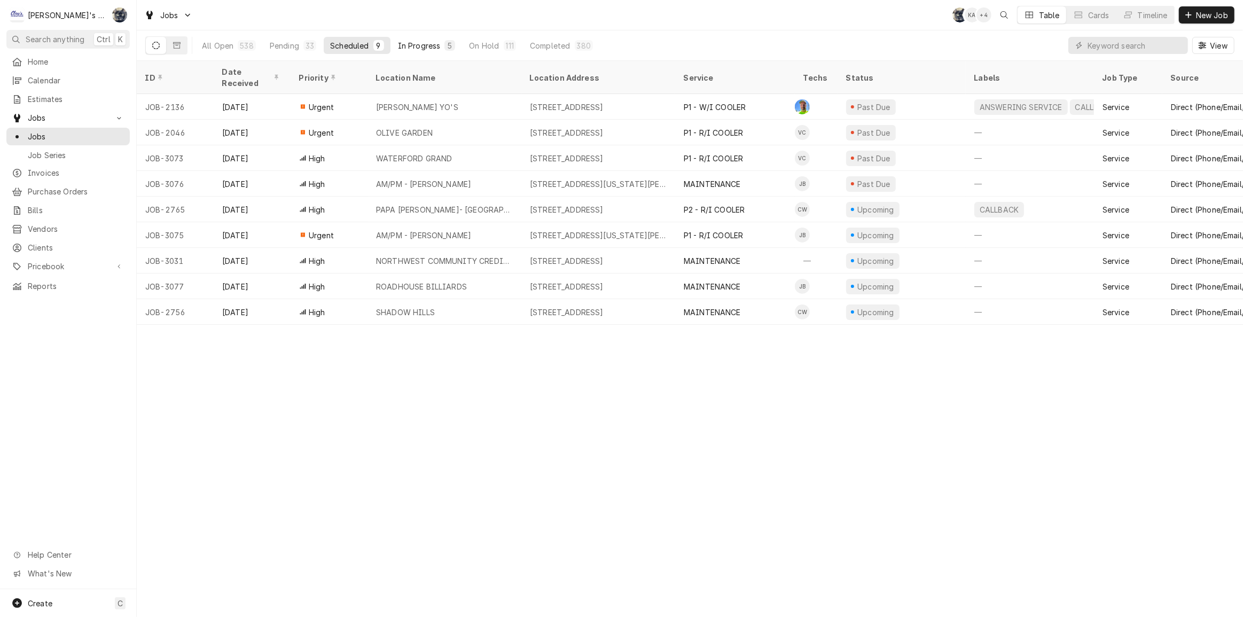
click at [445, 37] on button "In Progress 5" at bounding box center [427, 45] width 71 height 17
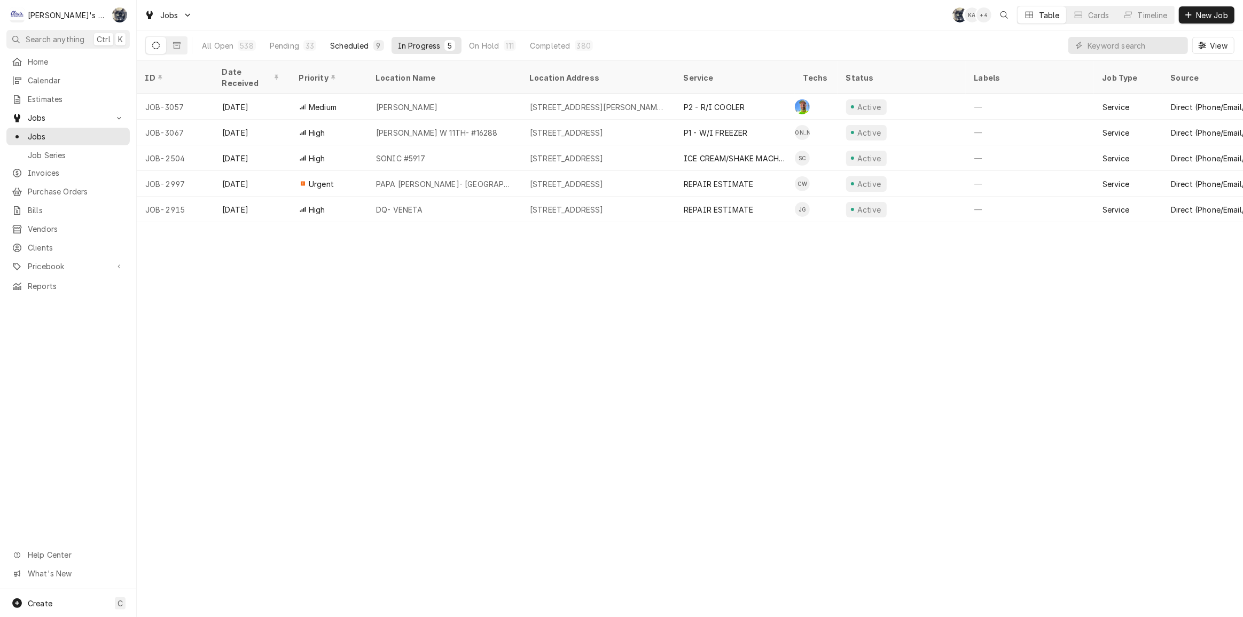
click at [353, 37] on button "Scheduled 9" at bounding box center [357, 45] width 66 height 17
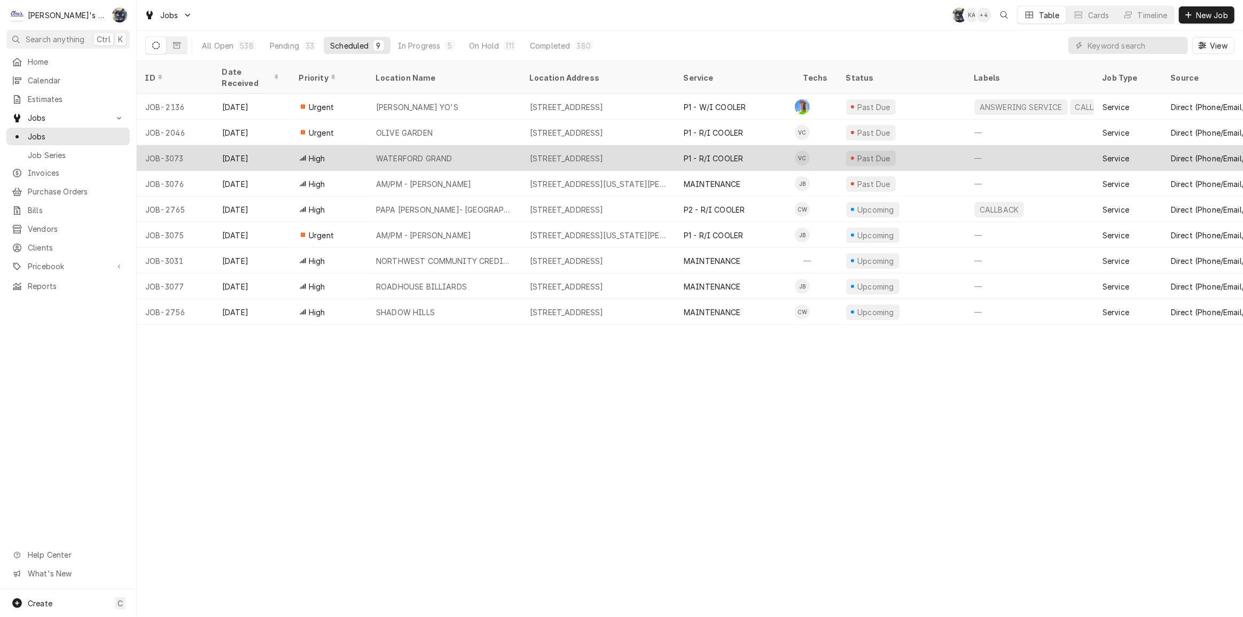
click at [395, 153] on div "WATERFORD GRAND" at bounding box center [414, 158] width 76 height 11
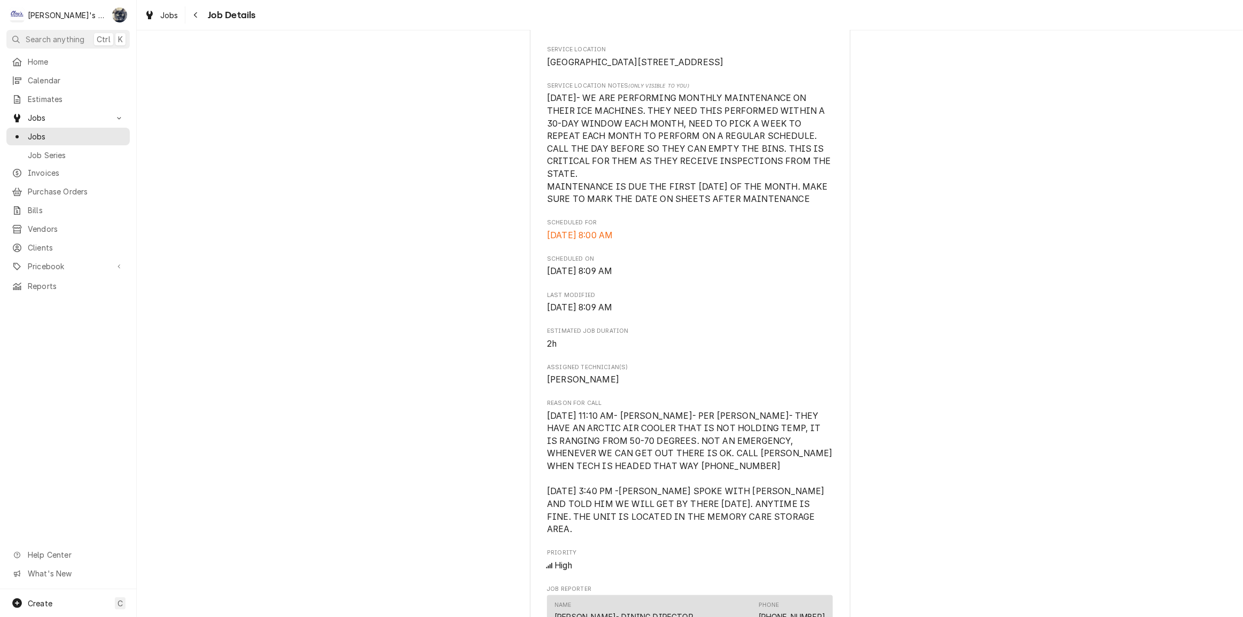
scroll to position [631, 0]
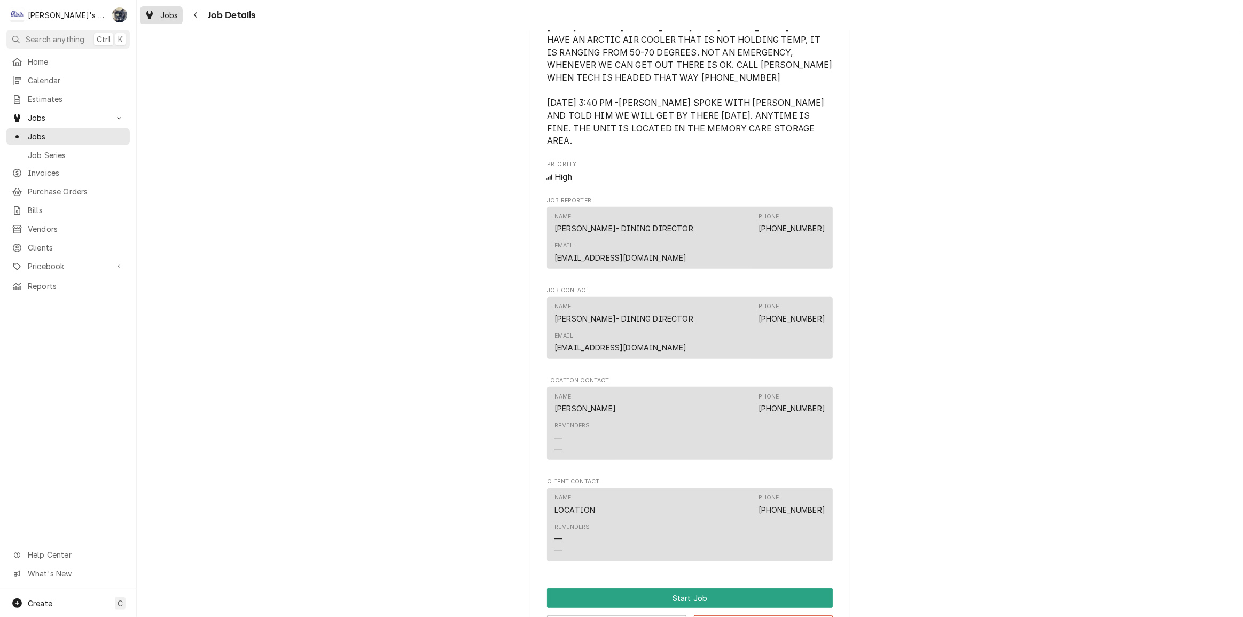
click at [154, 17] on div "Dynamic Content Wrapper" at bounding box center [149, 15] width 11 height 13
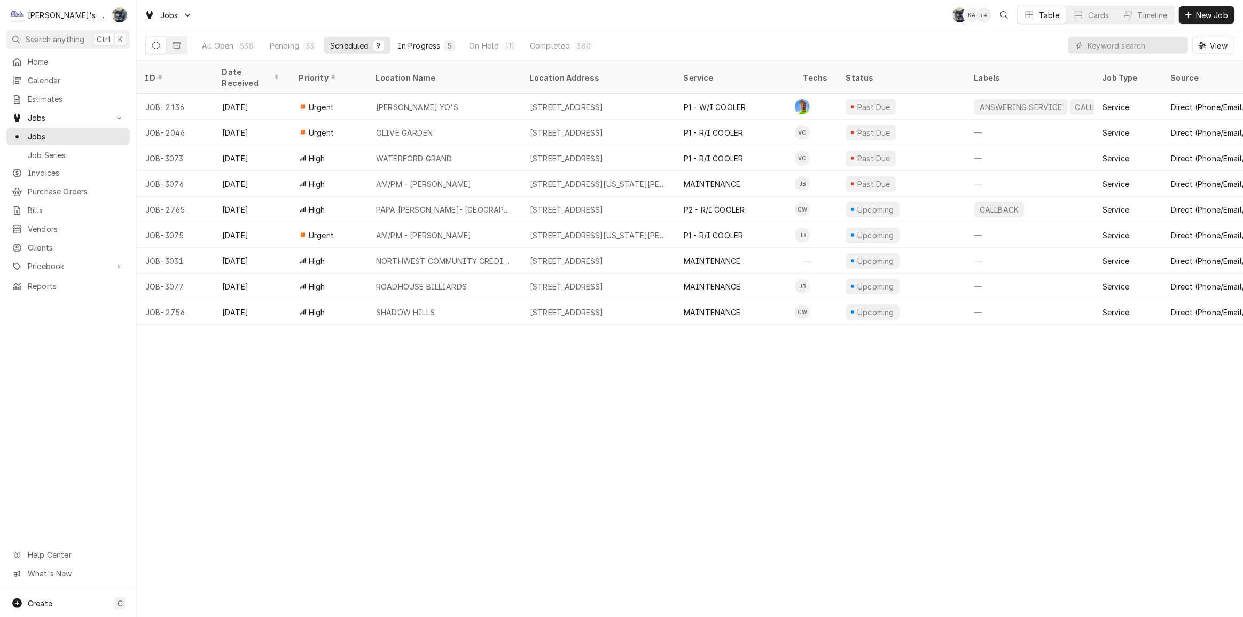
click at [434, 43] on div "In Progress" at bounding box center [419, 45] width 43 height 11
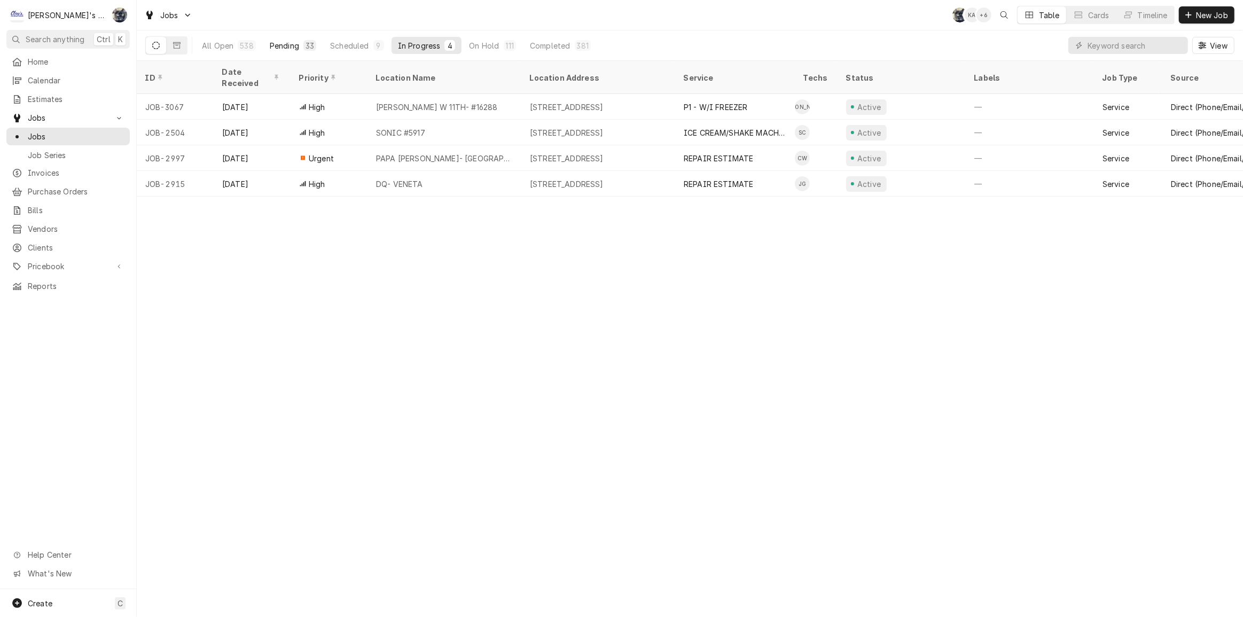
click at [299, 44] on button "Pending 33" at bounding box center [292, 45] width 59 height 17
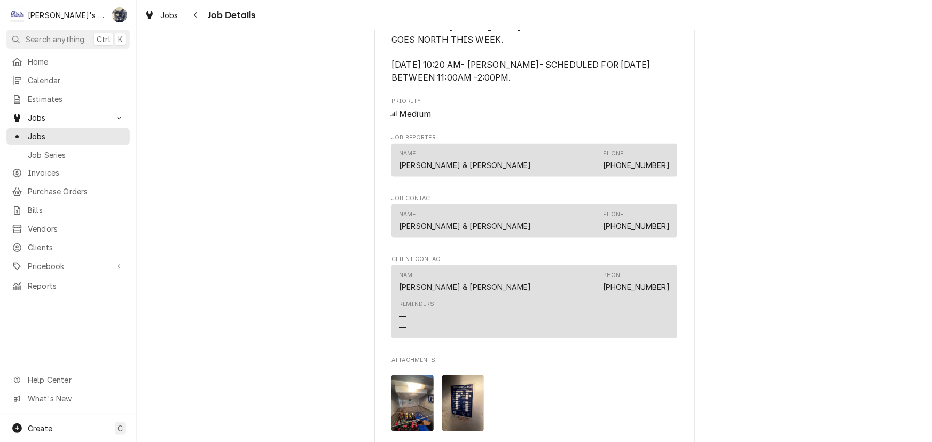
scroll to position [923, 0]
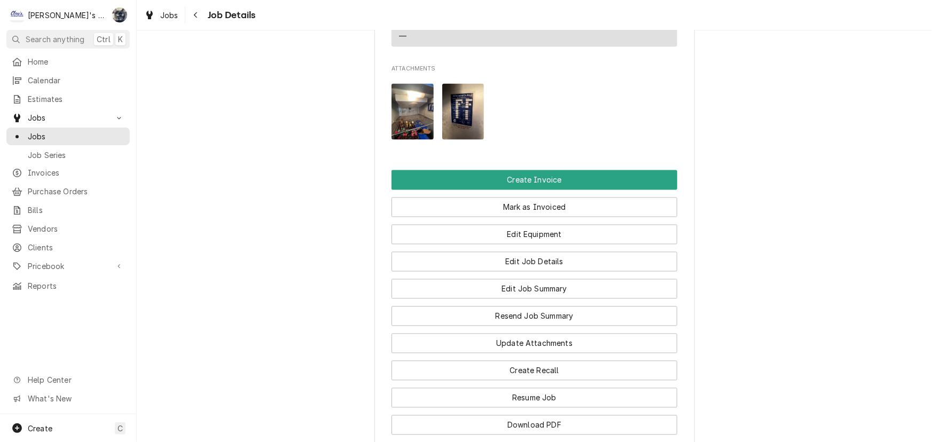
click at [399, 114] on img "Attachments" at bounding box center [413, 112] width 42 height 56
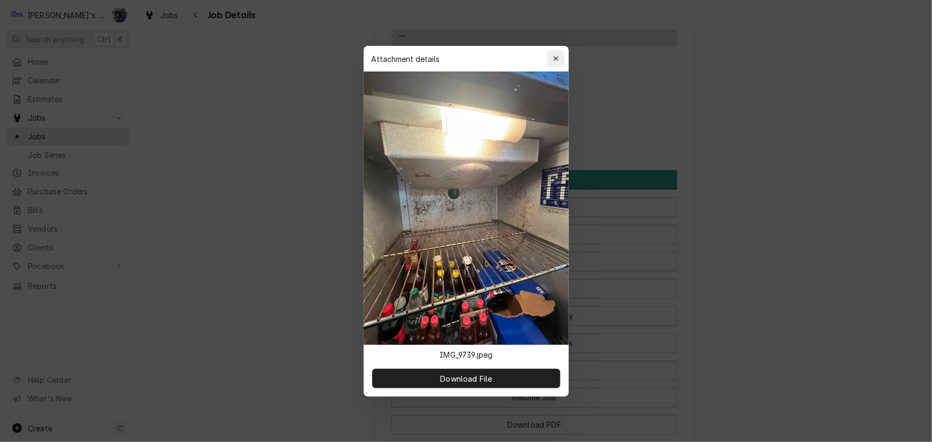
click at [560, 59] on div "button" at bounding box center [556, 58] width 11 height 11
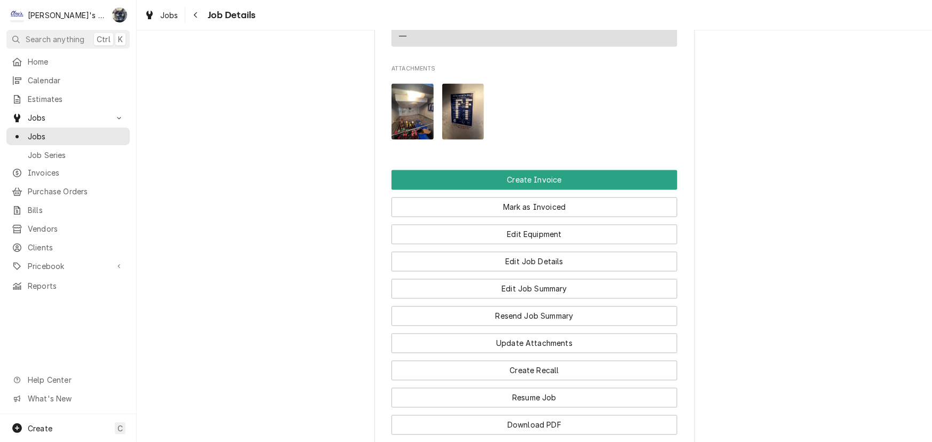
click at [464, 108] on img "Attachments" at bounding box center [463, 112] width 42 height 56
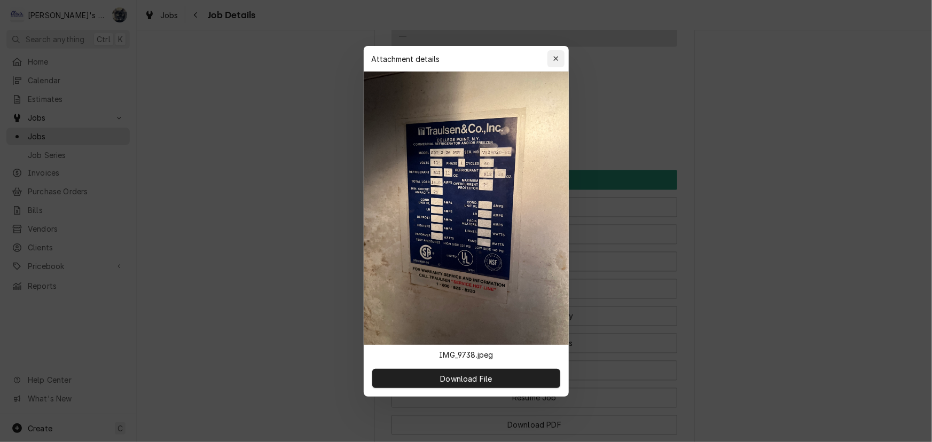
click at [550, 58] on button "button" at bounding box center [556, 58] width 17 height 17
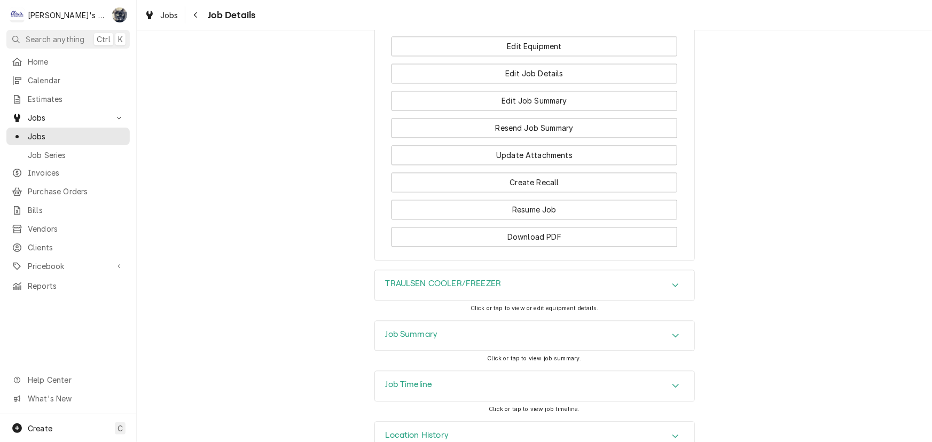
scroll to position [1138, 0]
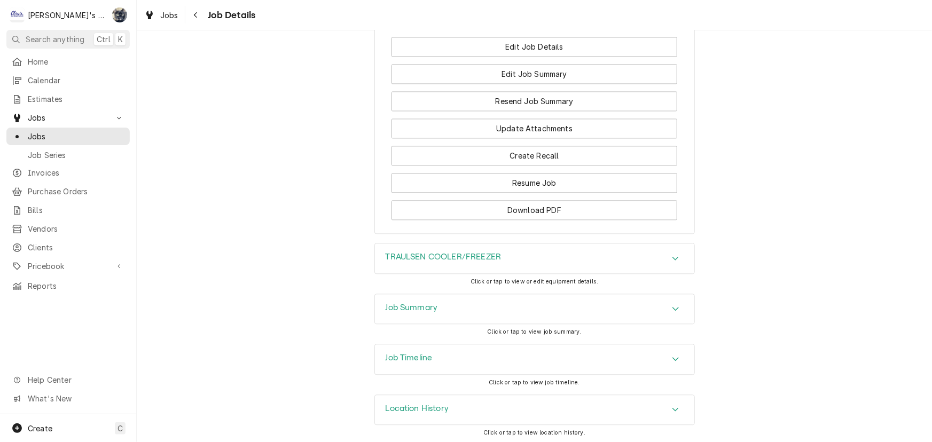
click at [471, 310] on div "Job Summary" at bounding box center [534, 309] width 319 height 30
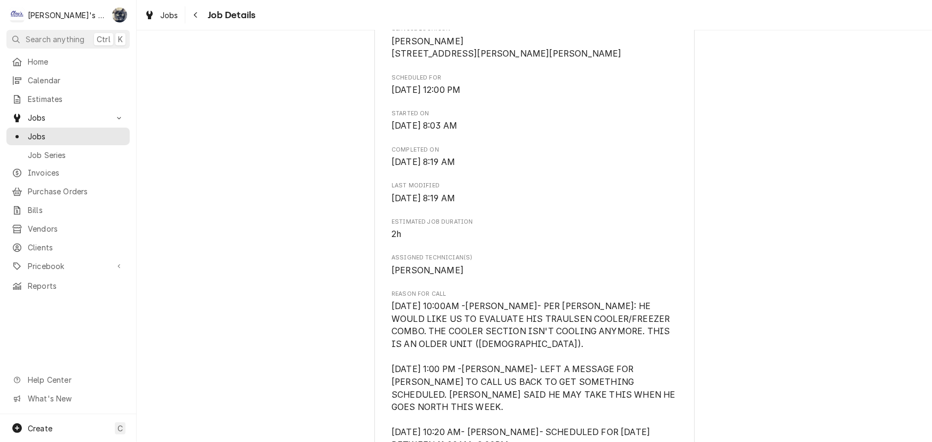
scroll to position [0, 0]
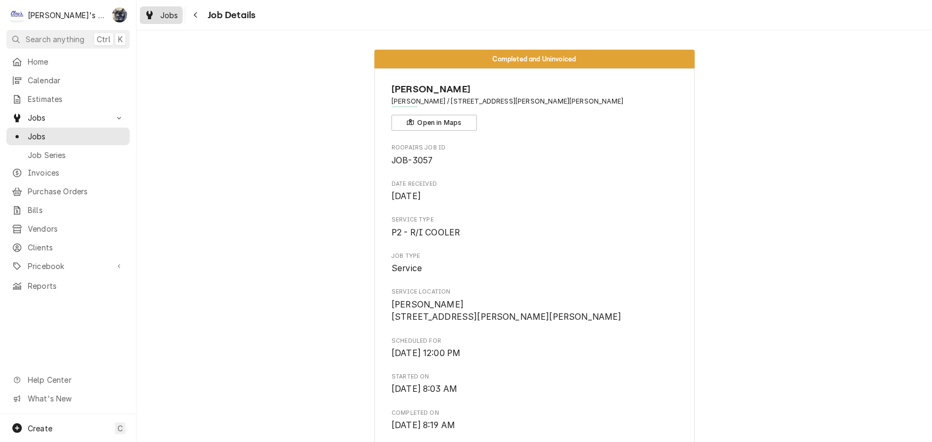
click at [161, 14] on span "Jobs" at bounding box center [169, 15] width 18 height 11
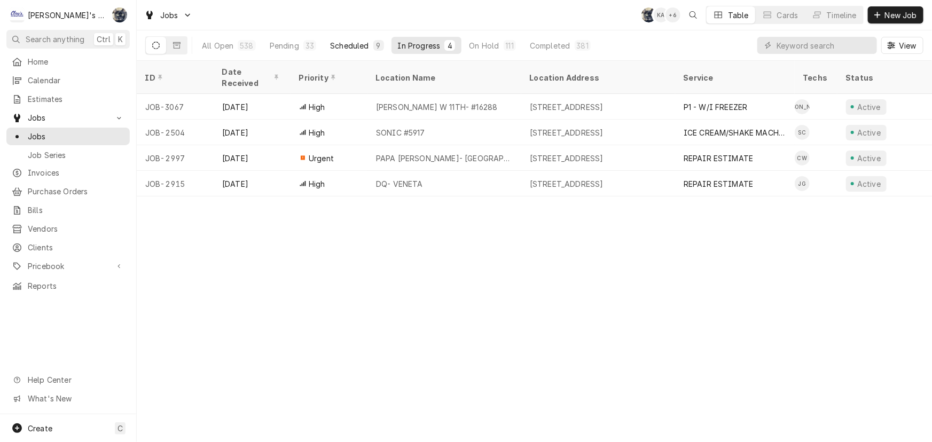
click at [363, 43] on div "Scheduled" at bounding box center [349, 45] width 38 height 11
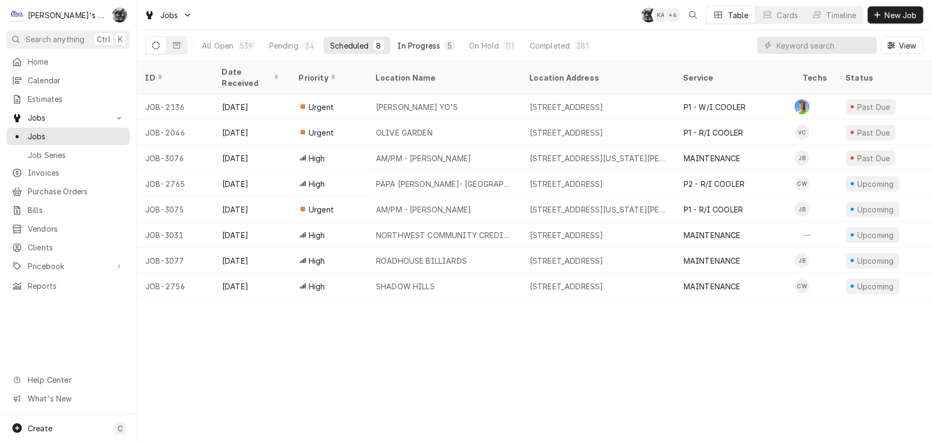
click at [411, 49] on div "In Progress" at bounding box center [419, 45] width 43 height 11
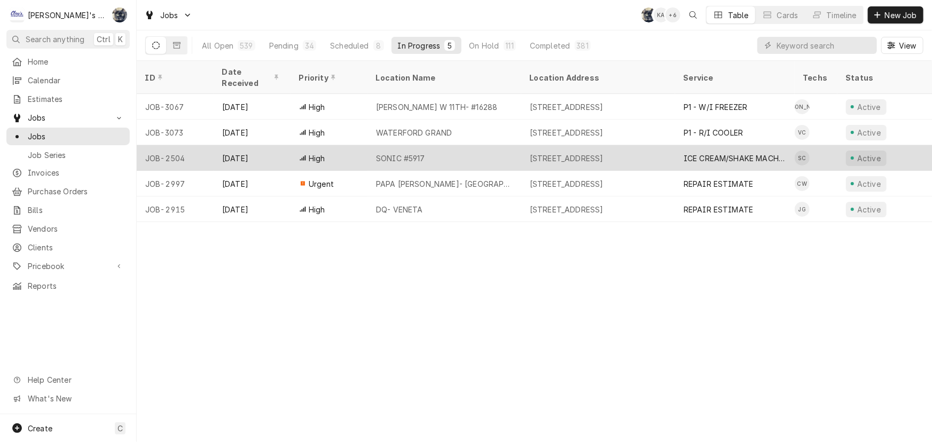
click at [409, 152] on div "SONIC #5917" at bounding box center [445, 158] width 154 height 26
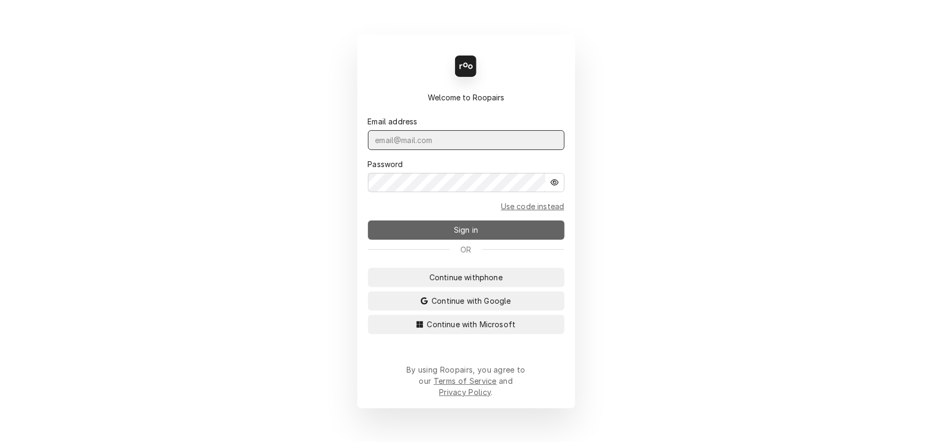
type input "[PERSON_NAME][EMAIL_ADDRESS][DOMAIN_NAME]"
click at [422, 235] on button "Sign in" at bounding box center [466, 230] width 197 height 19
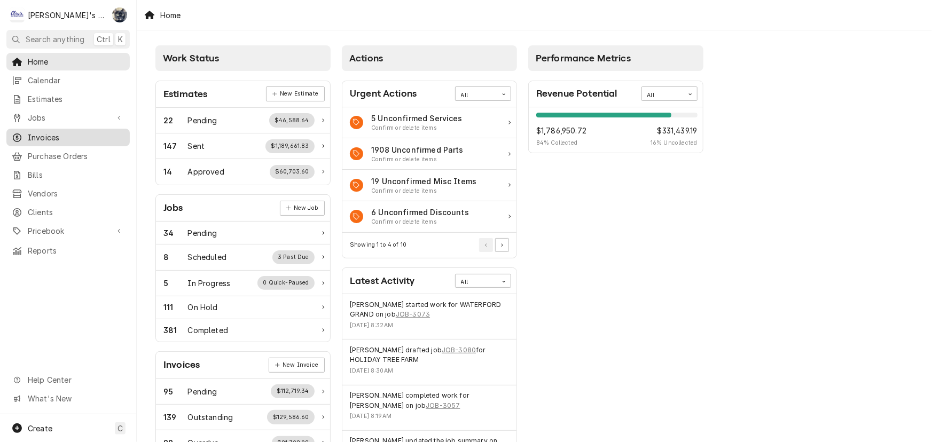
click at [42, 133] on span "Invoices" at bounding box center [76, 137] width 97 height 11
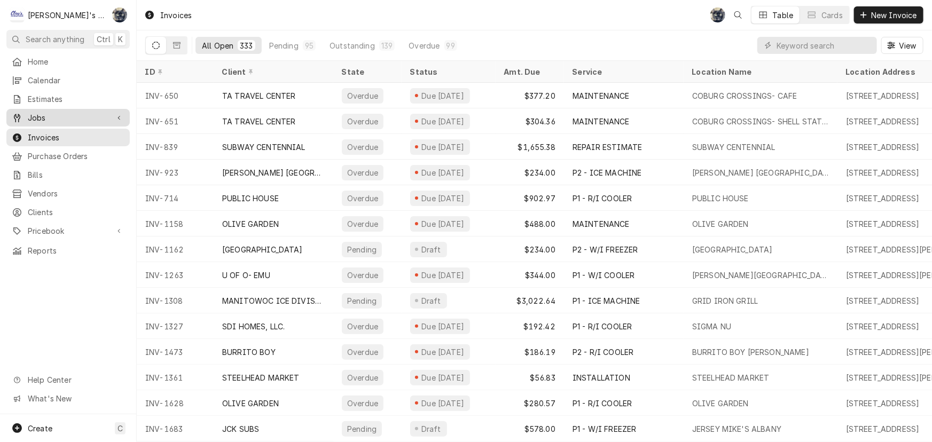
click at [43, 114] on span "Jobs" at bounding box center [68, 117] width 81 height 11
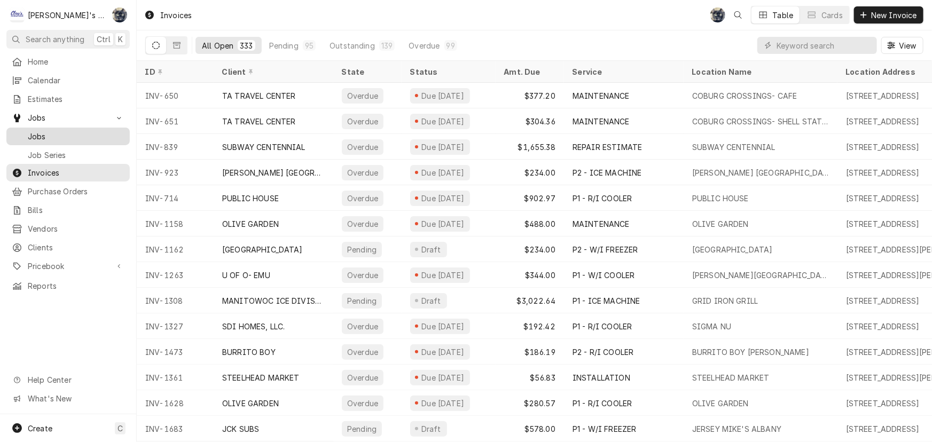
click at [43, 132] on span "Jobs" at bounding box center [76, 136] width 97 height 11
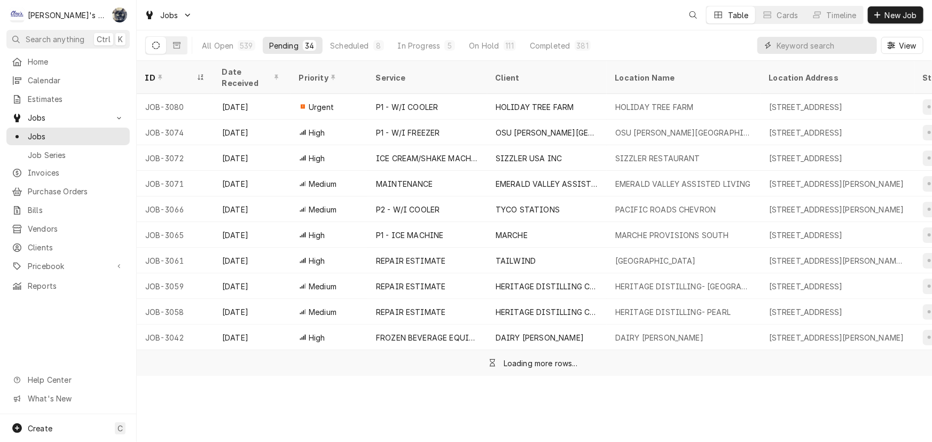
click at [811, 48] on input "Dynamic Content Wrapper" at bounding box center [824, 45] width 95 height 17
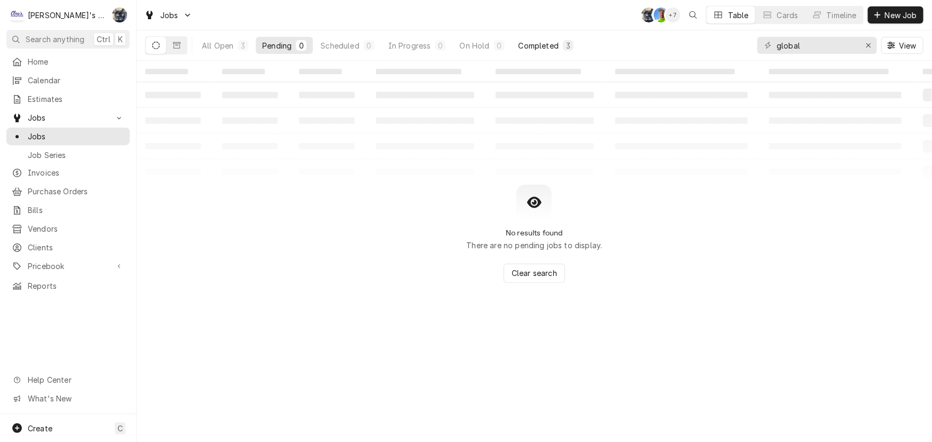
click at [537, 47] on div "Completed" at bounding box center [539, 45] width 40 height 11
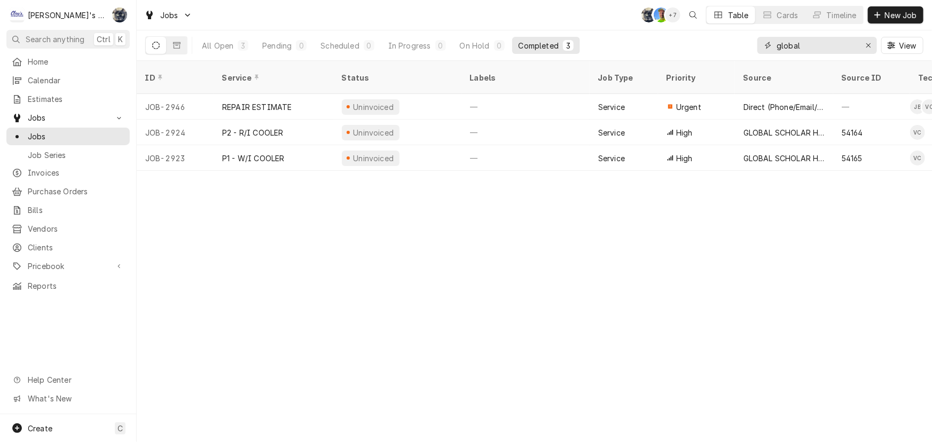
drag, startPoint x: 817, startPoint y: 49, endPoint x: 747, endPoint y: 50, distance: 70.0
click at [747, 50] on div "All Open 3 Pending 0 Scheduled 0 In Progress 0 On Hold 0 Completed 3 global View" at bounding box center [534, 45] width 778 height 30
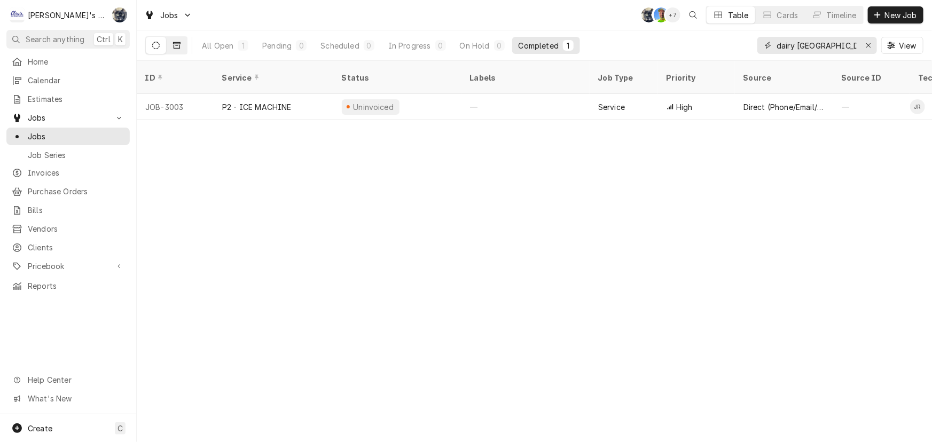
type input "dairy queen cottage"
click at [179, 49] on icon "Dynamic Content Wrapper" at bounding box center [176, 45] width 7 height 7
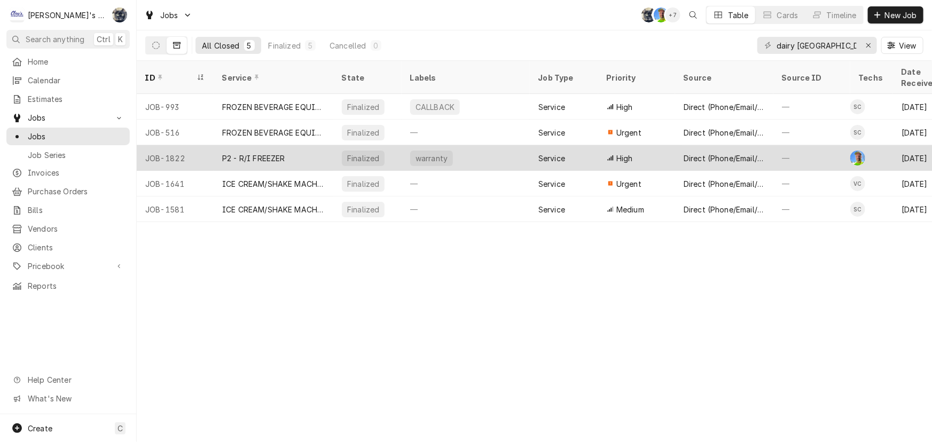
click at [235, 153] on div "P2 - R/I FREEZER" at bounding box center [253, 158] width 63 height 11
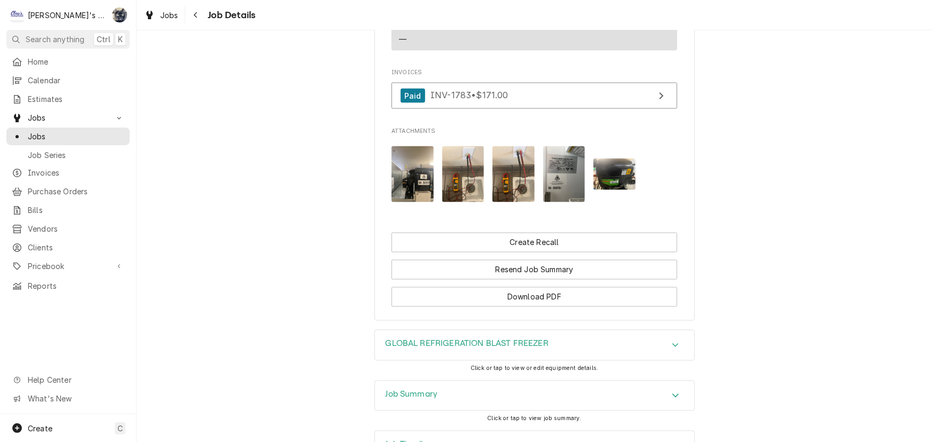
scroll to position [981, 0]
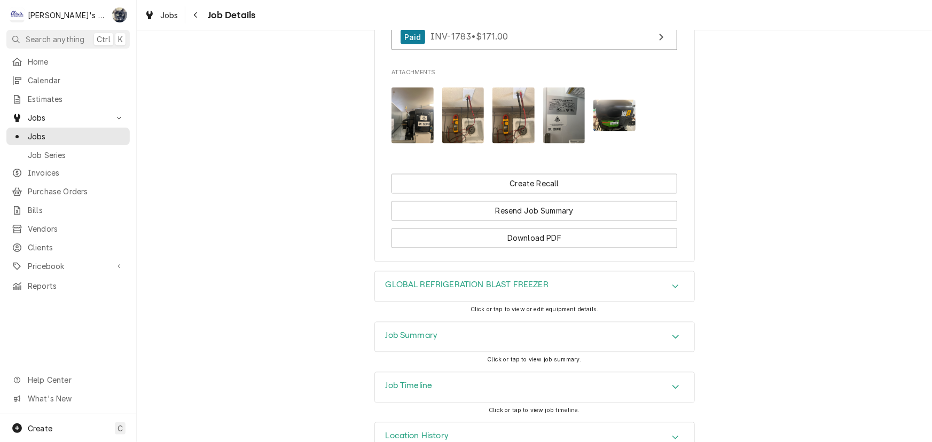
click at [471, 323] on div "Job Summary" at bounding box center [534, 338] width 319 height 30
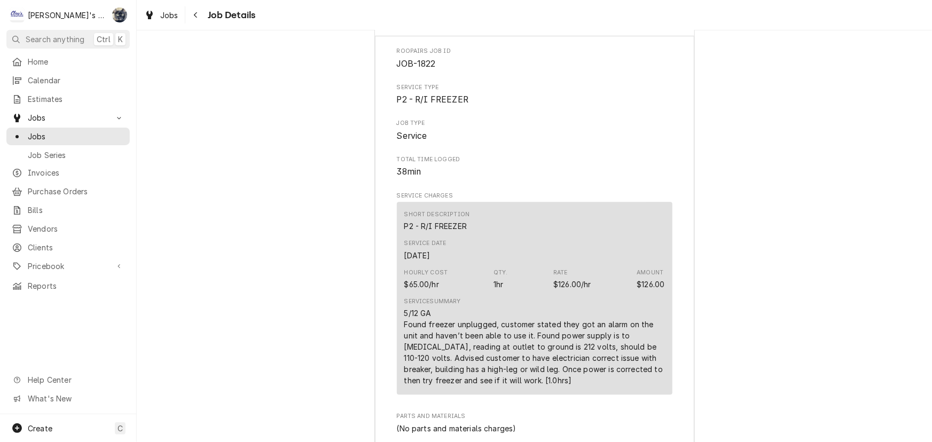
scroll to position [1321, 0]
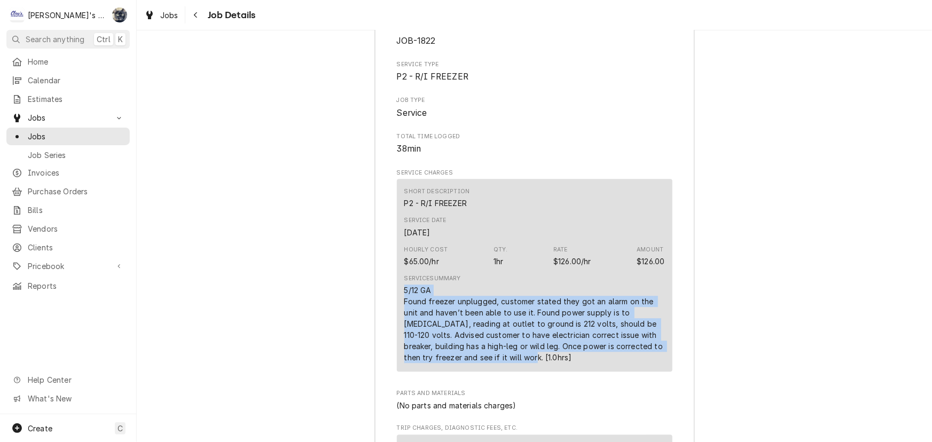
drag, startPoint x: 401, startPoint y: 258, endPoint x: 463, endPoint y: 327, distance: 92.7
click at [463, 327] on div "5/12 GA Found freezer unplugged, customer stated they got an alarm on the unit …" at bounding box center [534, 324] width 261 height 79
copy div "5/12 GA Found freezer unplugged, customer stated they got an alarm on the unit …"
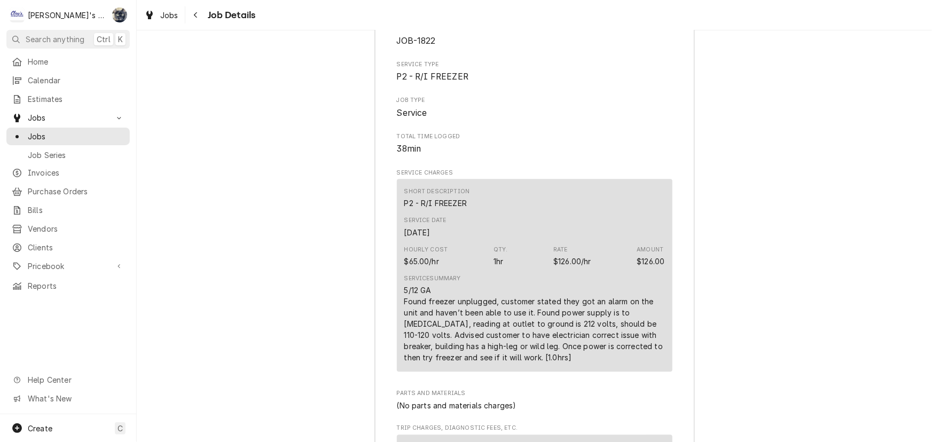
click at [501, 184] on div "Short Description P2 - R/I FREEZER" at bounding box center [534, 198] width 261 height 29
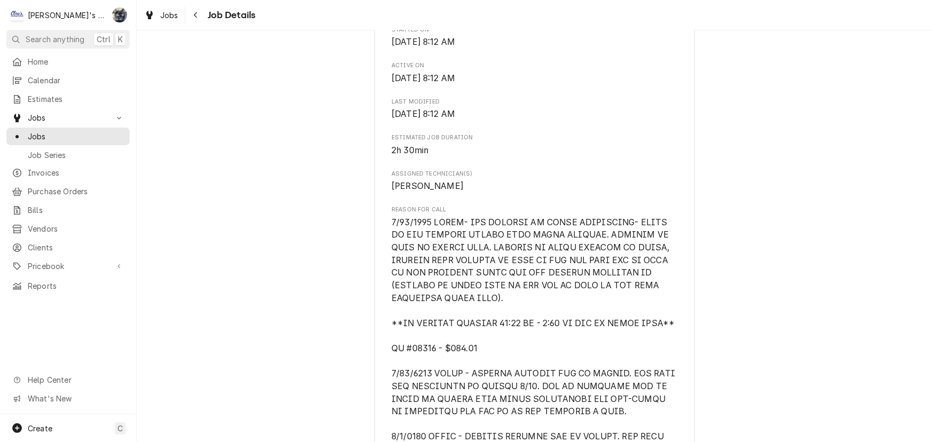
scroll to position [291, 0]
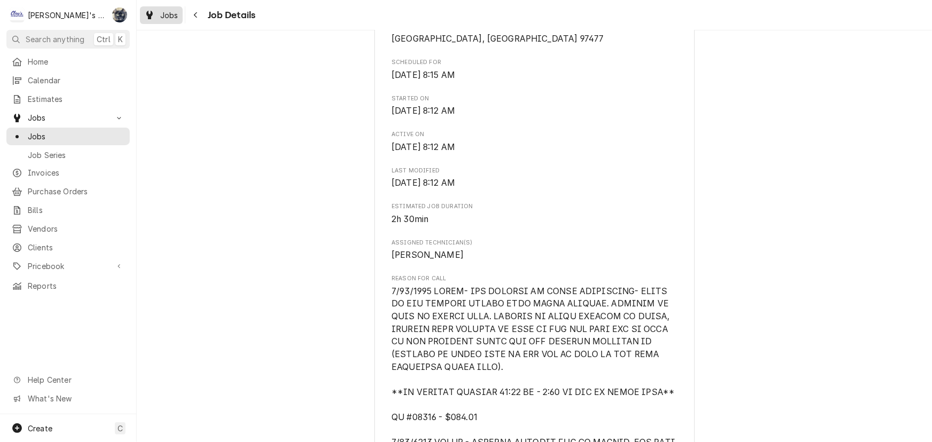
click at [168, 18] on span "Jobs" at bounding box center [169, 15] width 18 height 11
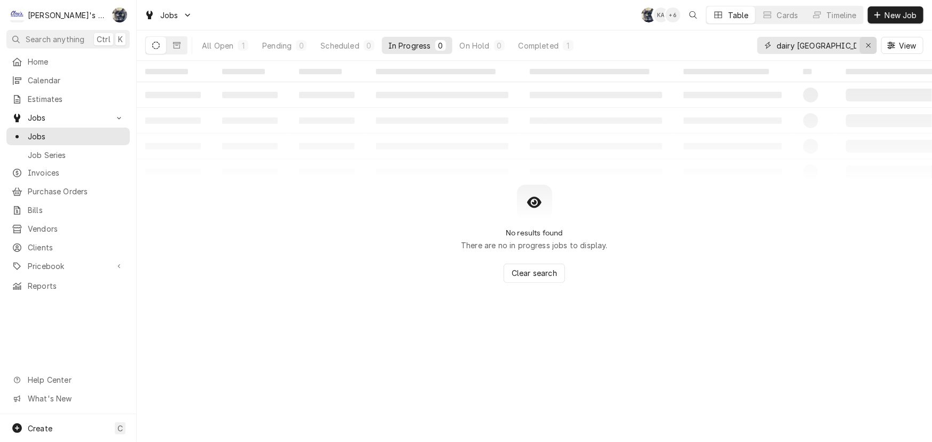
click at [870, 42] on icon "Erase input" at bounding box center [869, 45] width 6 height 7
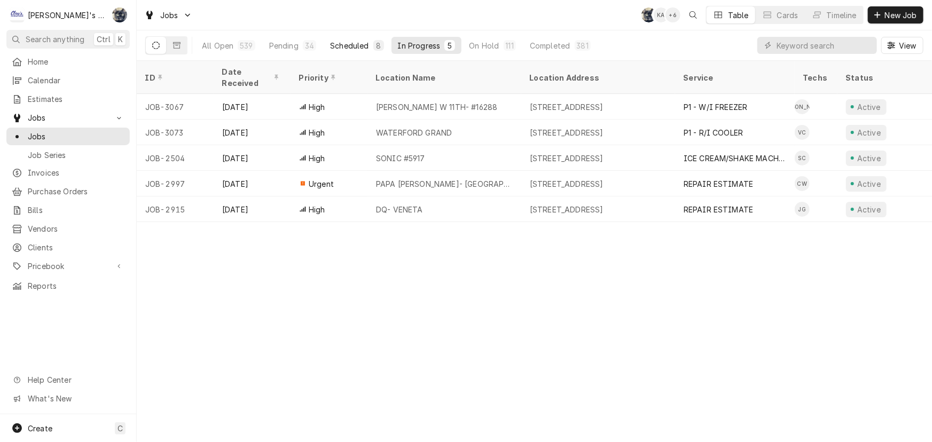
click at [363, 46] on div "Scheduled" at bounding box center [349, 45] width 38 height 11
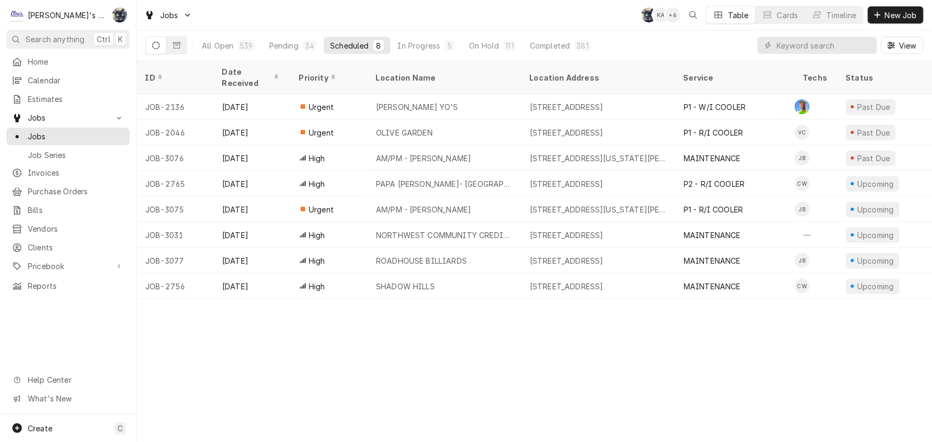
click at [380, 6] on div "Jobs SB KA + 6 Table Cards Timeline New Job" at bounding box center [534, 15] width 795 height 30
click at [308, 48] on div "34" at bounding box center [309, 45] width 9 height 11
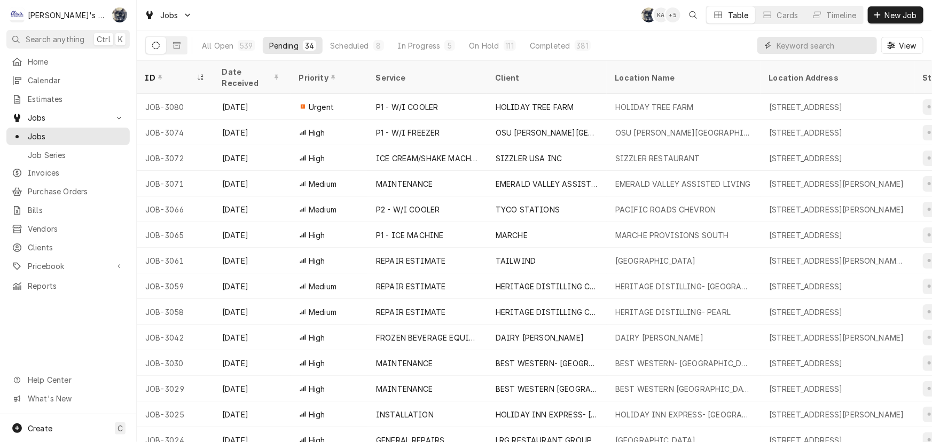
click at [832, 48] on input "Dynamic Content Wrapper" at bounding box center [824, 45] width 95 height 17
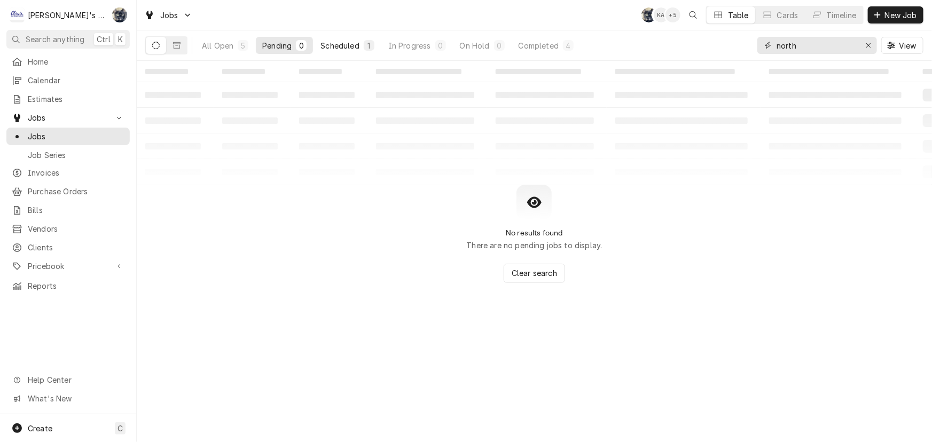
type input "north"
click at [370, 46] on div "1" at bounding box center [369, 45] width 6 height 11
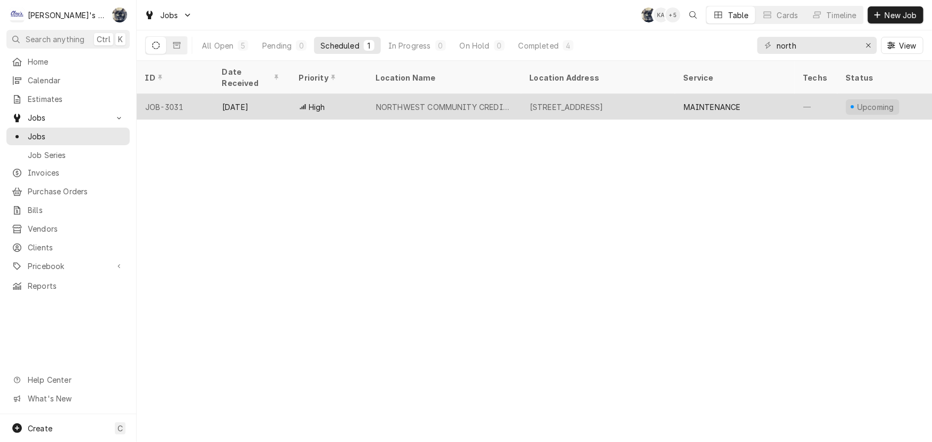
click at [390, 102] on div "NORTHWEST COMMUNITY CREDIT UNION" at bounding box center [444, 107] width 137 height 11
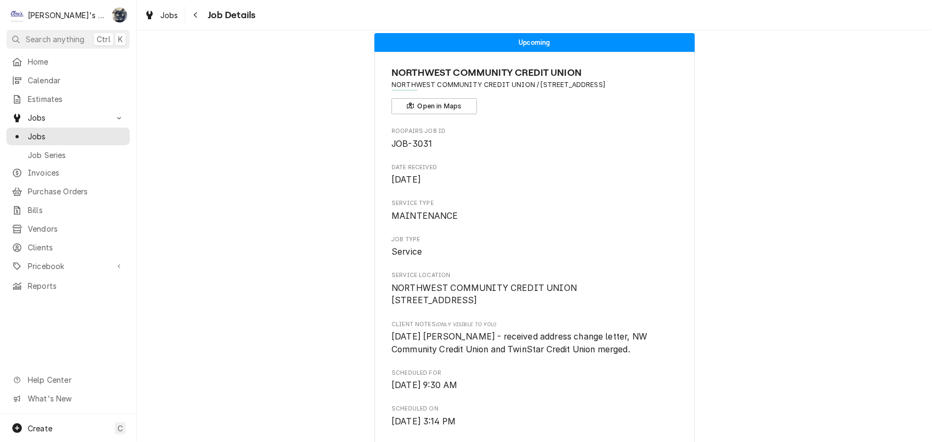
scroll to position [16, 0]
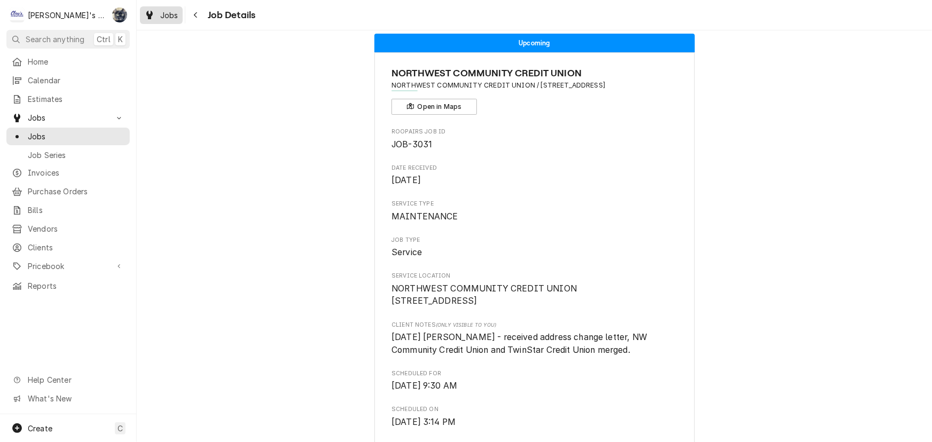
click at [161, 15] on span "Jobs" at bounding box center [169, 15] width 18 height 11
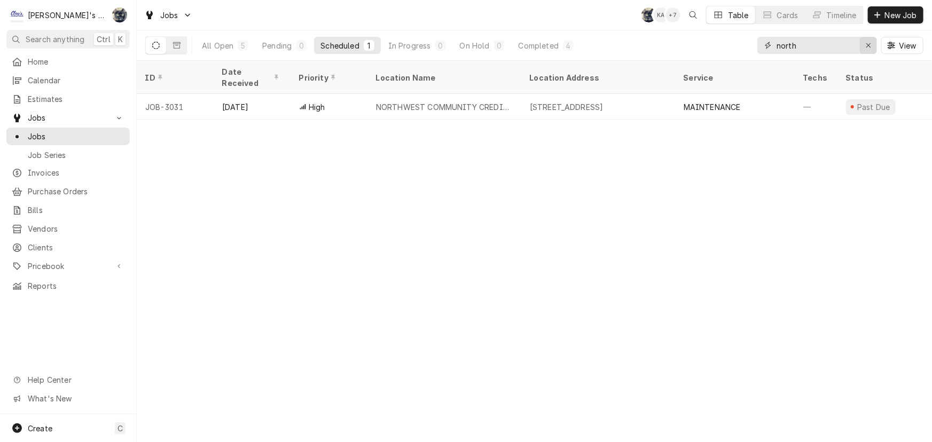
click at [866, 43] on icon "Erase input" at bounding box center [869, 45] width 6 height 7
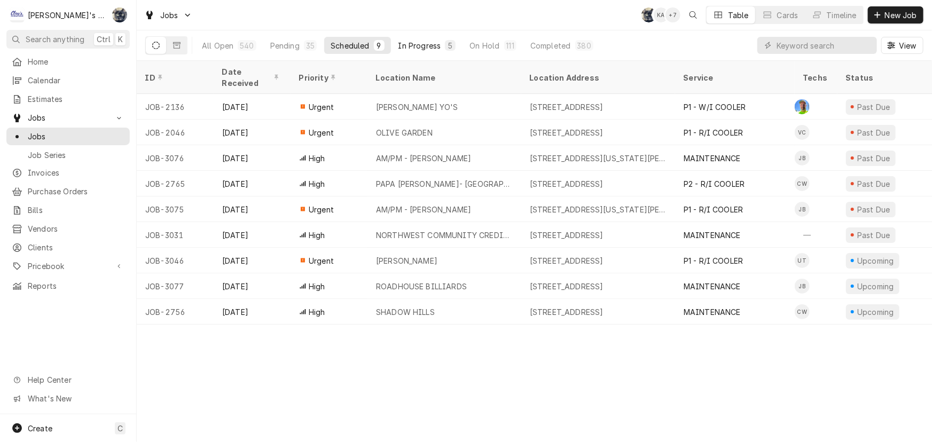
click at [415, 44] on div "In Progress" at bounding box center [420, 45] width 43 height 11
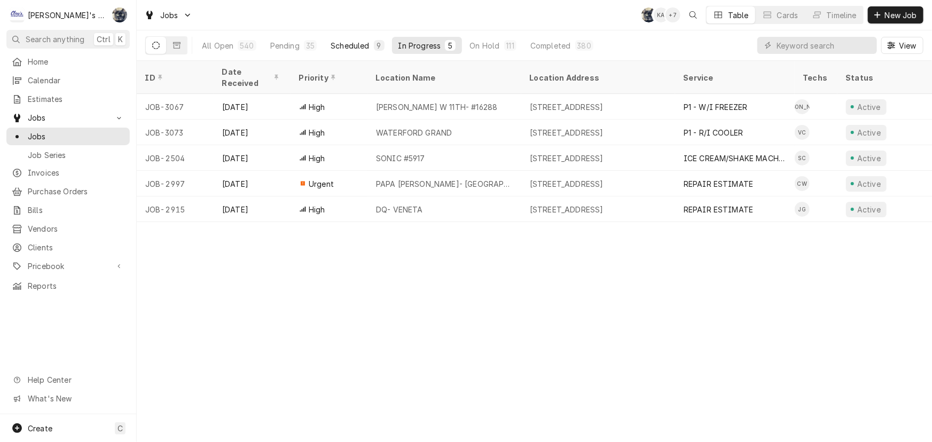
click at [364, 45] on div "Scheduled" at bounding box center [350, 45] width 38 height 11
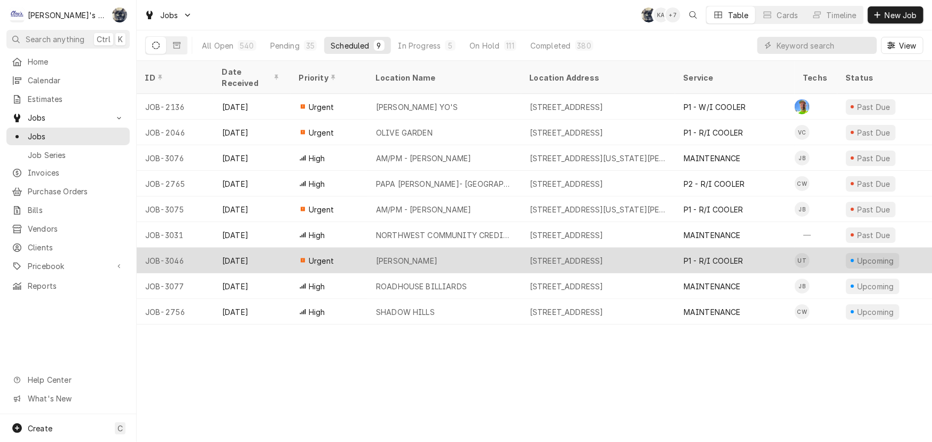
click at [408, 255] on div "[PERSON_NAME]" at bounding box center [406, 260] width 61 height 11
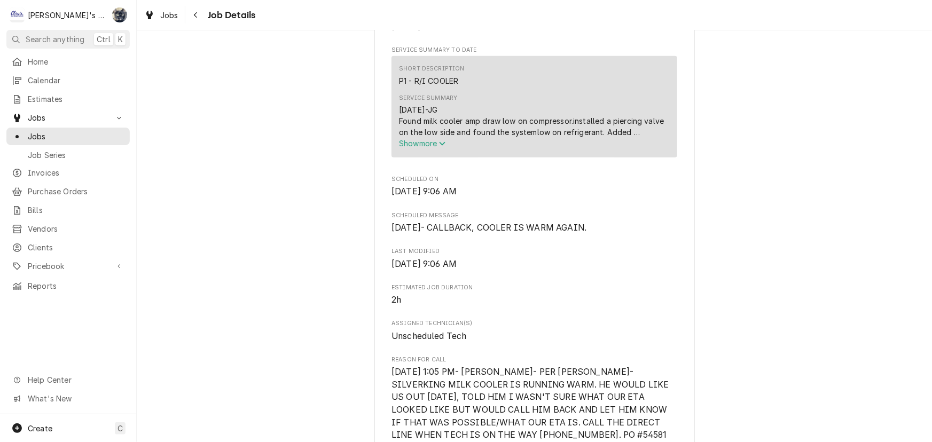
scroll to position [728, 0]
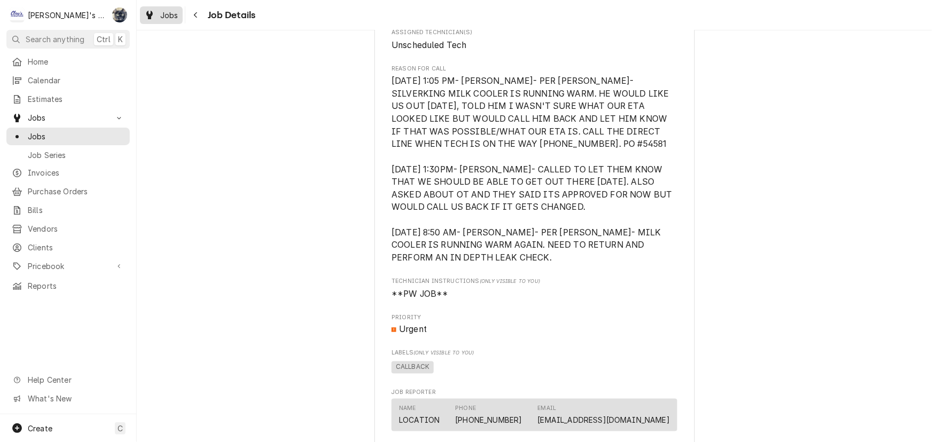
click at [162, 21] on link "Jobs" at bounding box center [161, 15] width 43 height 18
